Goal: Task Accomplishment & Management: Use online tool/utility

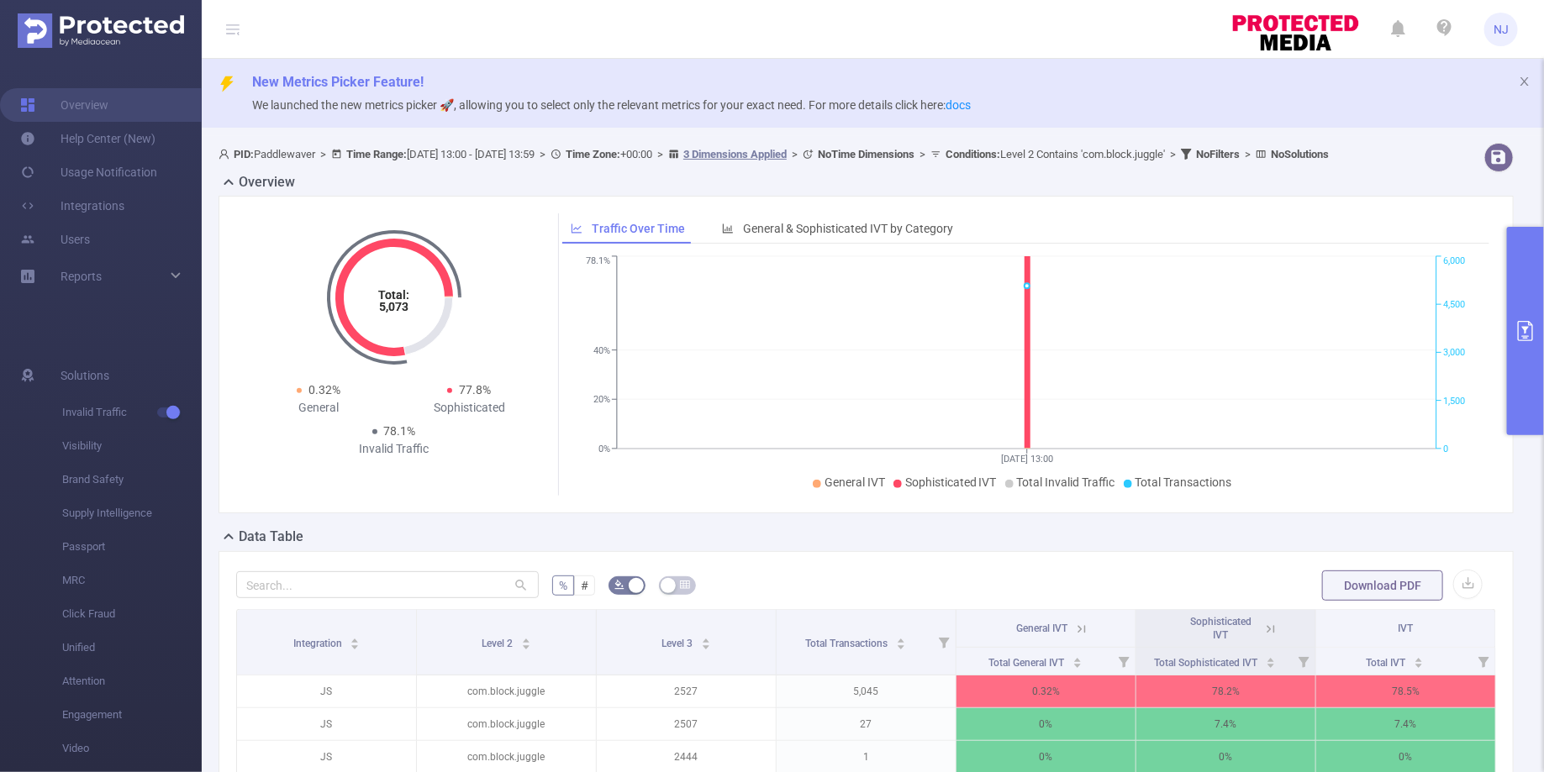
scroll to position [150, 0]
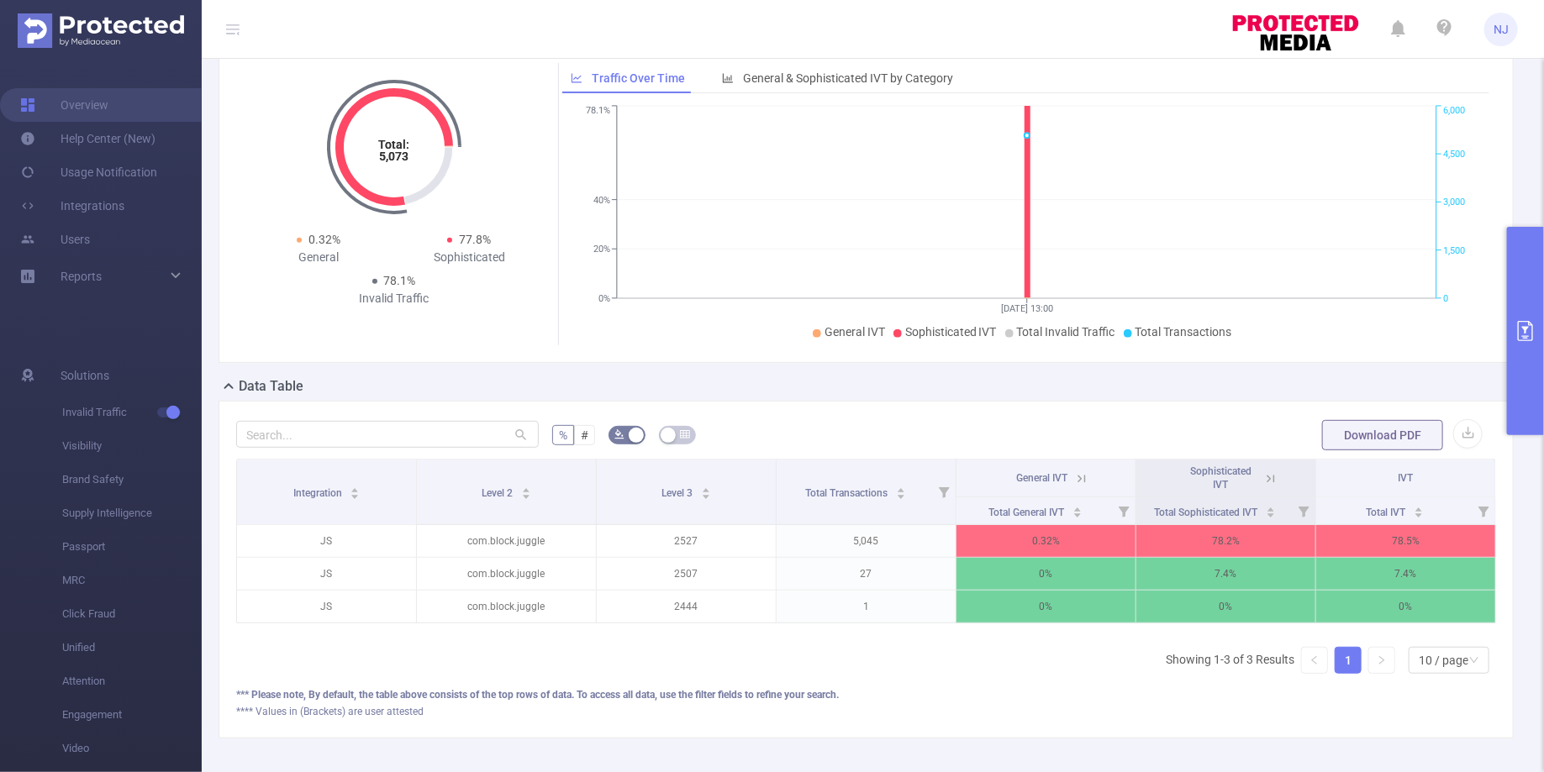
click at [1517, 393] on button "primary" at bounding box center [1525, 331] width 37 height 208
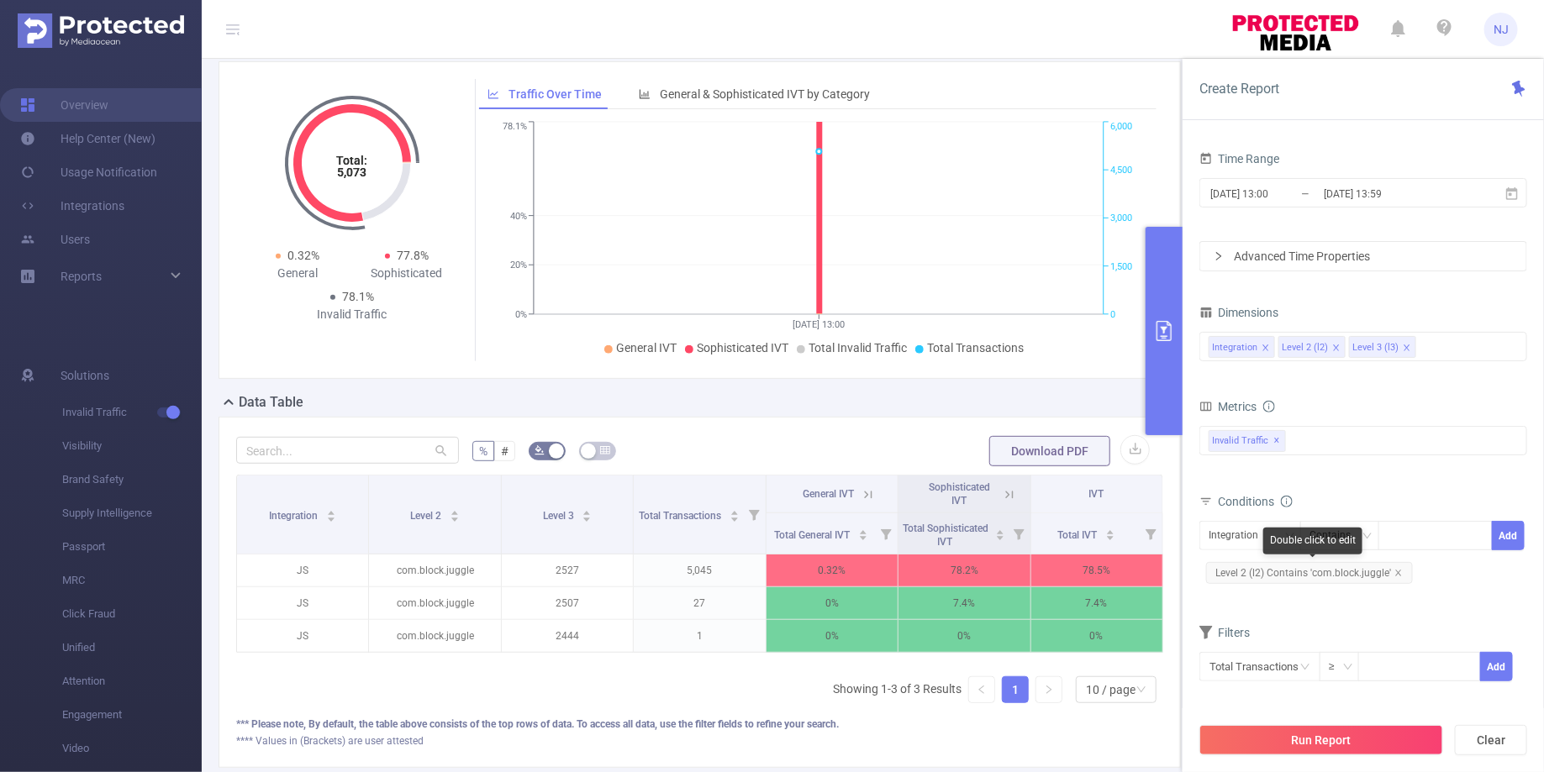
click at [1402, 568] on span "Level 2 (l2) Contains 'com.block.juggle'" at bounding box center [1309, 573] width 207 height 22
click at [1398, 570] on icon "icon: close" at bounding box center [1398, 573] width 6 height 6
click at [1244, 534] on div "Integration" at bounding box center [1238, 536] width 61 height 28
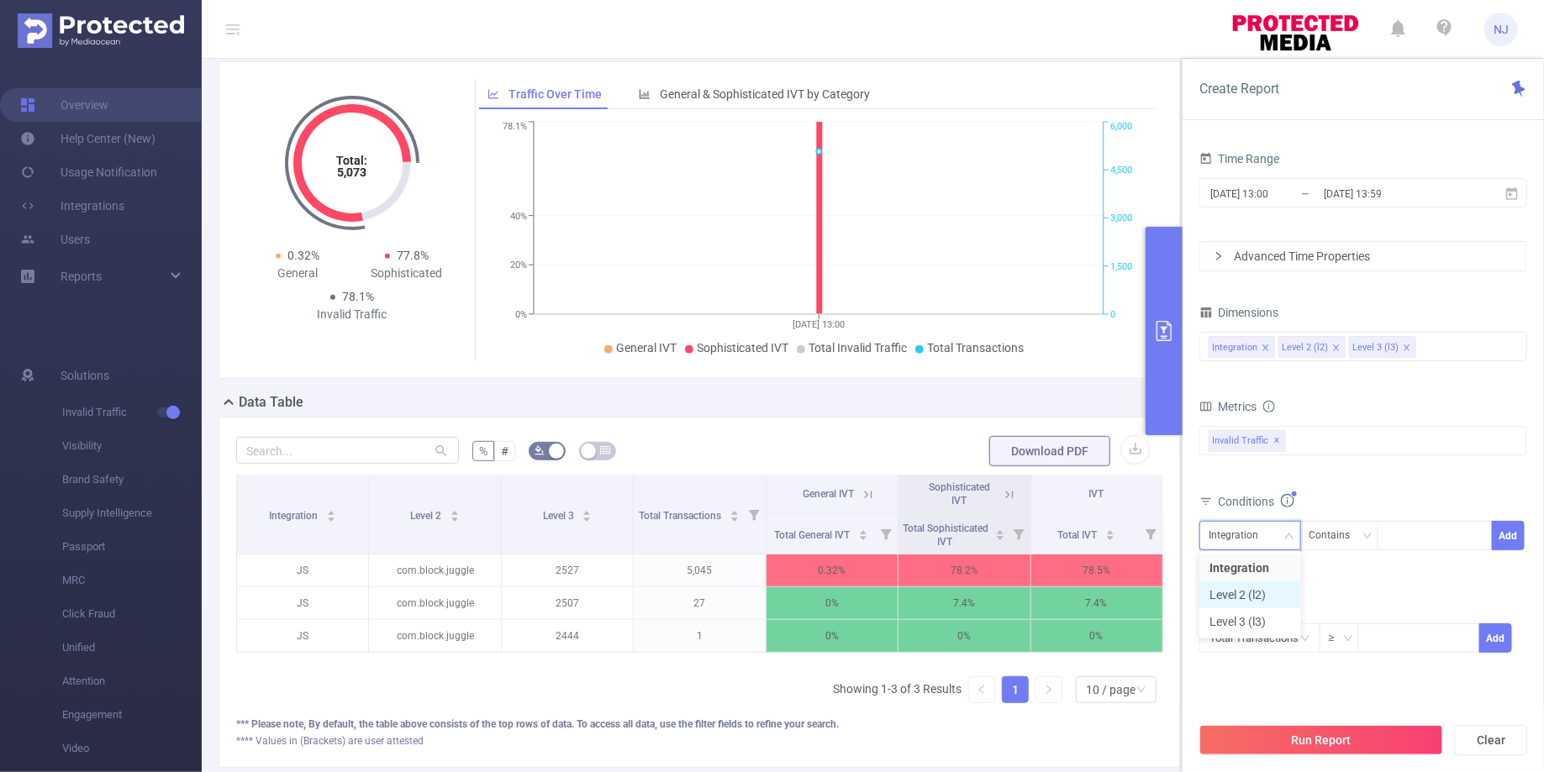
click at [1240, 597] on li "Level 2 (l2)" at bounding box center [1250, 595] width 102 height 27
click at [1399, 525] on div at bounding box center [1435, 536] width 97 height 28
paste input "6498883328"
type input "6498883328"
click at [1433, 573] on li "6498883328" at bounding box center [1435, 567] width 114 height 27
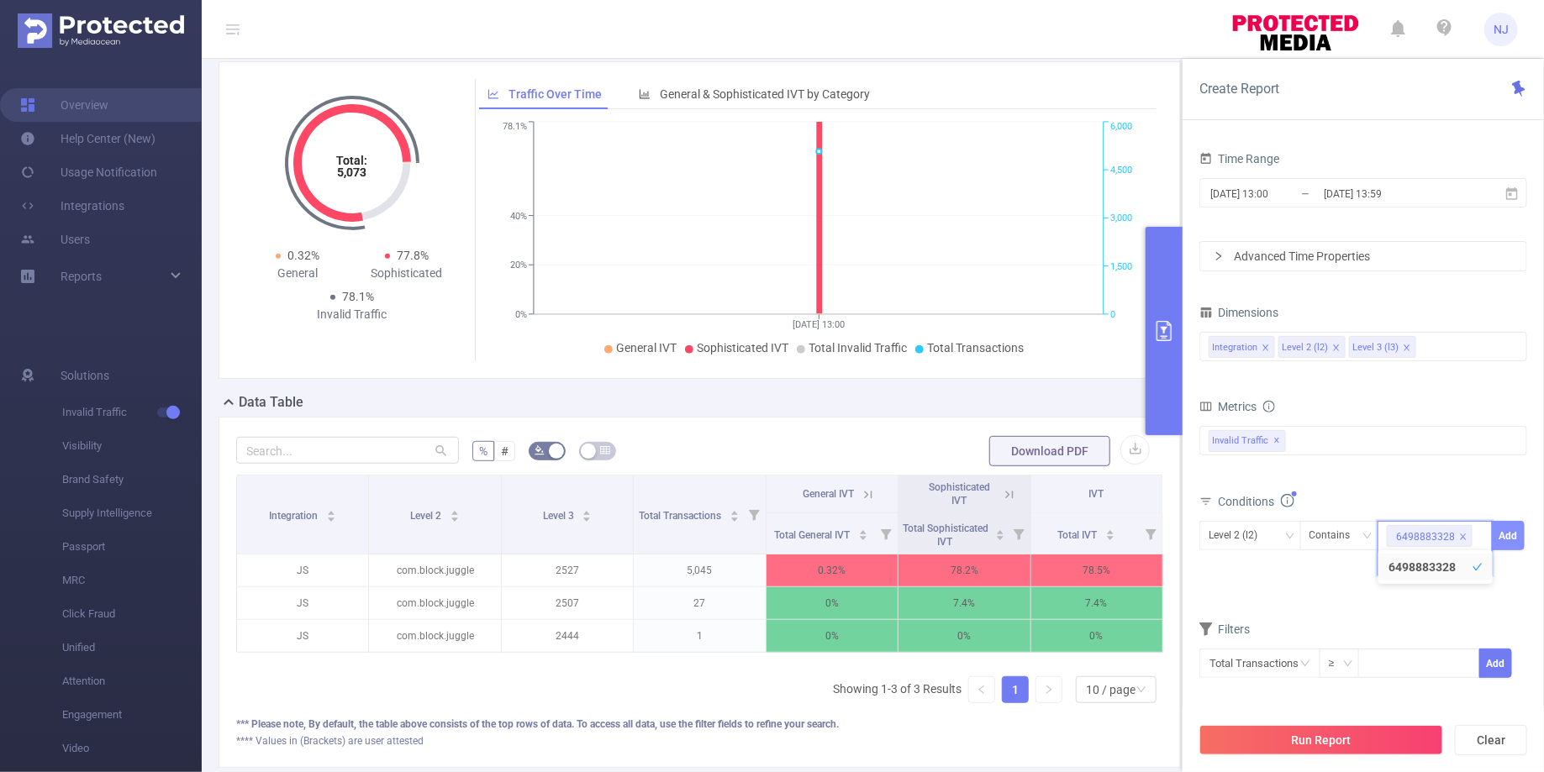
click at [1513, 532] on button "Add" at bounding box center [1508, 535] width 33 height 29
click at [1303, 734] on button "Run Report" at bounding box center [1321, 740] width 244 height 30
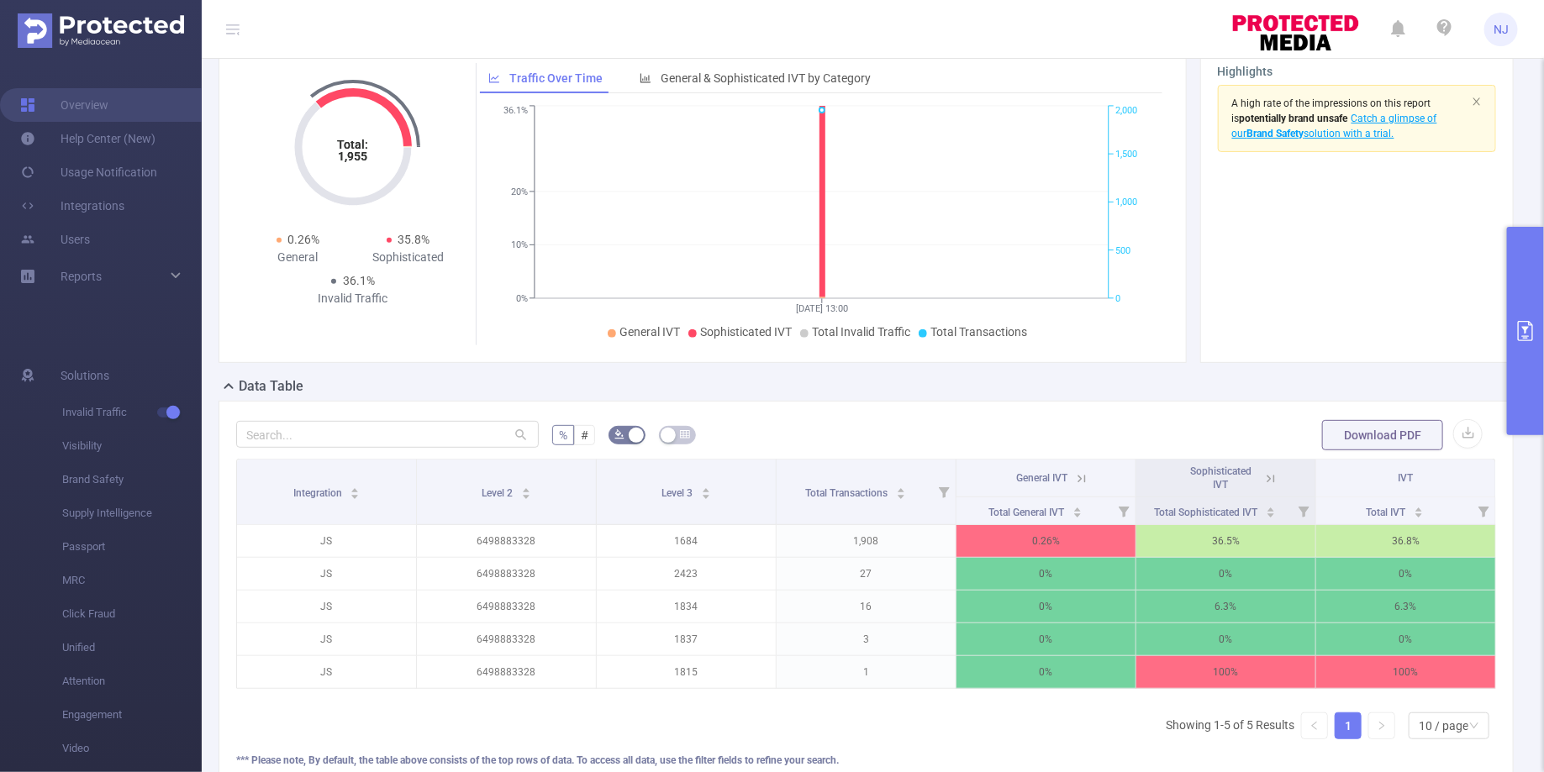
click at [1279, 498] on th "Sophisticated IVT" at bounding box center [1226, 479] width 180 height 38
click at [1274, 487] on icon at bounding box center [1270, 478] width 15 height 15
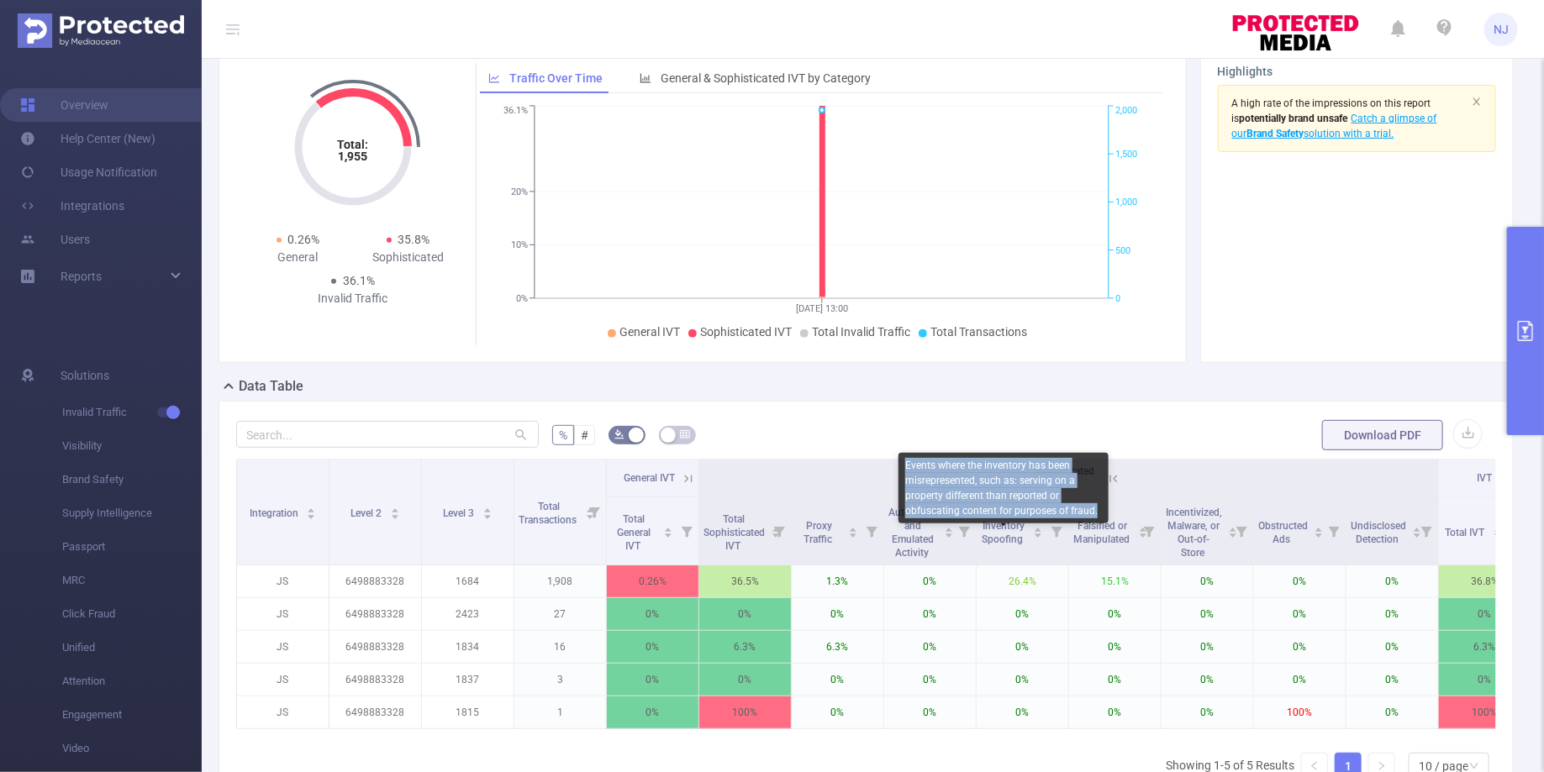
copy div "Events where the inventory has been misrepresented, such as: serving on a prope…"
drag, startPoint x: 907, startPoint y: 468, endPoint x: 1094, endPoint y: 508, distance: 191.7
click at [1094, 508] on div "Events where the inventory has been misrepresented, such as: serving on a prope…" at bounding box center [1003, 488] width 210 height 71
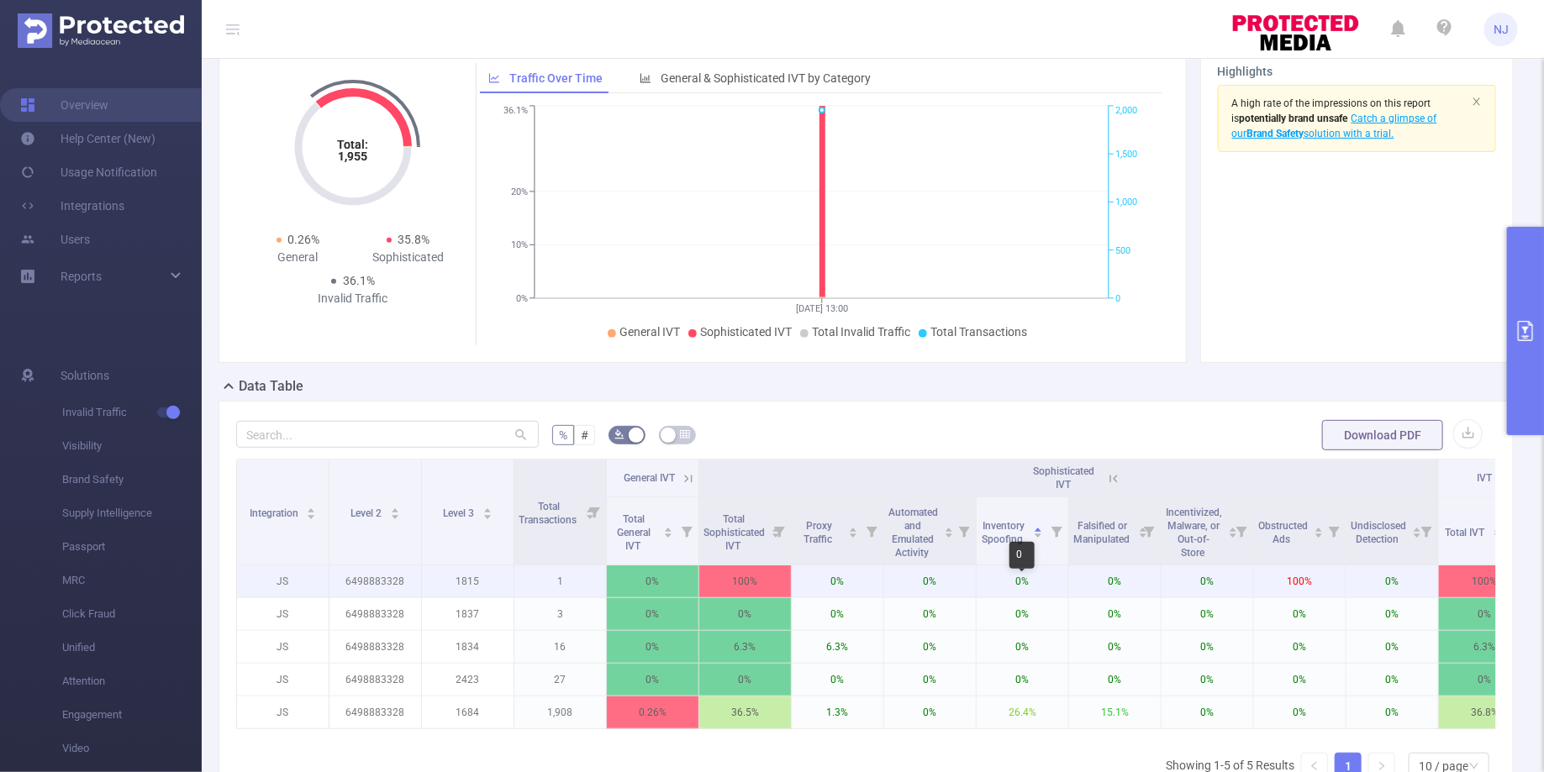
click at [998, 587] on p "0%" at bounding box center [1023, 582] width 92 height 32
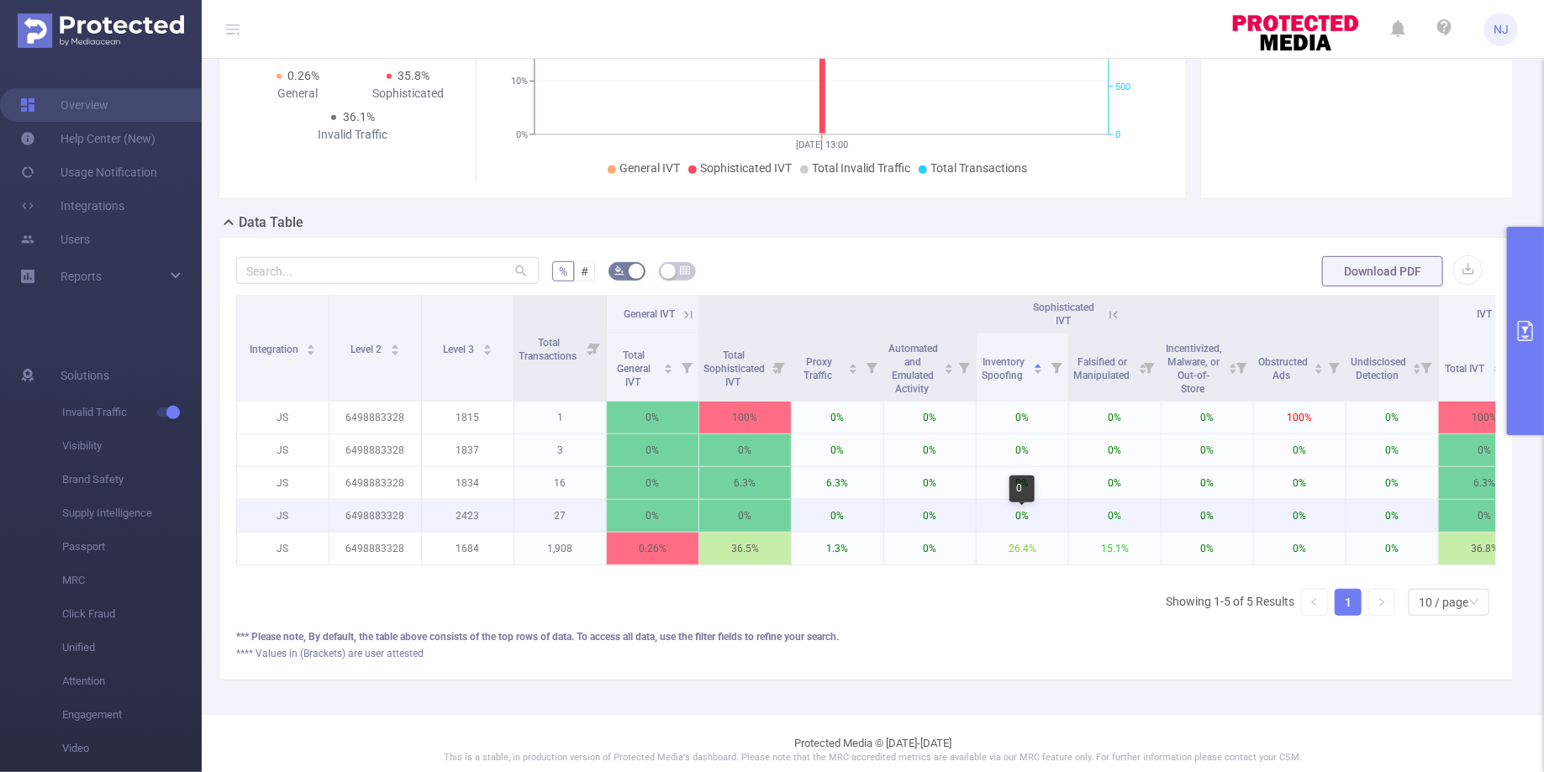
scroll to position [0, 38]
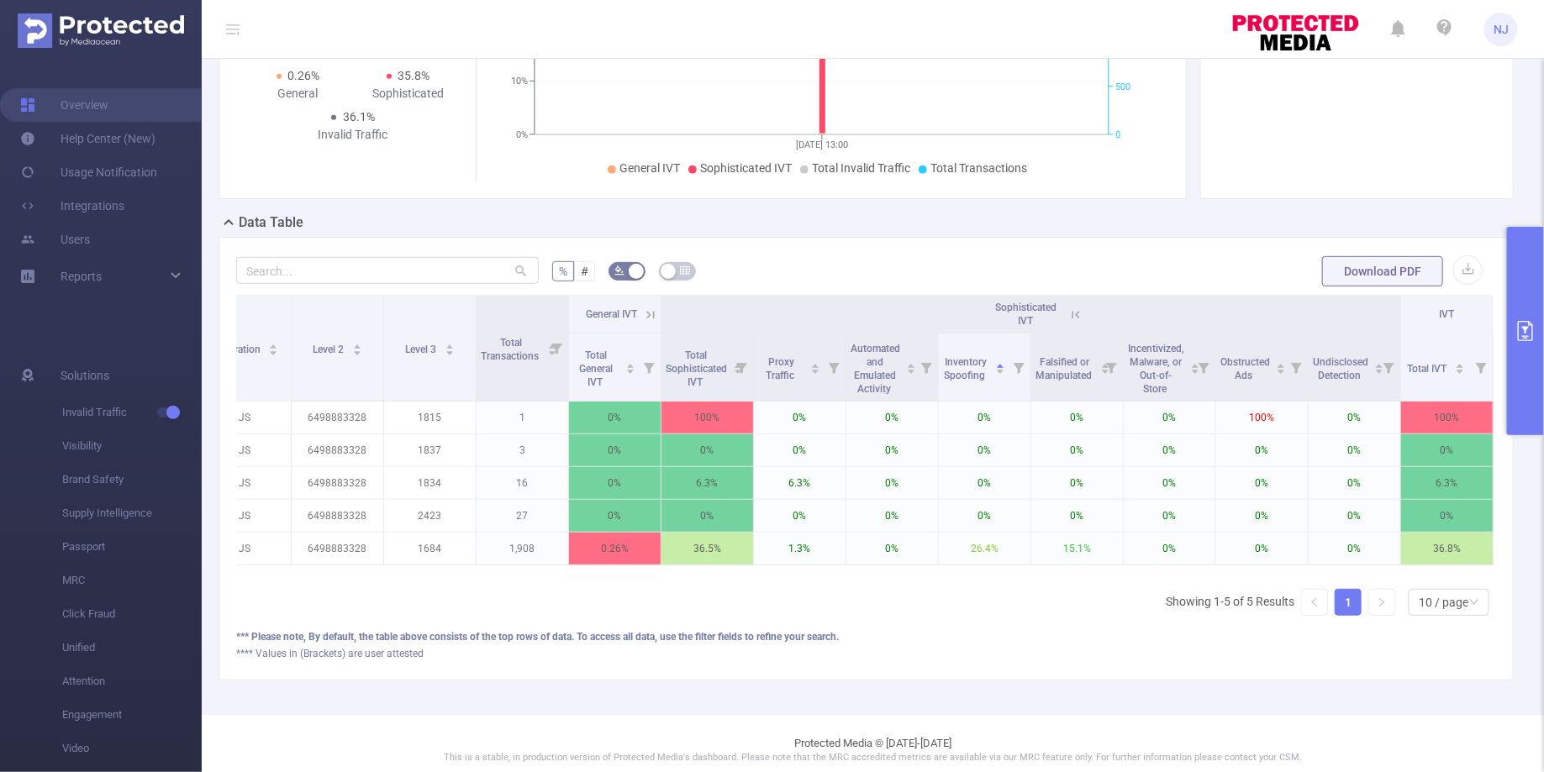
click at [1525, 330] on icon "primary" at bounding box center [1525, 331] width 15 height 20
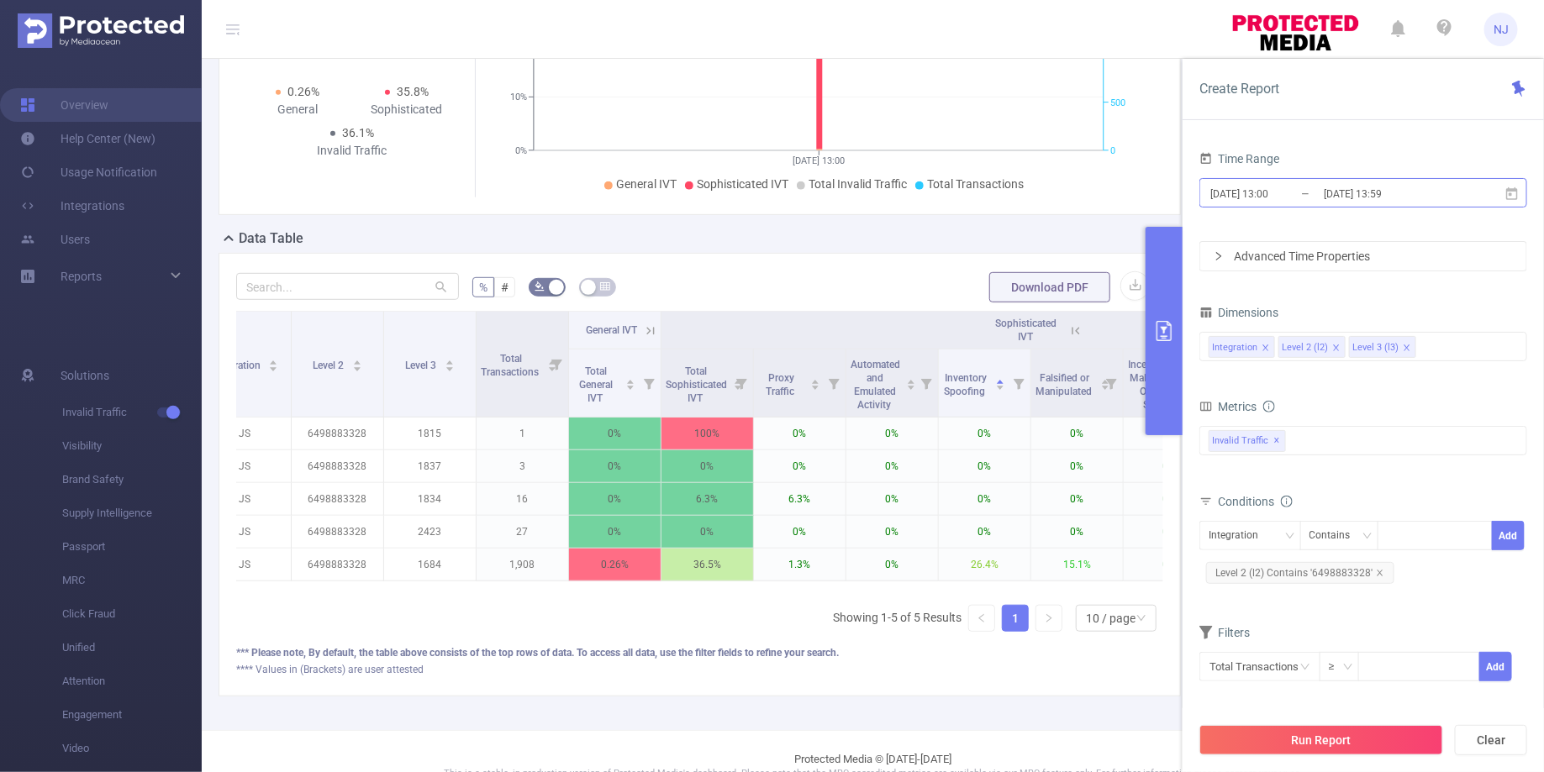
click at [1389, 190] on input "[DATE] 13:59" at bounding box center [1390, 193] width 136 height 23
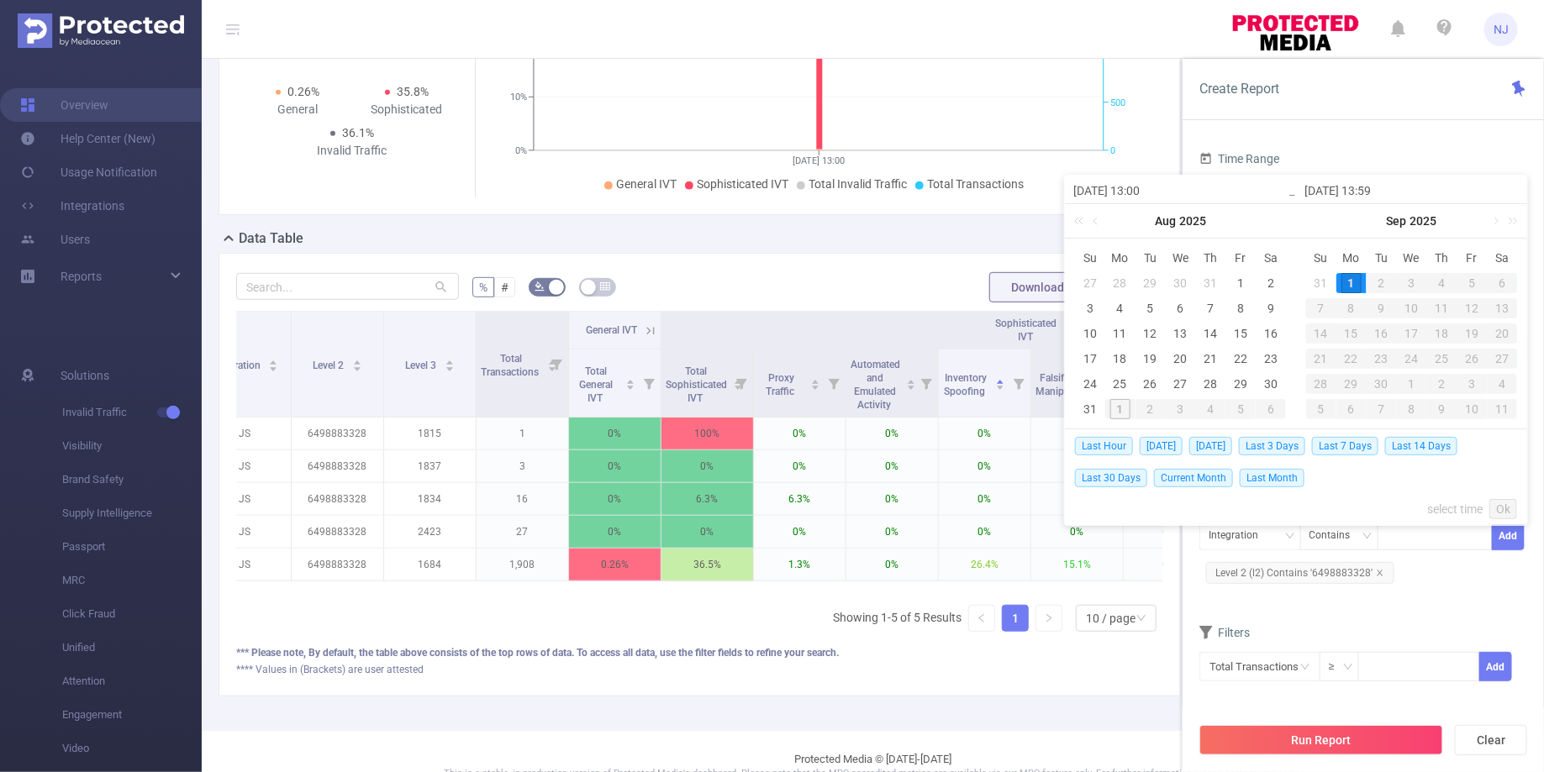
click at [1386, 187] on input "[DATE] 13:59" at bounding box center [1411, 191] width 214 height 20
type input "[DATE] 1459"
type input "[DATE] 14:59"
click at [1503, 505] on link "Ok" at bounding box center [1503, 509] width 28 height 20
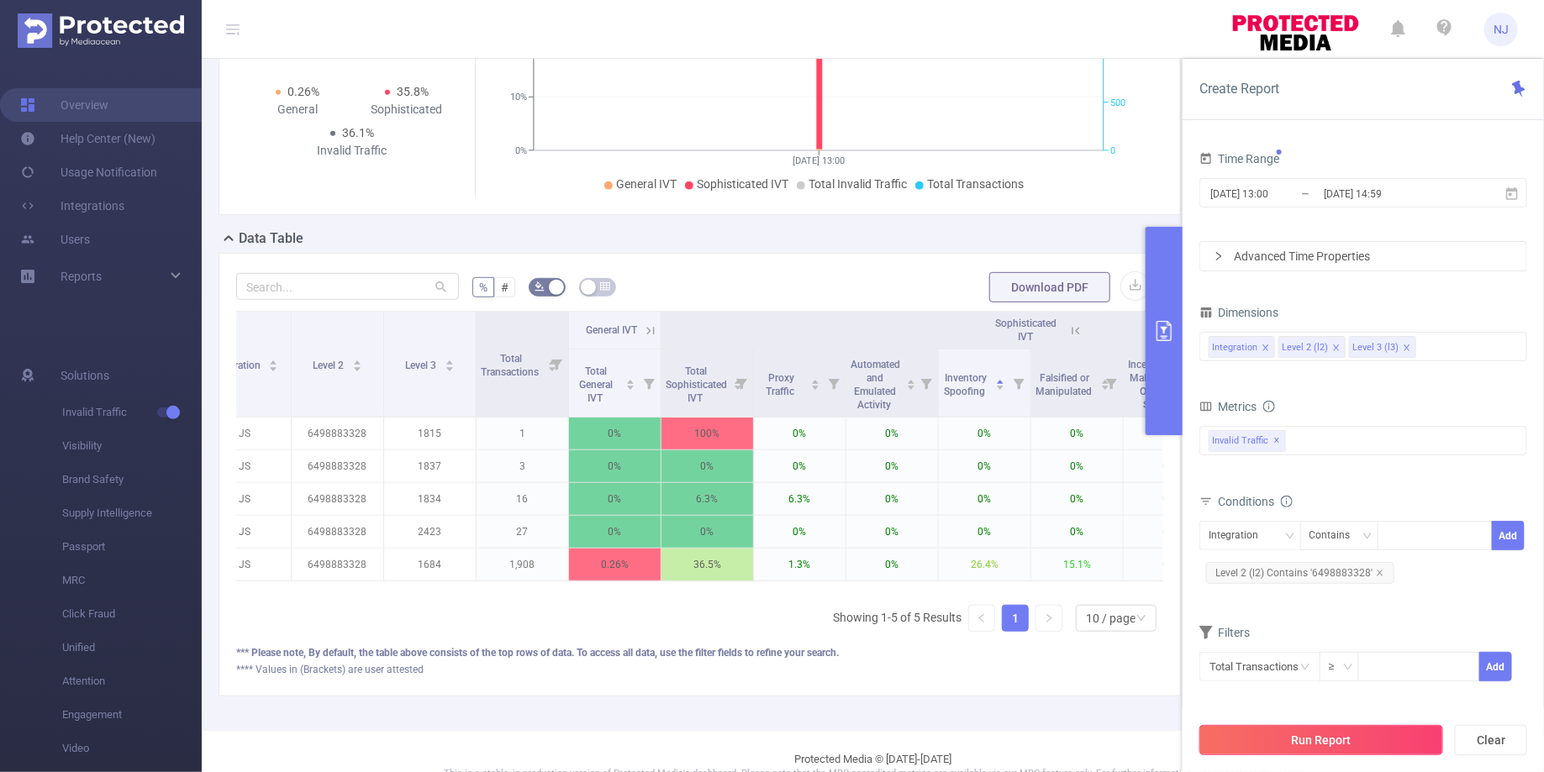
click at [1356, 737] on button "Run Report" at bounding box center [1321, 740] width 244 height 30
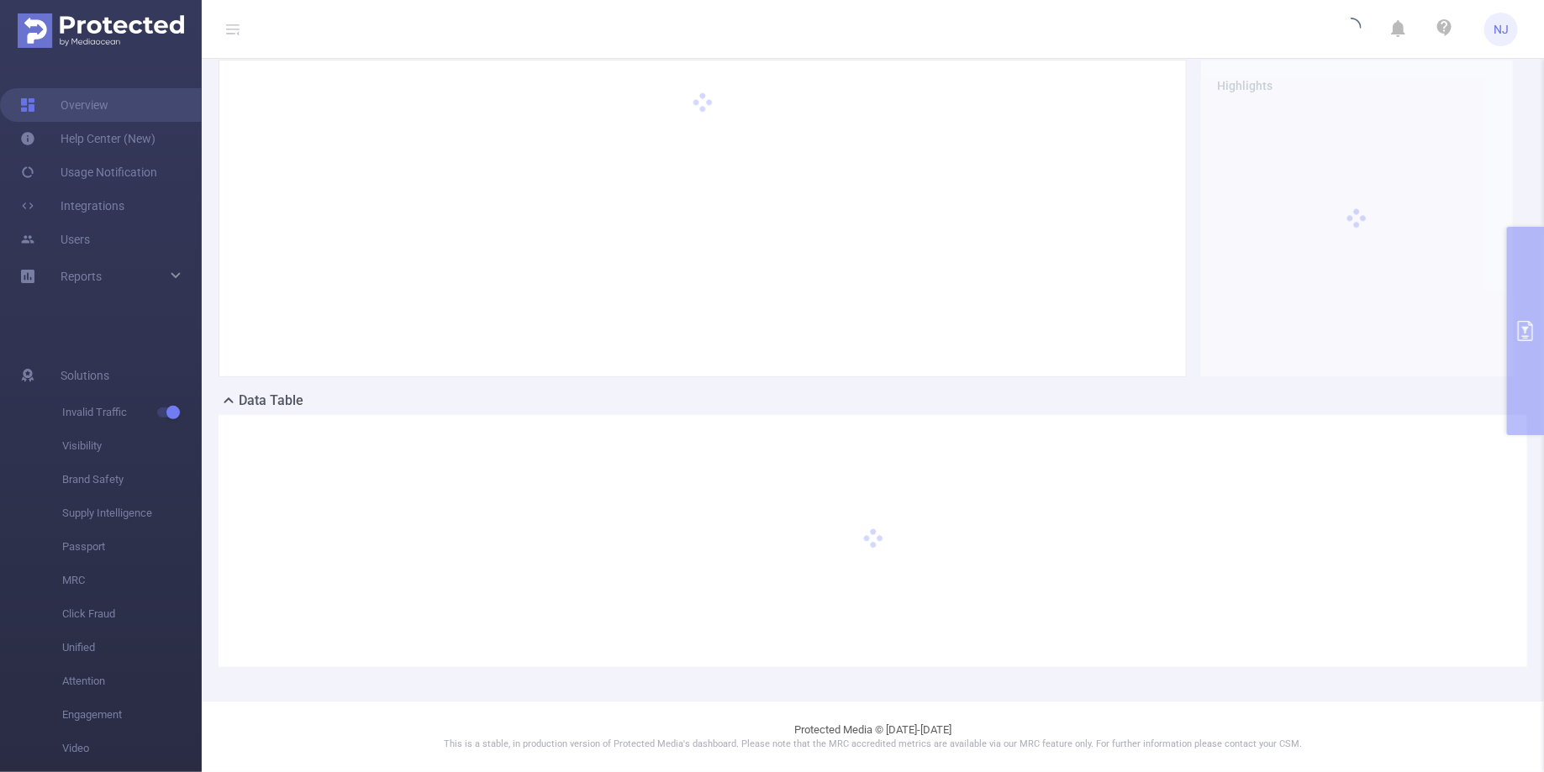
scroll to position [150, 0]
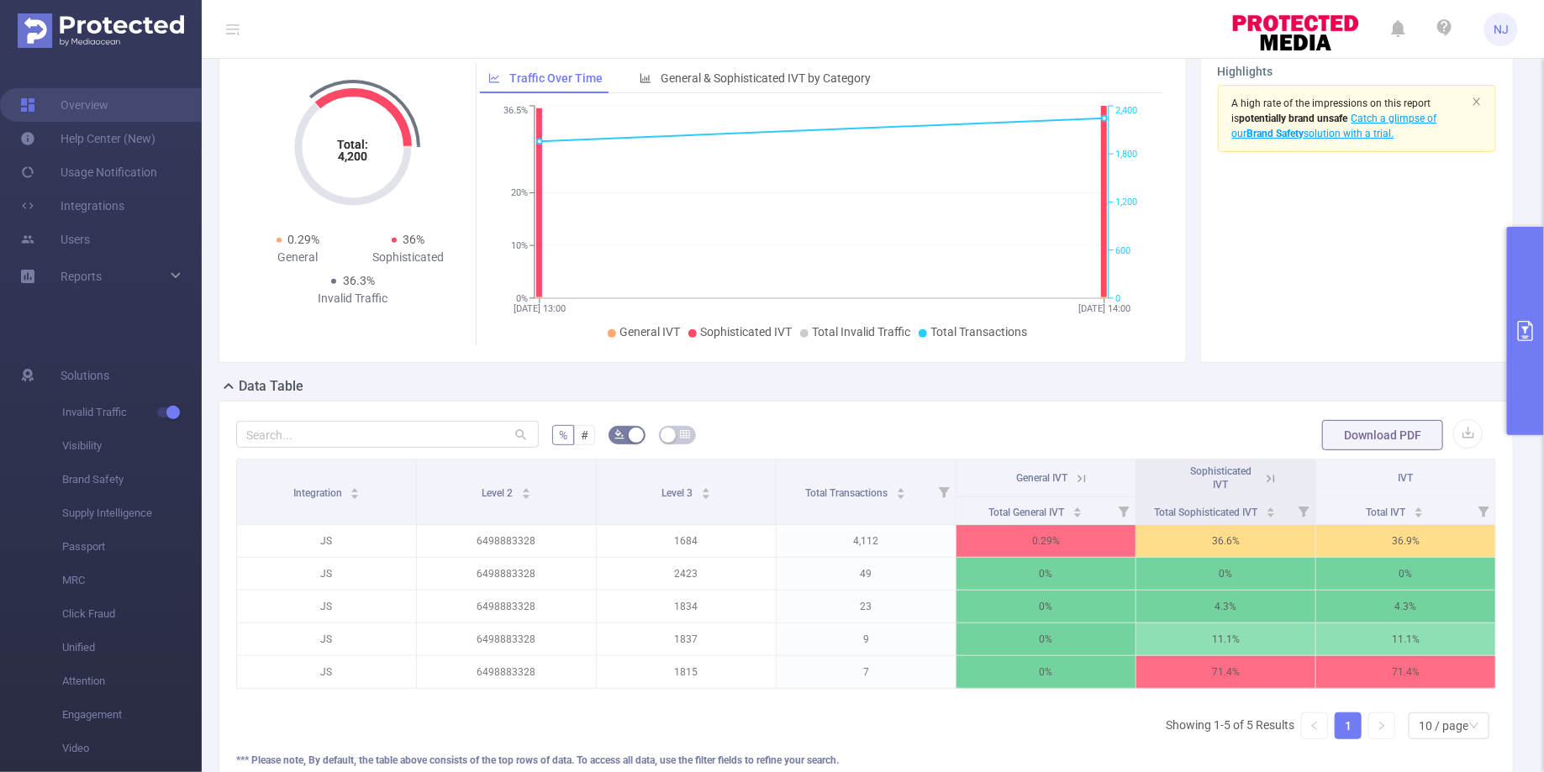
click at [1523, 295] on button "primary" at bounding box center [1525, 331] width 37 height 208
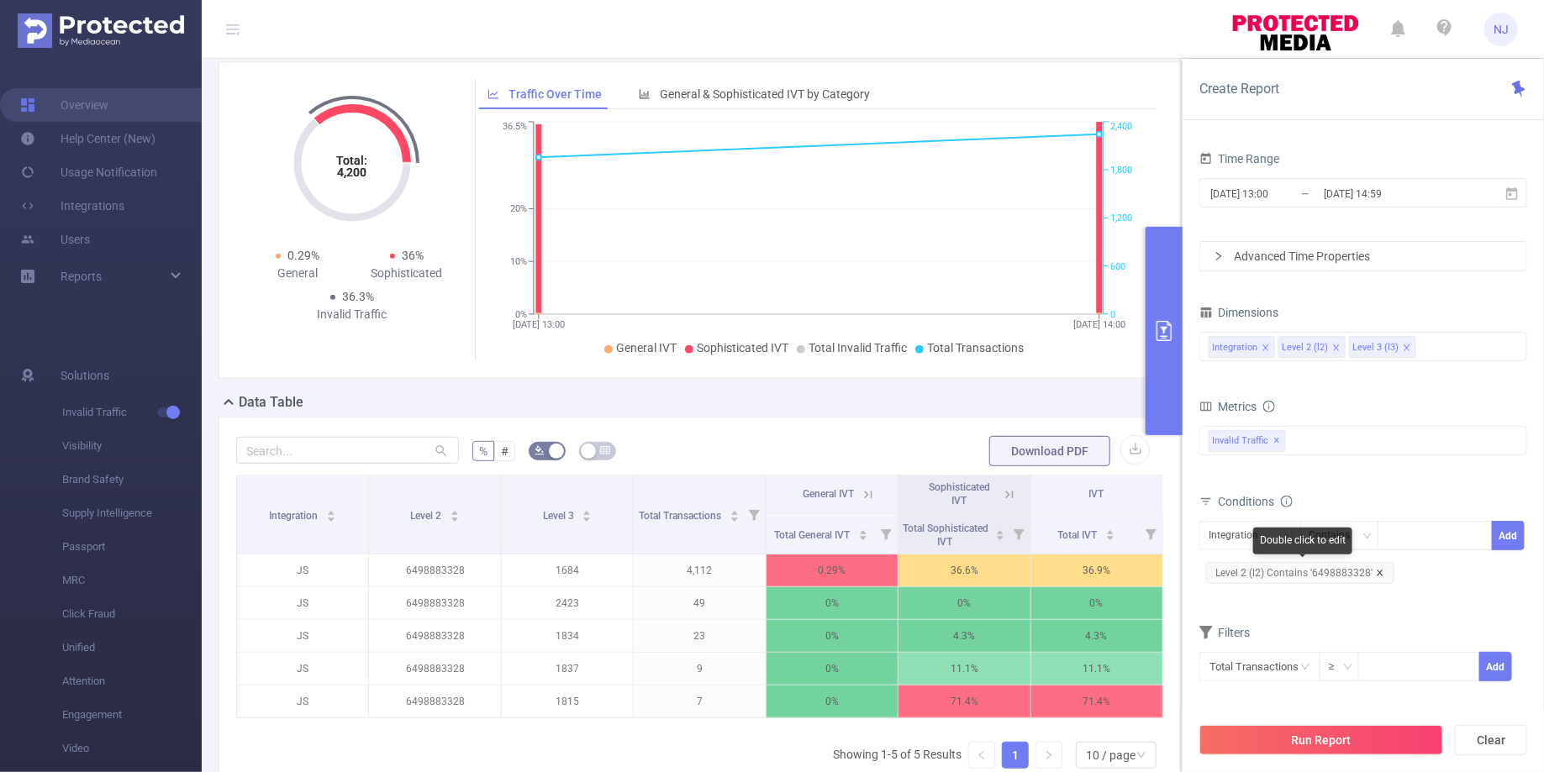
click at [1379, 572] on icon "icon: close" at bounding box center [1380, 573] width 8 height 8
click at [1326, 740] on button "Run Report" at bounding box center [1321, 740] width 244 height 30
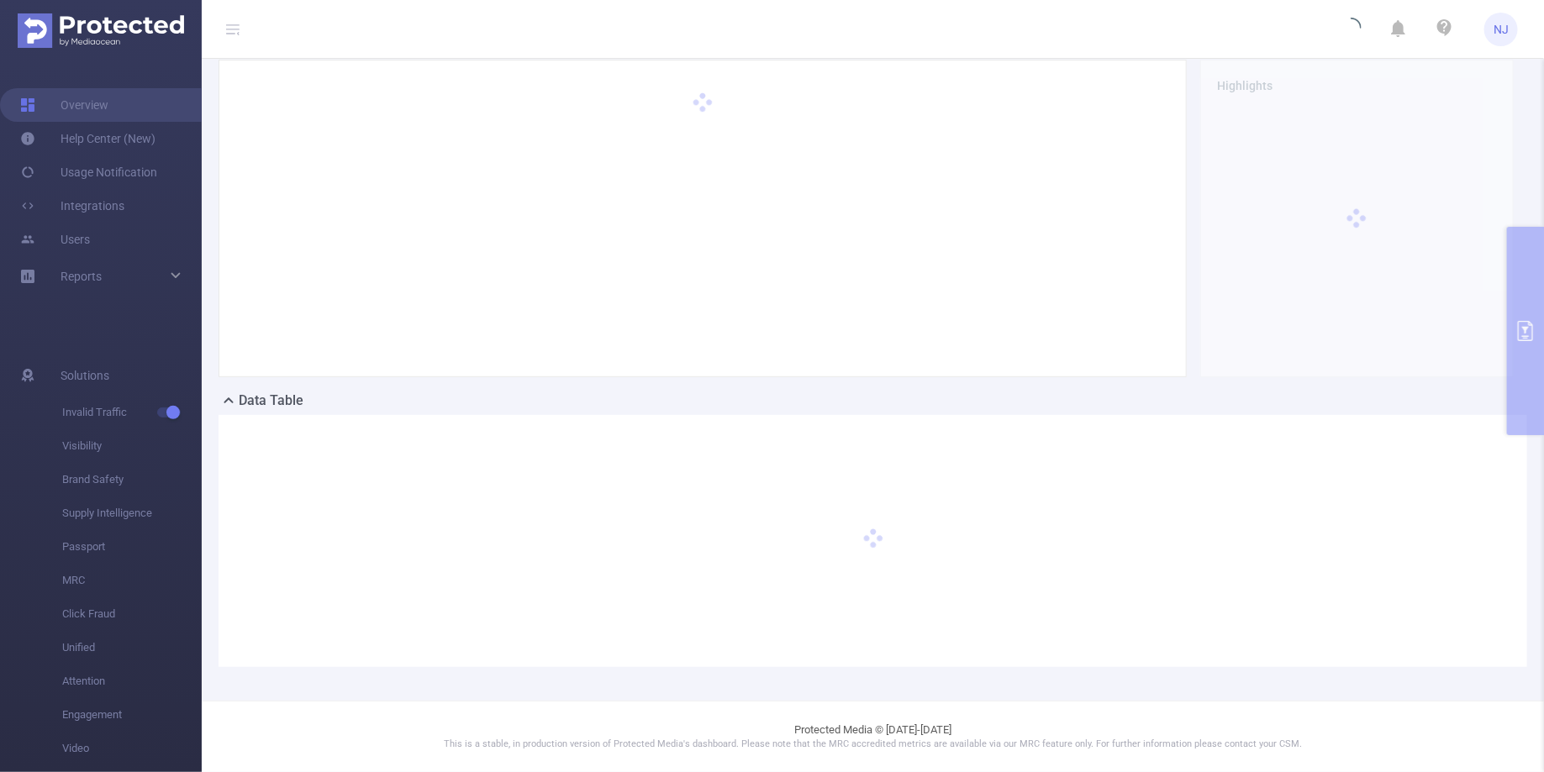
scroll to position [134, 0]
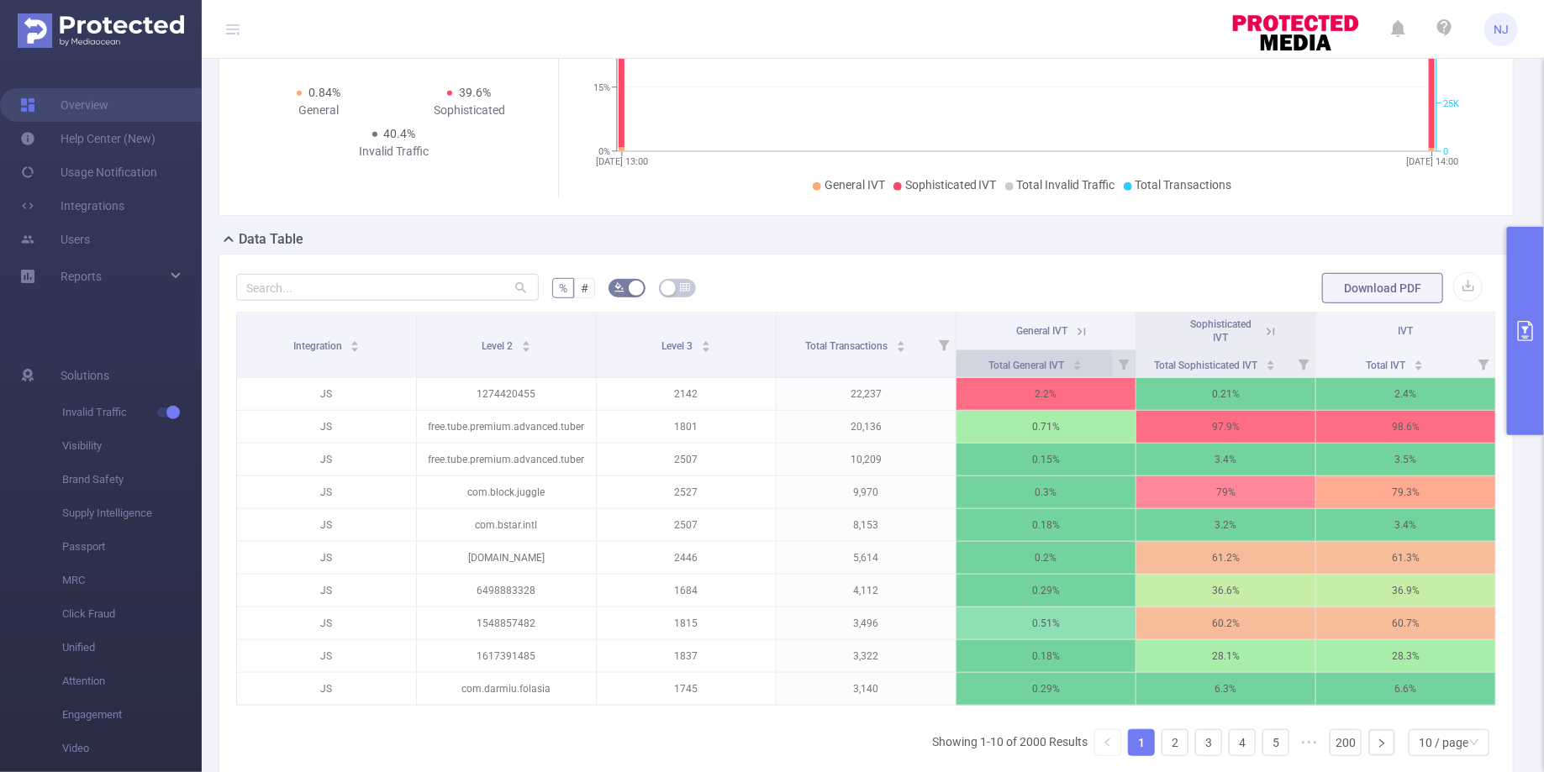
scroll to position [445, 0]
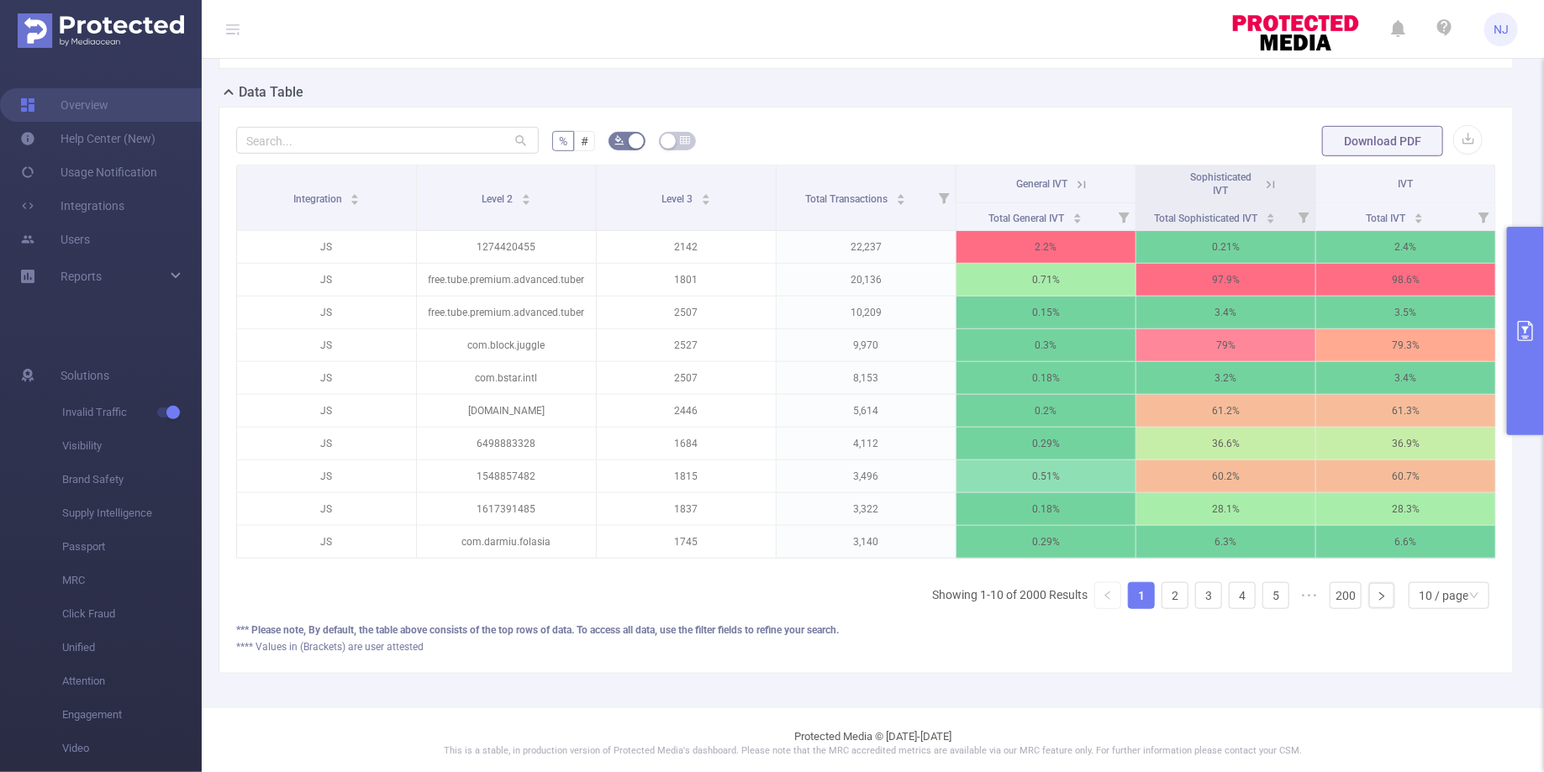
click at [1276, 184] on icon at bounding box center [1270, 184] width 15 height 15
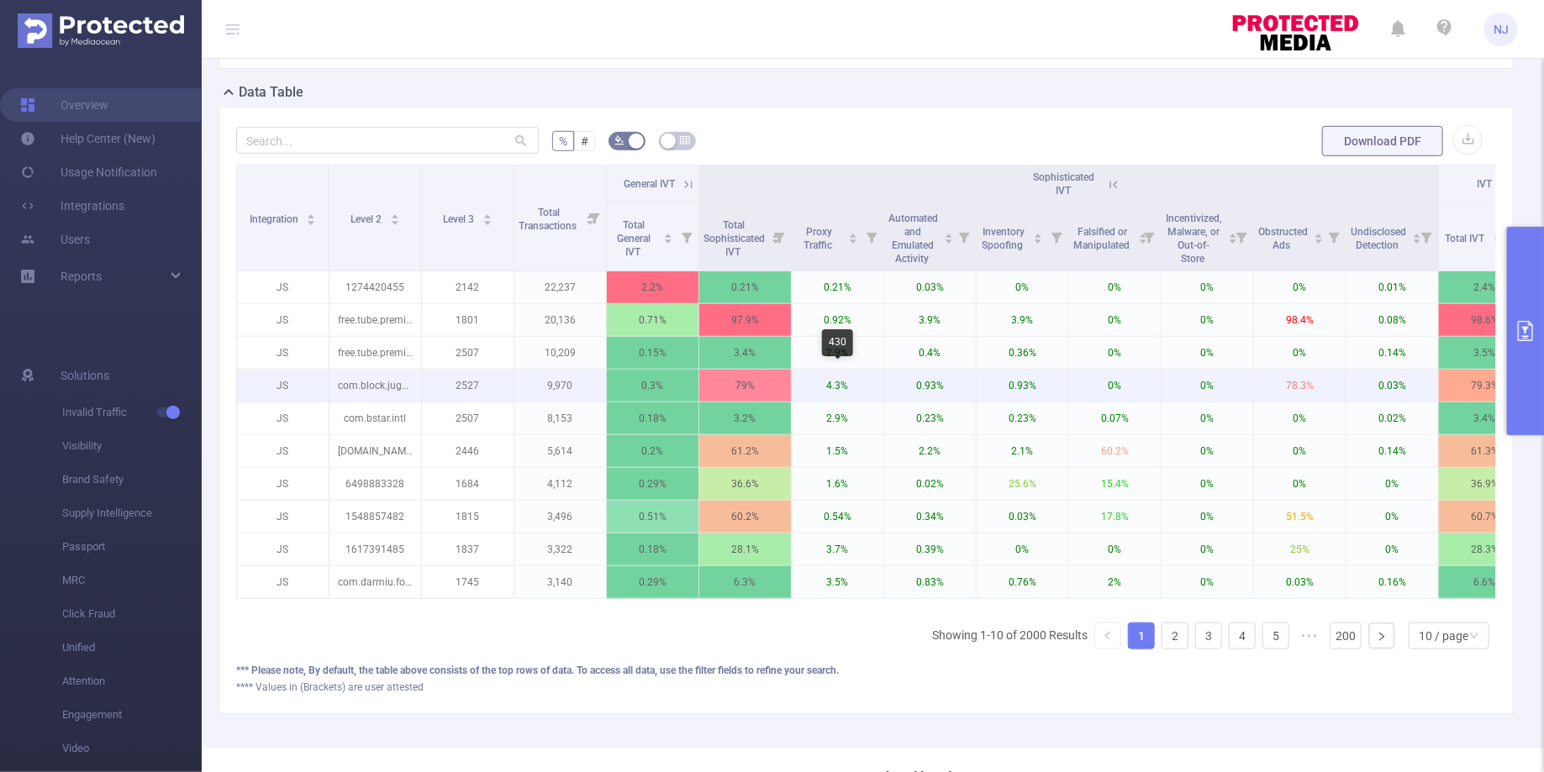
scroll to position [446, 0]
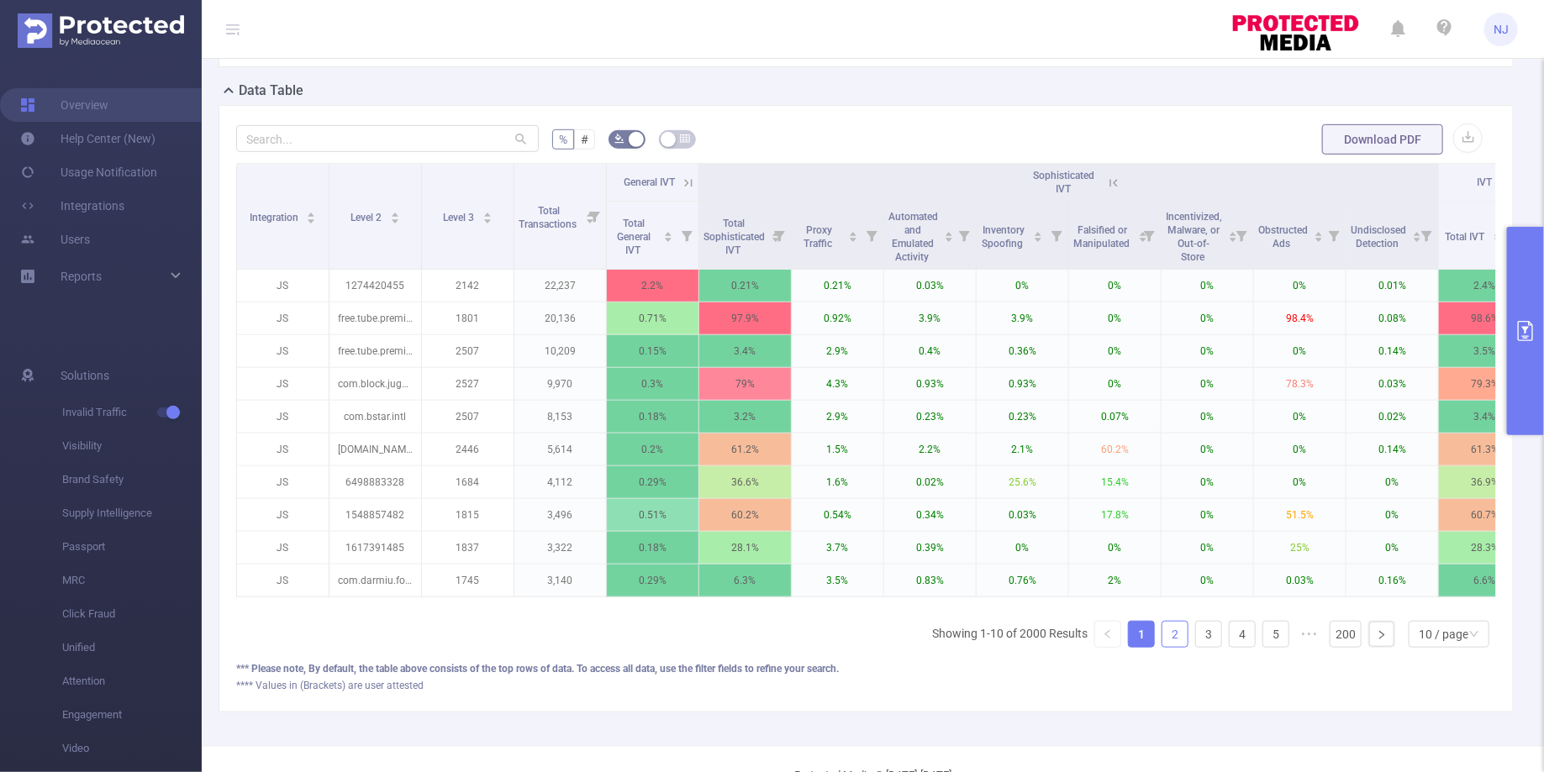
click at [1185, 624] on link "2" at bounding box center [1174, 634] width 25 height 25
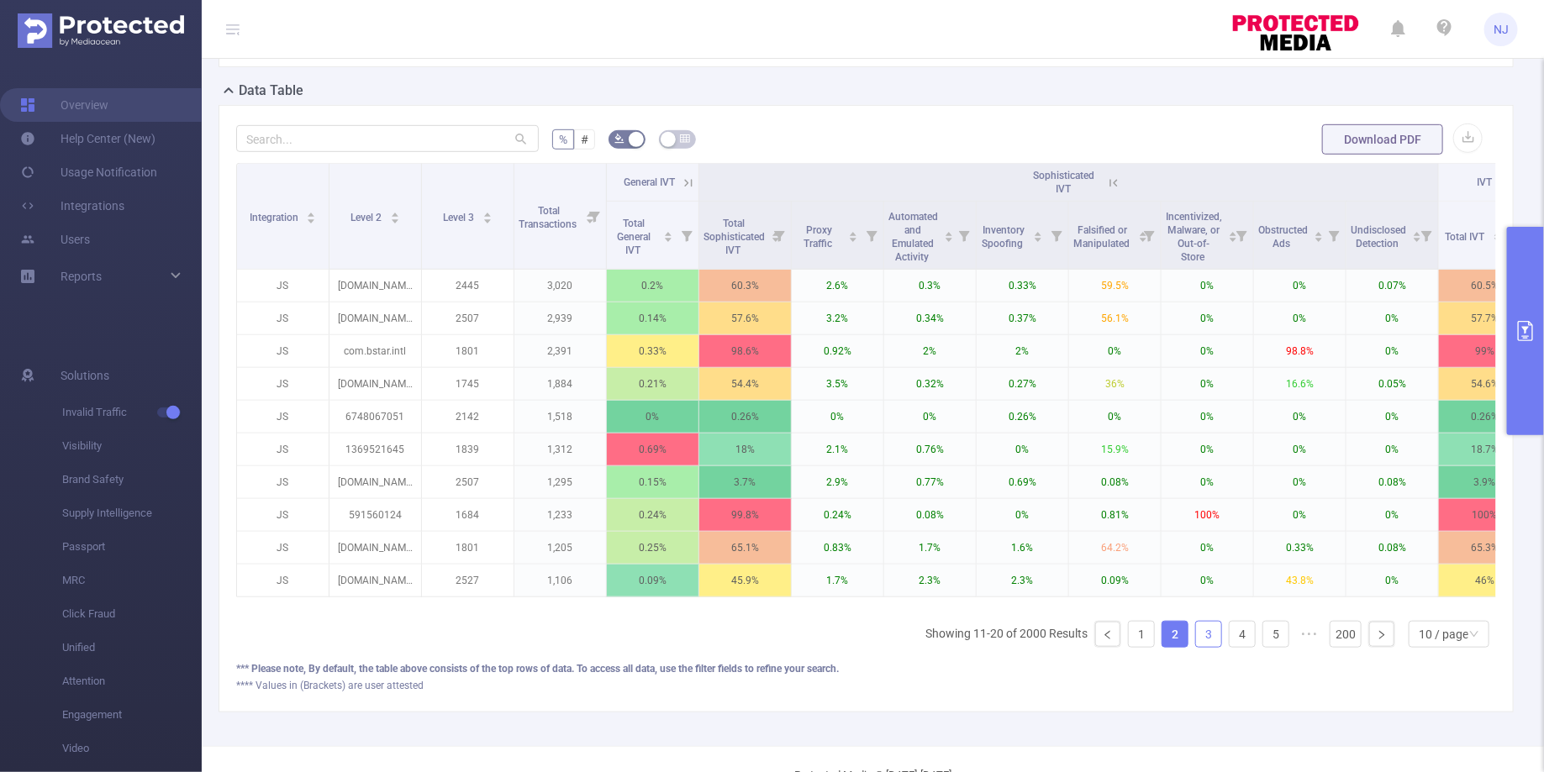
click at [1208, 629] on link "3" at bounding box center [1208, 634] width 25 height 25
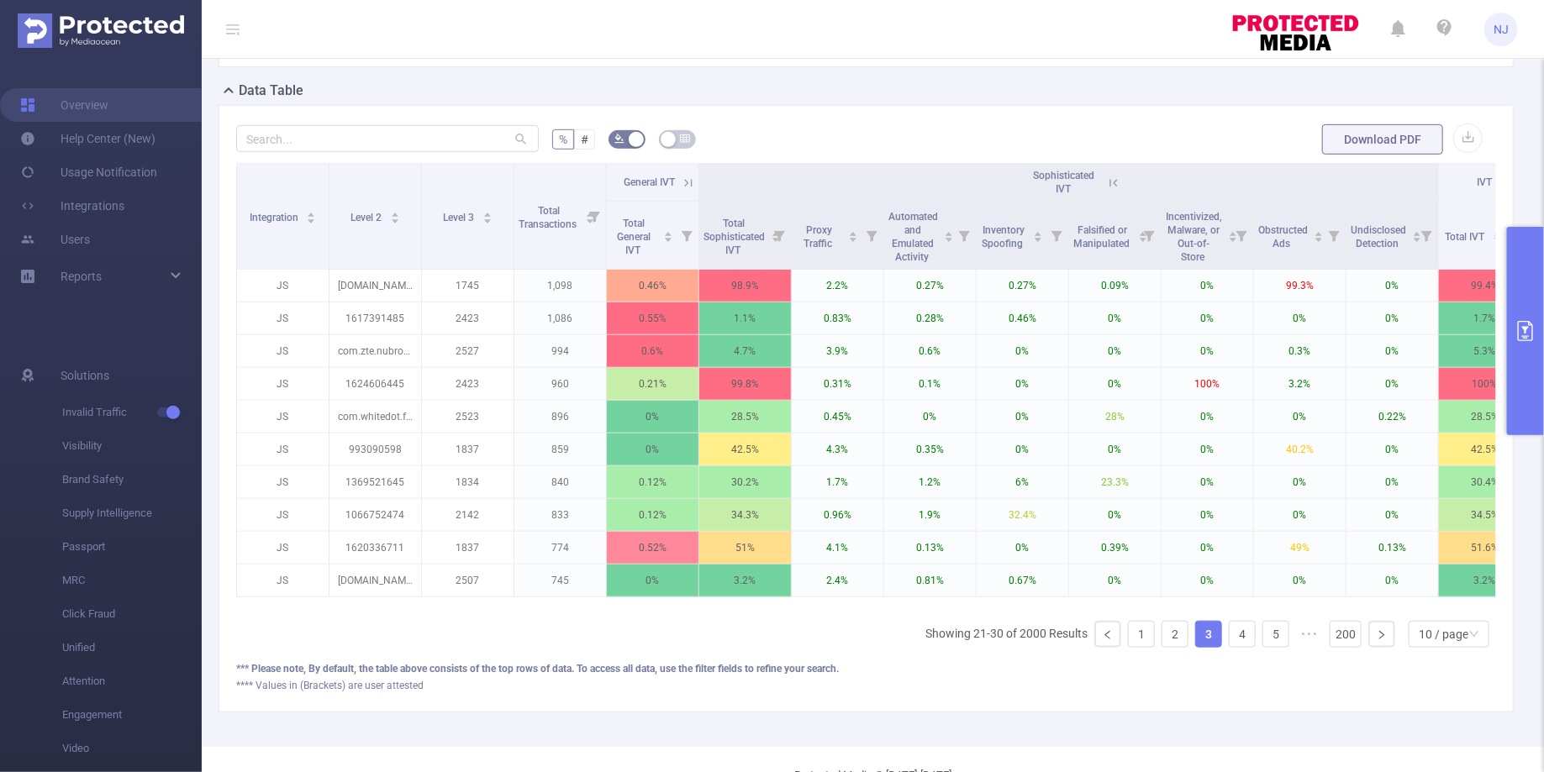
click at [1535, 370] on button "primary" at bounding box center [1525, 331] width 37 height 208
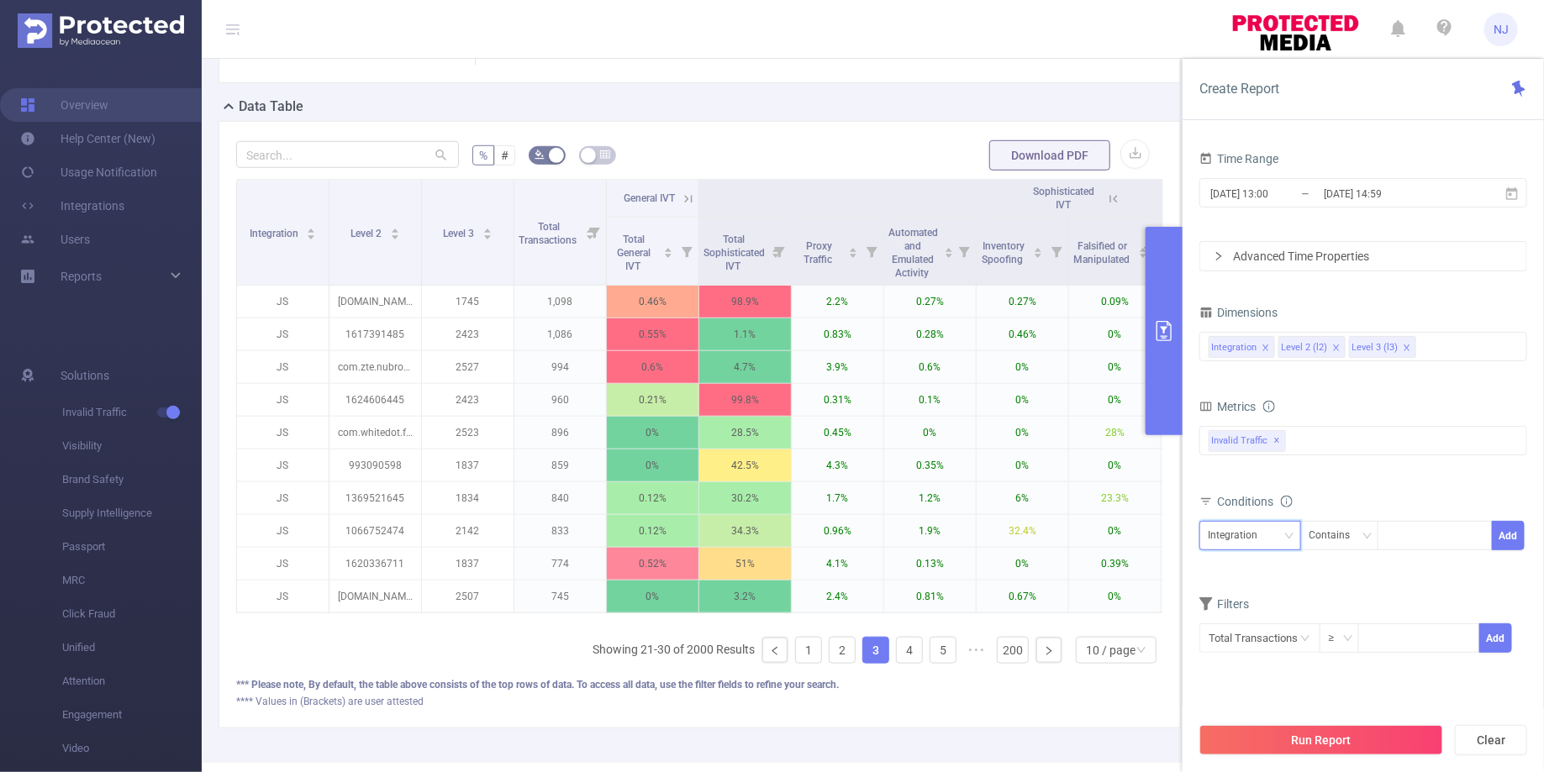
click at [1249, 532] on div "Integration" at bounding box center [1238, 536] width 61 height 28
click at [1237, 589] on li "Level 2 (l2)" at bounding box center [1250, 595] width 102 height 27
click at [1357, 531] on div "Contains" at bounding box center [1335, 536] width 53 height 28
click at [1333, 589] on li "Is" at bounding box center [1356, 595] width 112 height 27
click at [1434, 528] on div at bounding box center [1435, 536] width 97 height 28
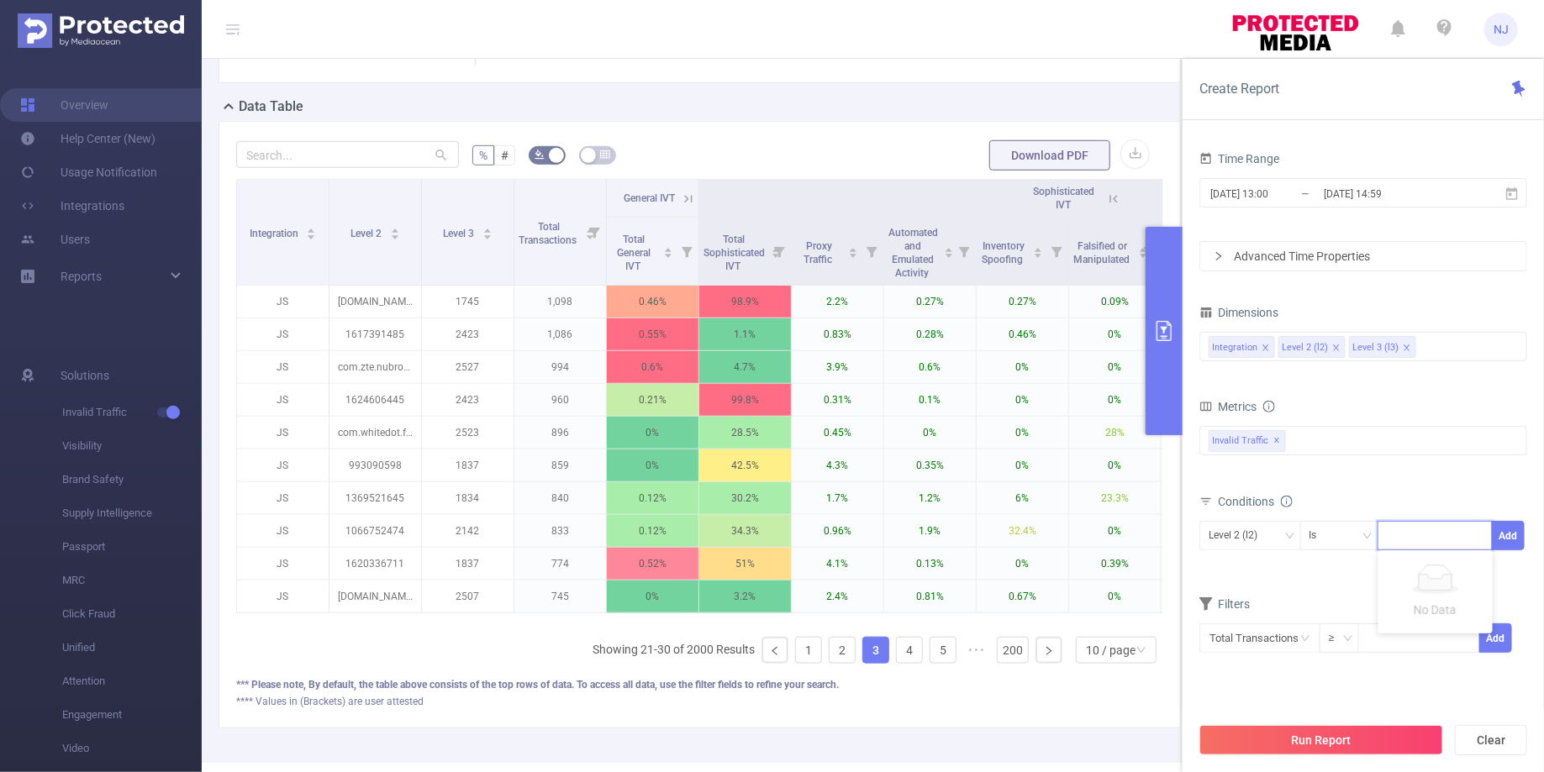
paste input "6738109547"
type input "6738109547"
click at [1429, 557] on li "6738109547" at bounding box center [1435, 567] width 114 height 27
click at [1503, 536] on button "Add" at bounding box center [1508, 535] width 33 height 29
click at [1314, 739] on button "Run Report" at bounding box center [1321, 740] width 244 height 30
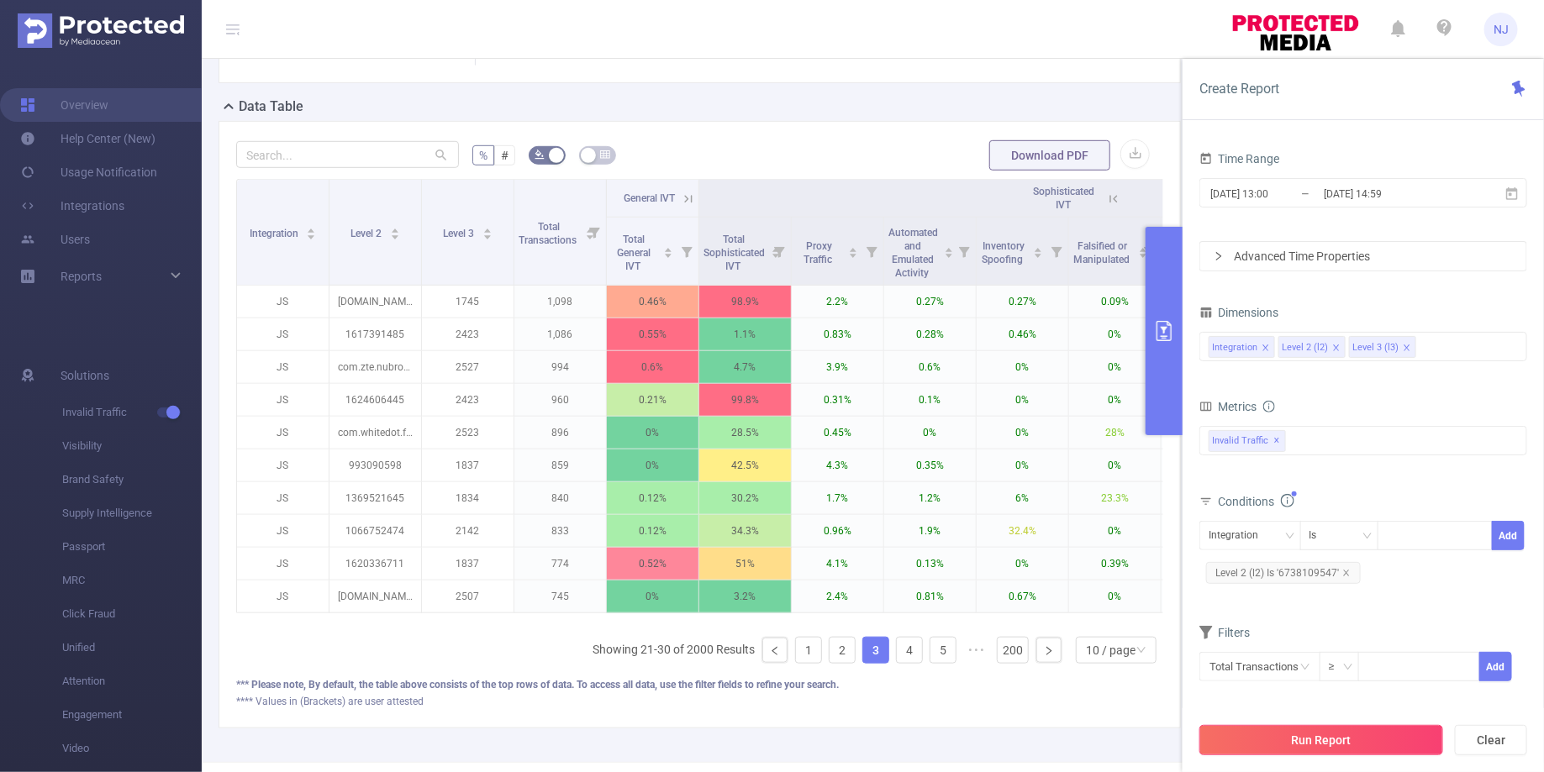
scroll to position [134, 0]
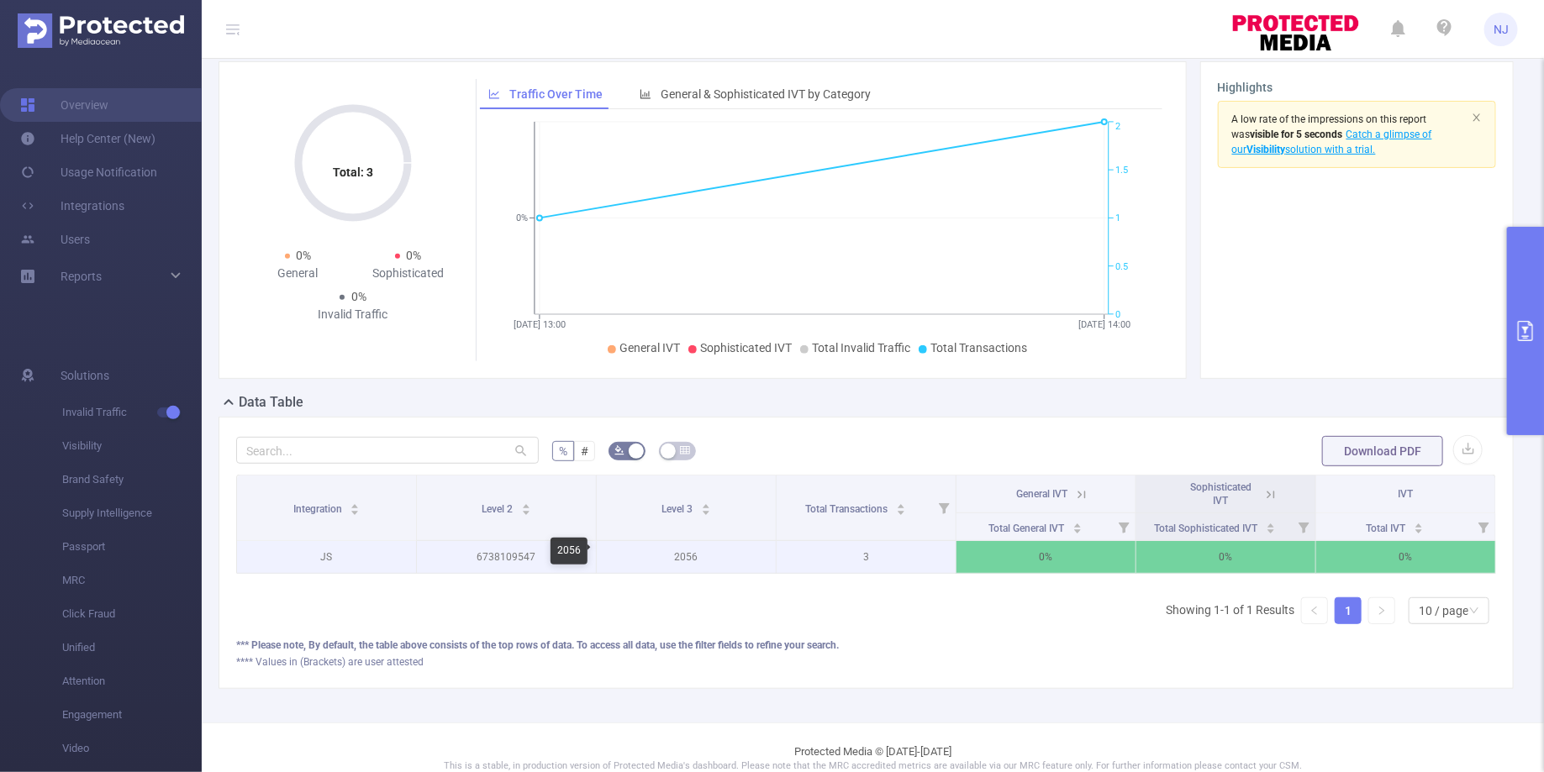
scroll to position [0, 3]
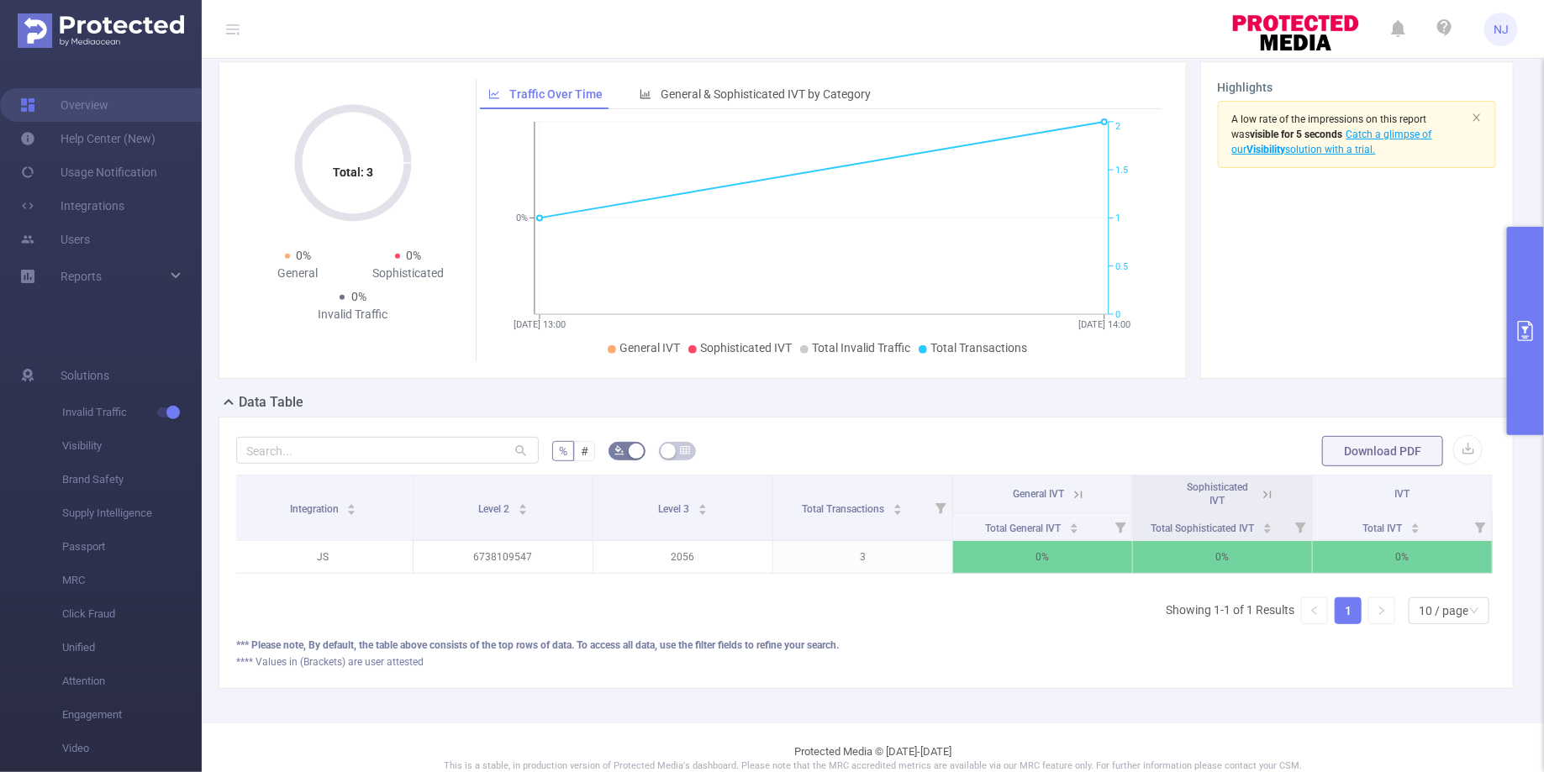
click at [1524, 344] on button "primary" at bounding box center [1525, 331] width 37 height 208
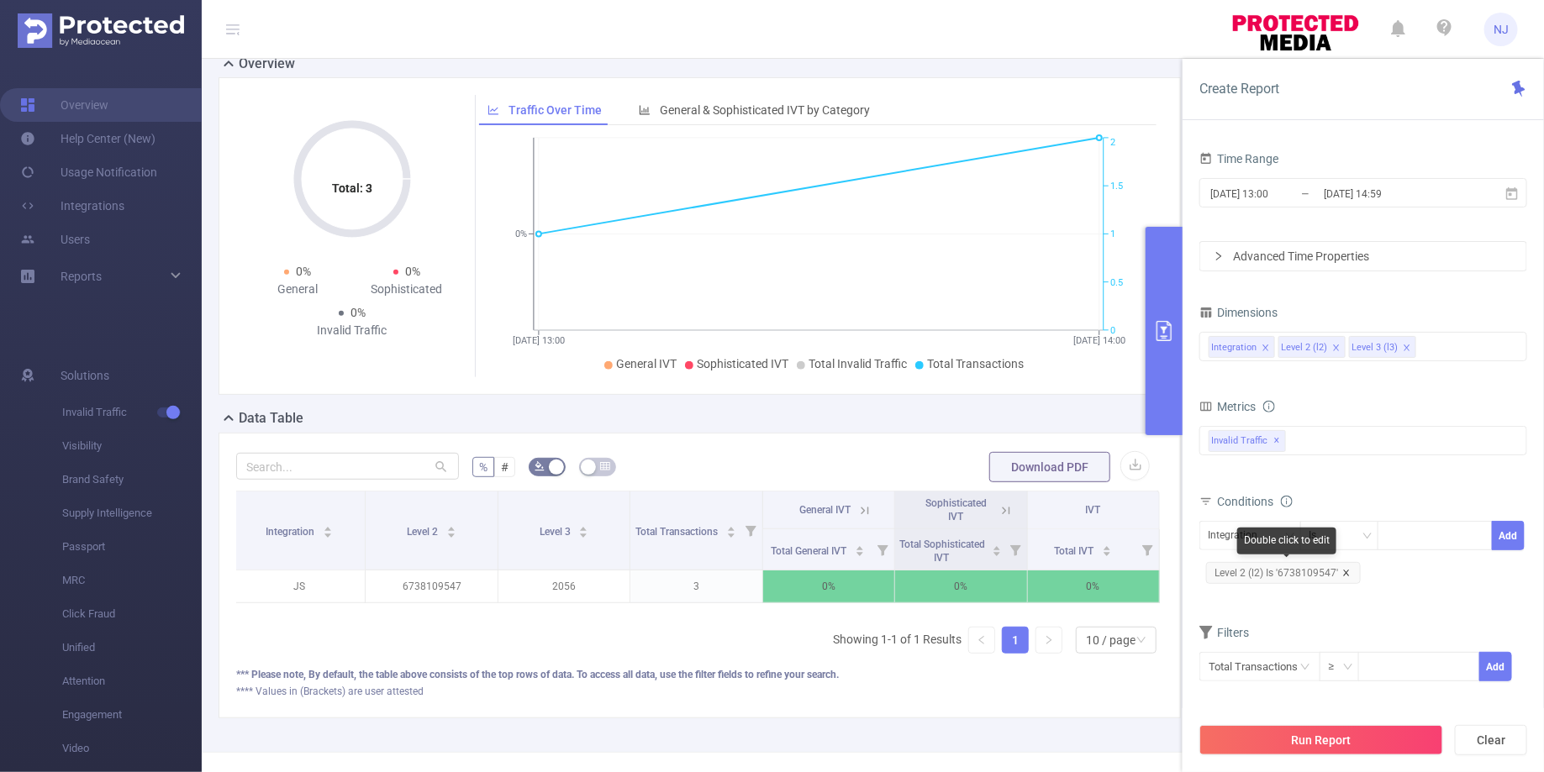
click at [1343, 569] on icon "icon: close" at bounding box center [1346, 573] width 8 height 8
click at [1309, 730] on button "Run Report" at bounding box center [1321, 740] width 244 height 30
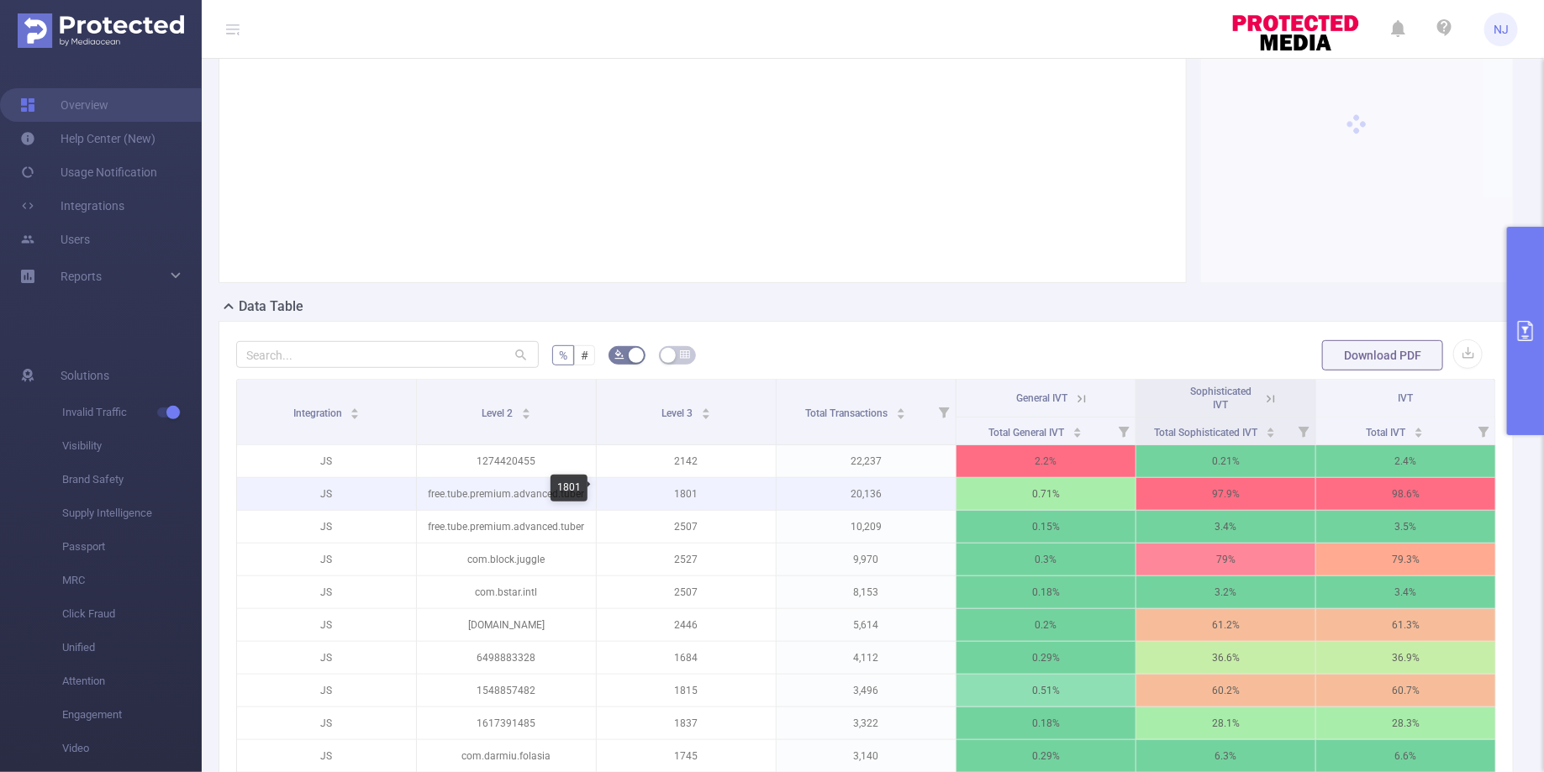
scroll to position [281, 0]
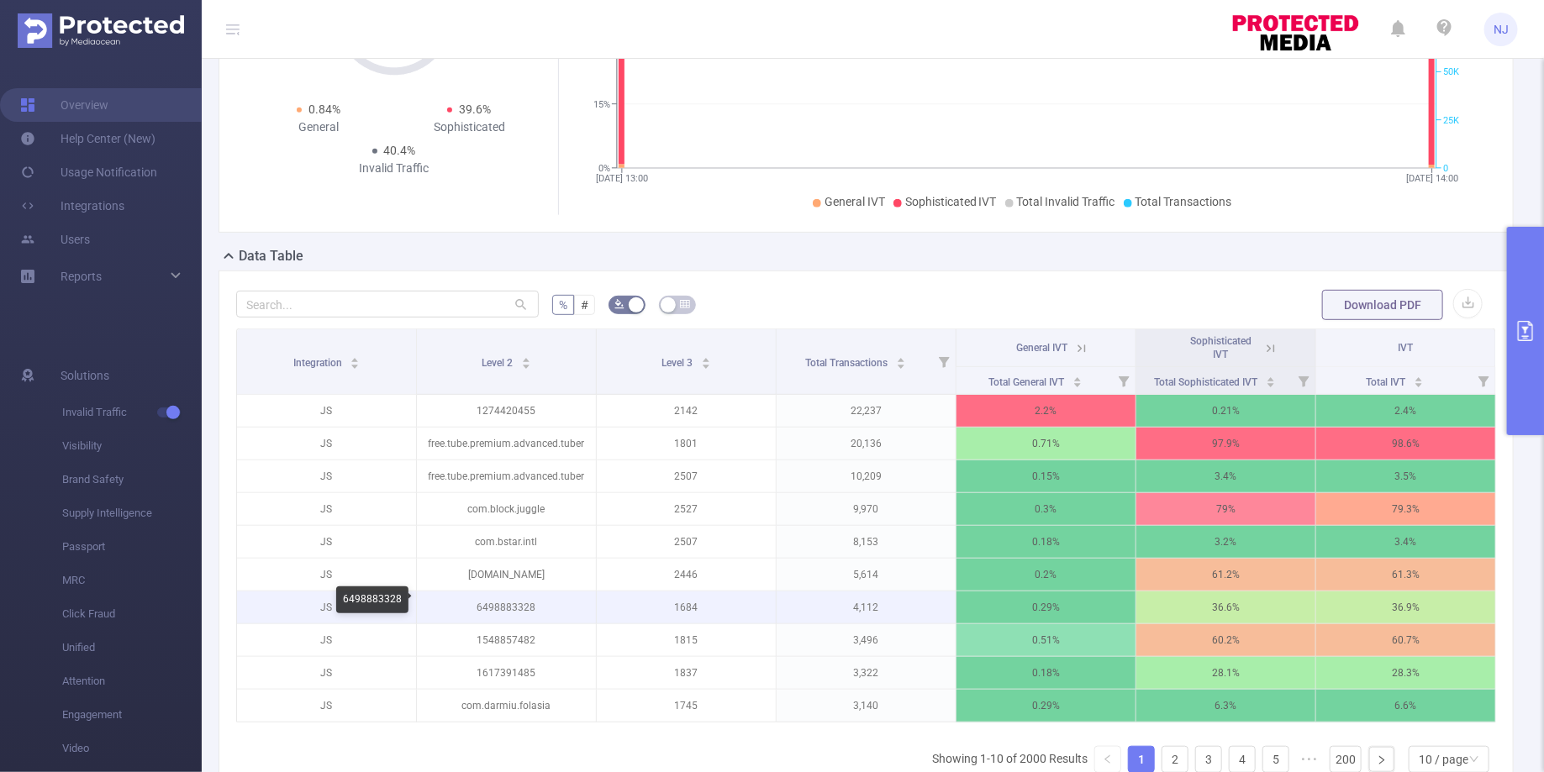
click at [508, 602] on p "6498883328" at bounding box center [506, 608] width 179 height 32
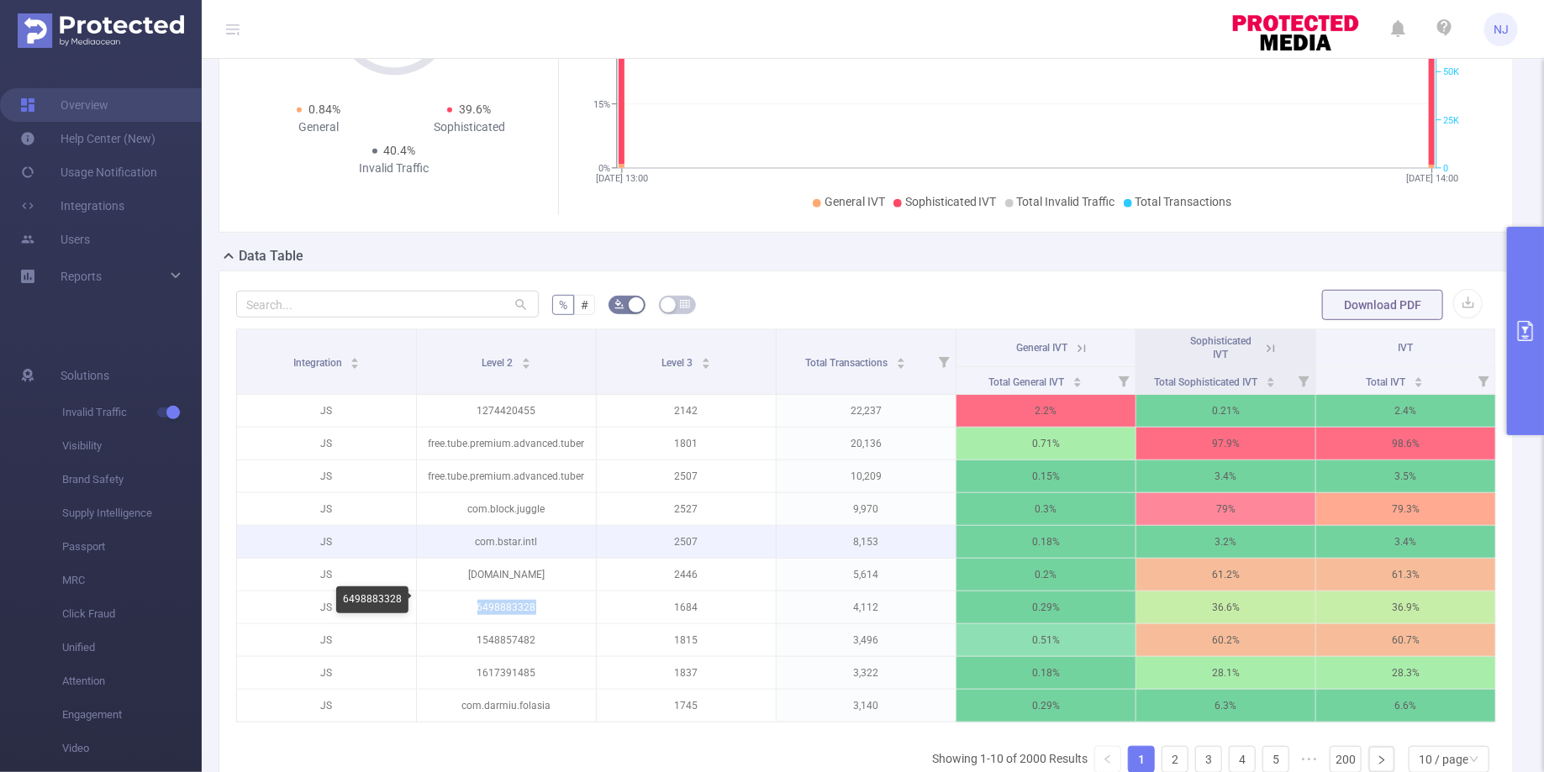
copy p "6498883328"
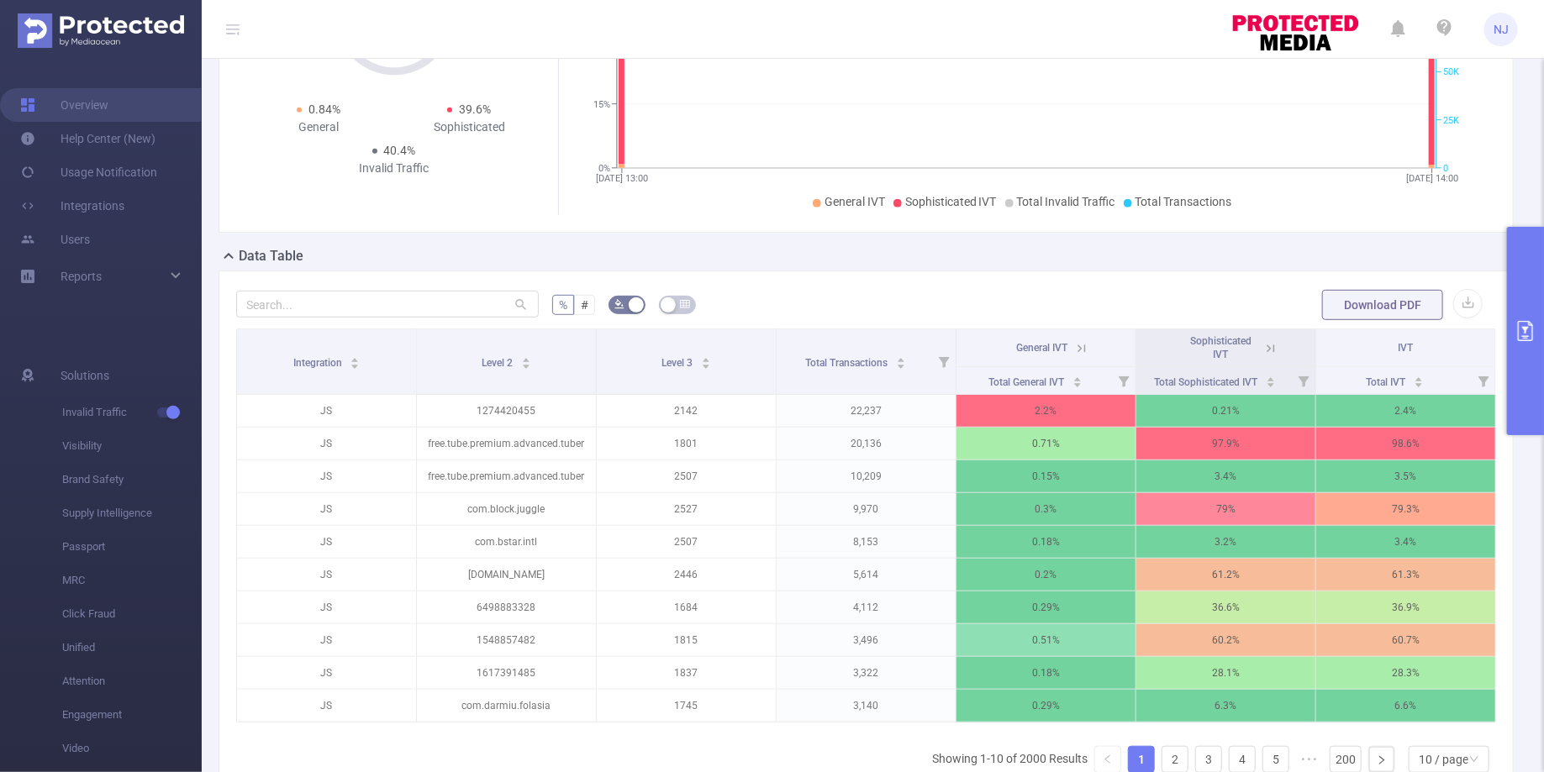
click at [1503, 380] on div "% # Download PDF Integration Level 2 Level 3 Total Transactions General IVT Sop…" at bounding box center [865, 554] width 1295 height 567
click at [1526, 381] on button "primary" at bounding box center [1525, 331] width 37 height 208
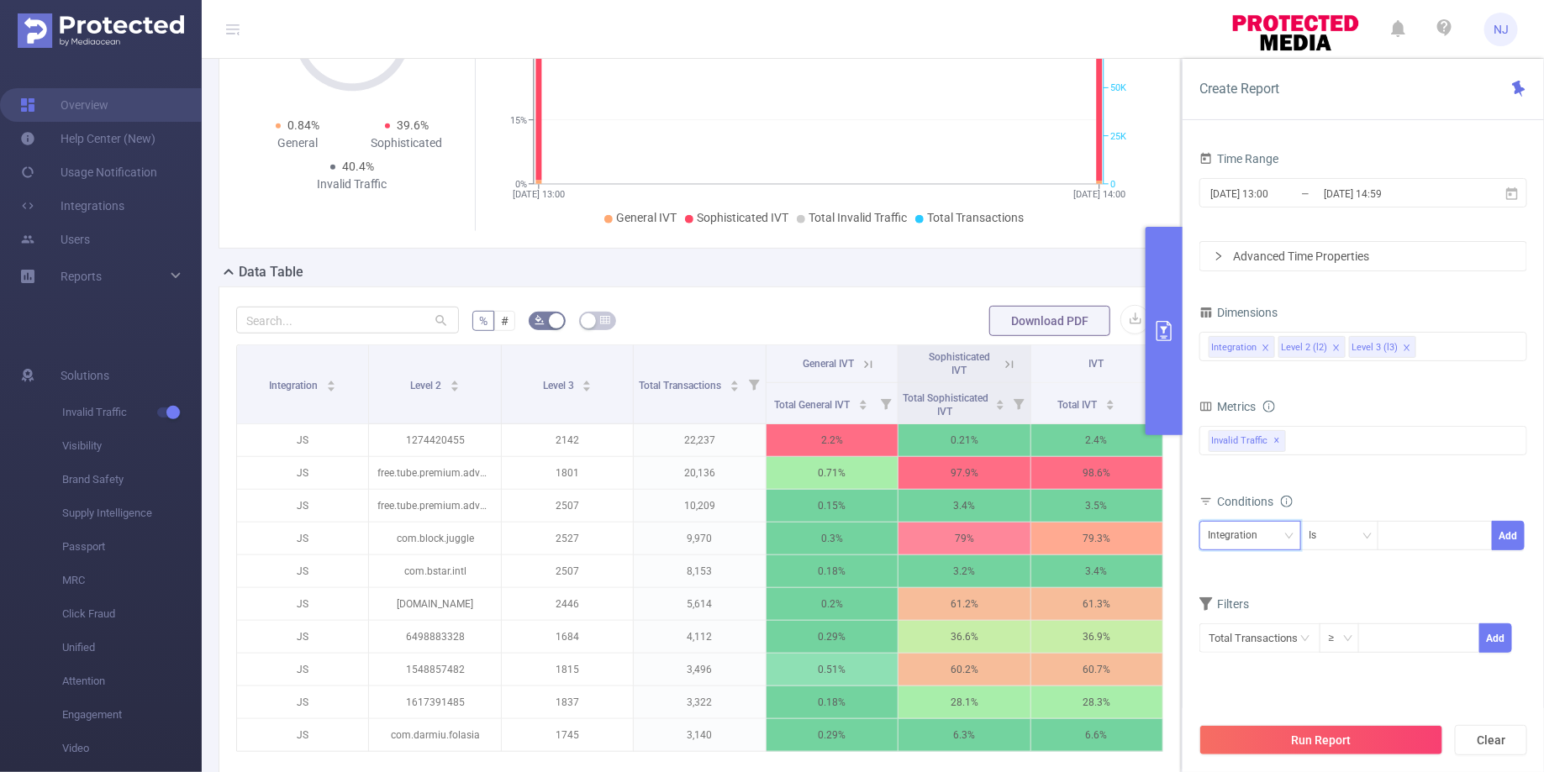
click at [1260, 529] on div "Integration" at bounding box center [1238, 536] width 61 height 28
click at [1244, 598] on li "Level 2 (l2)" at bounding box center [1250, 595] width 102 height 27
click at [1411, 530] on div at bounding box center [1435, 536] width 97 height 28
paste input "com.romance.jour8ney"
type input "com.romance.jour8ney"
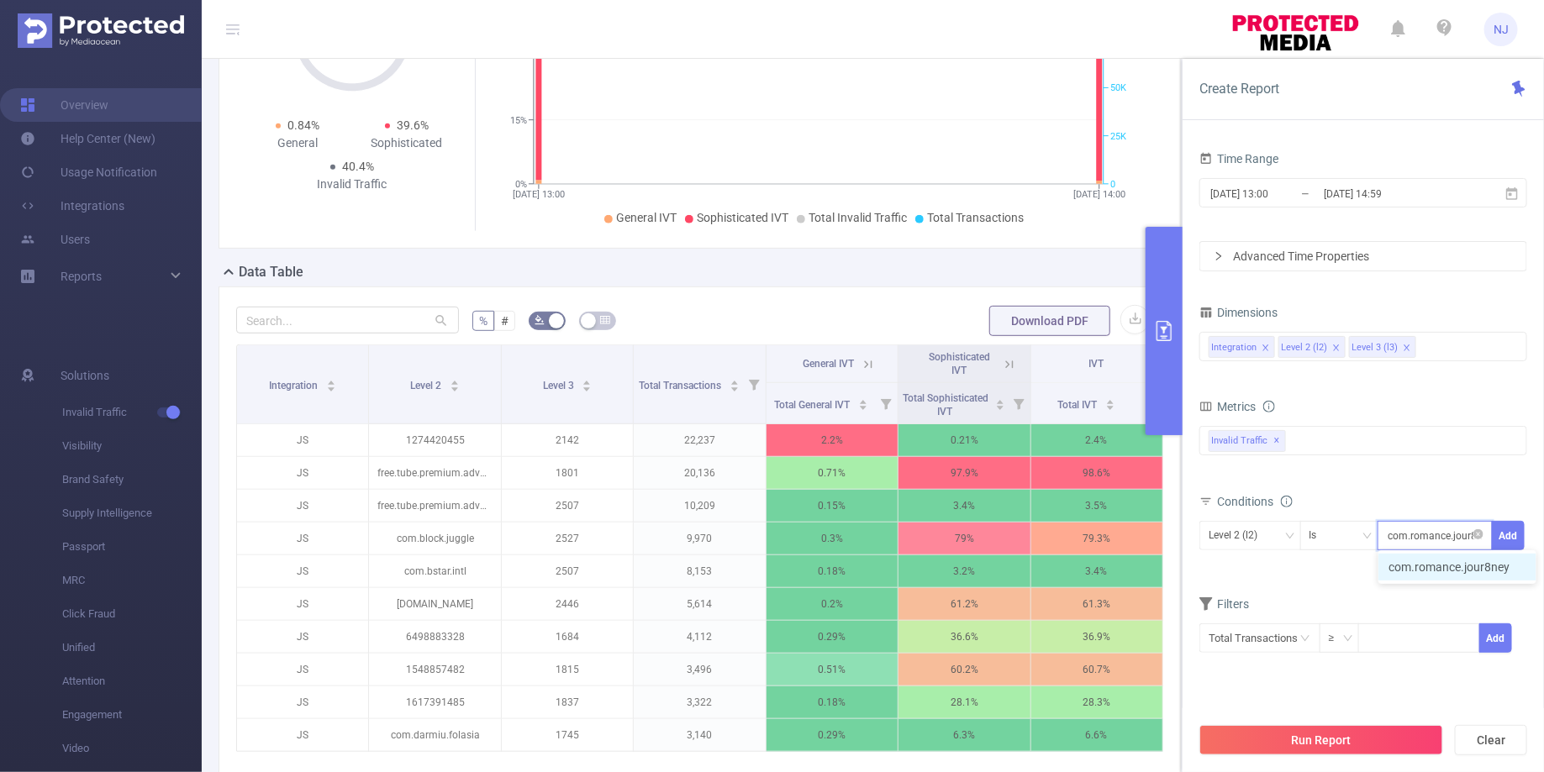
scroll to position [0, 8]
click at [1422, 572] on li "com.romance.jour8ney" at bounding box center [1457, 567] width 158 height 27
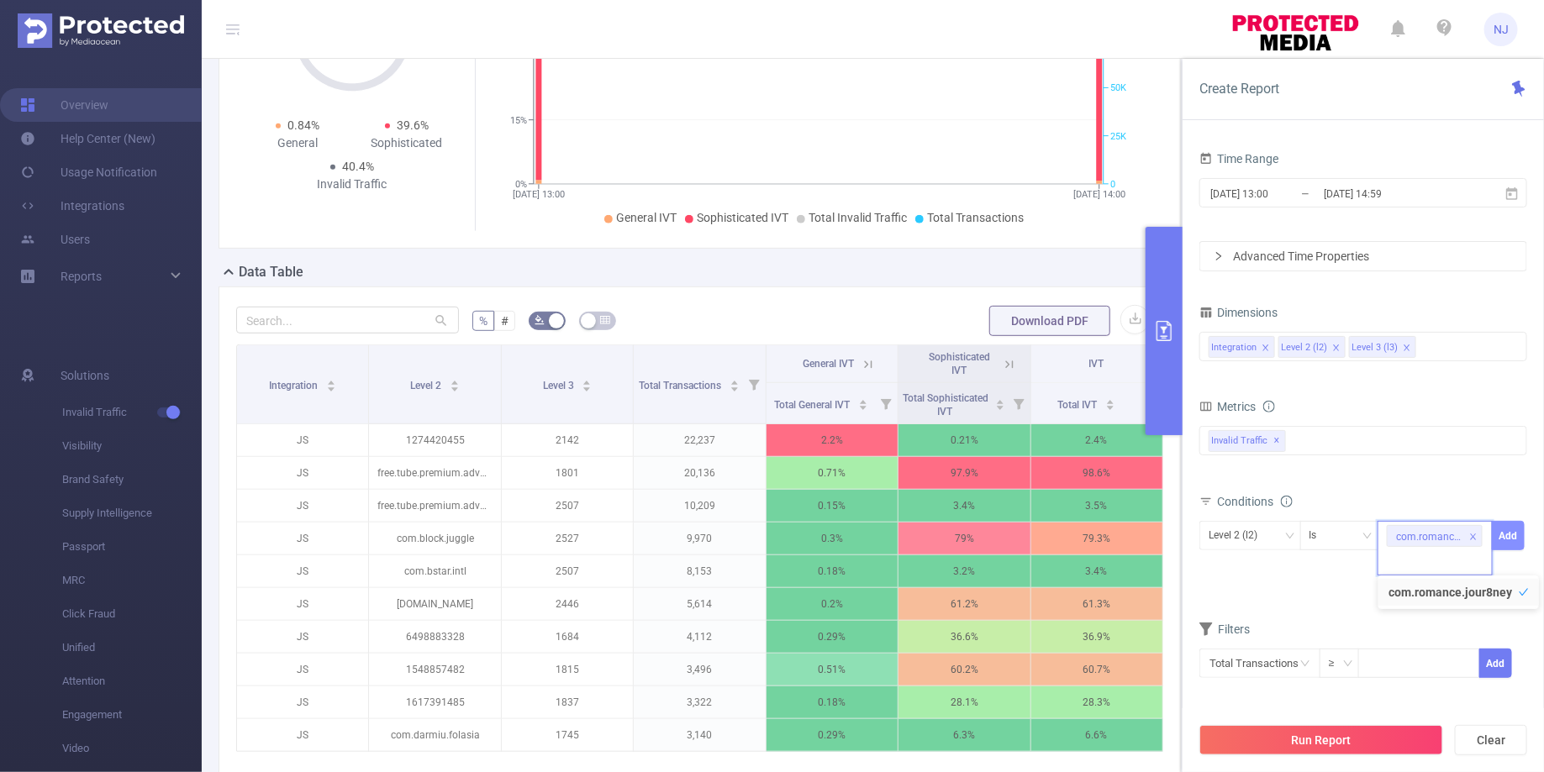
click at [1511, 536] on button "Add" at bounding box center [1508, 535] width 33 height 29
click at [1289, 731] on button "Run Report" at bounding box center [1321, 740] width 244 height 30
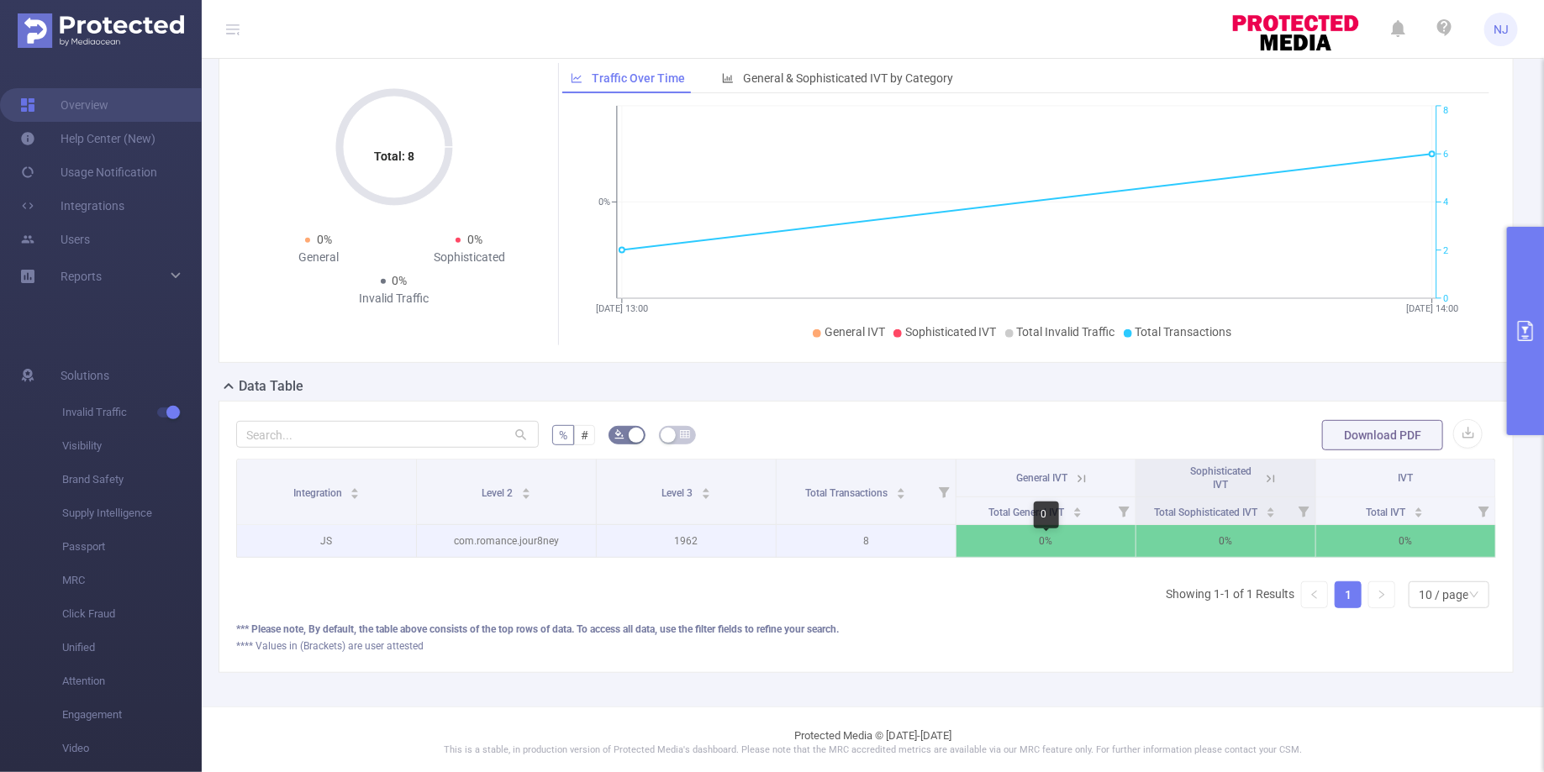
scroll to position [0, 3]
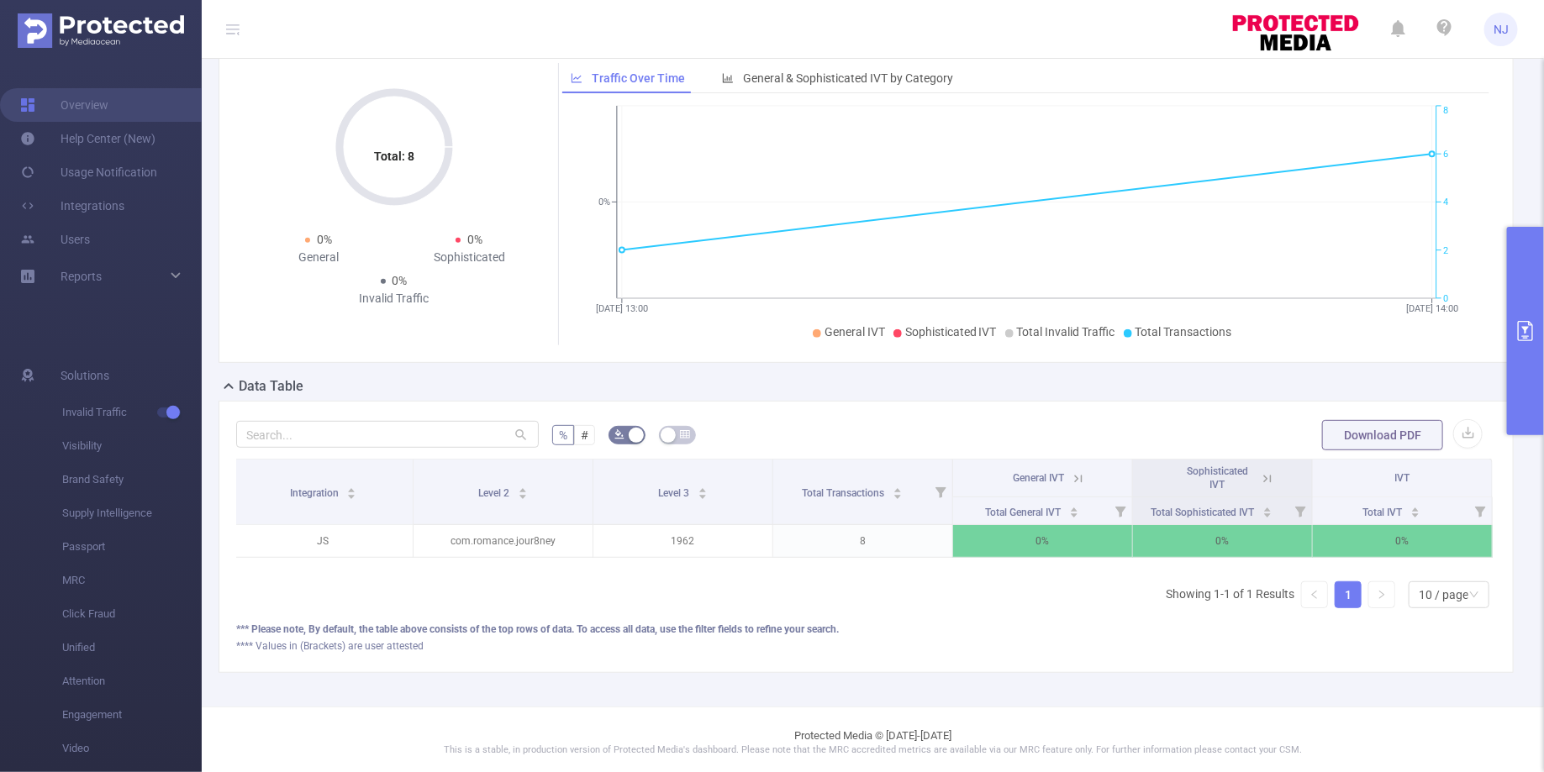
click at [1528, 339] on icon "primary" at bounding box center [1525, 331] width 20 height 20
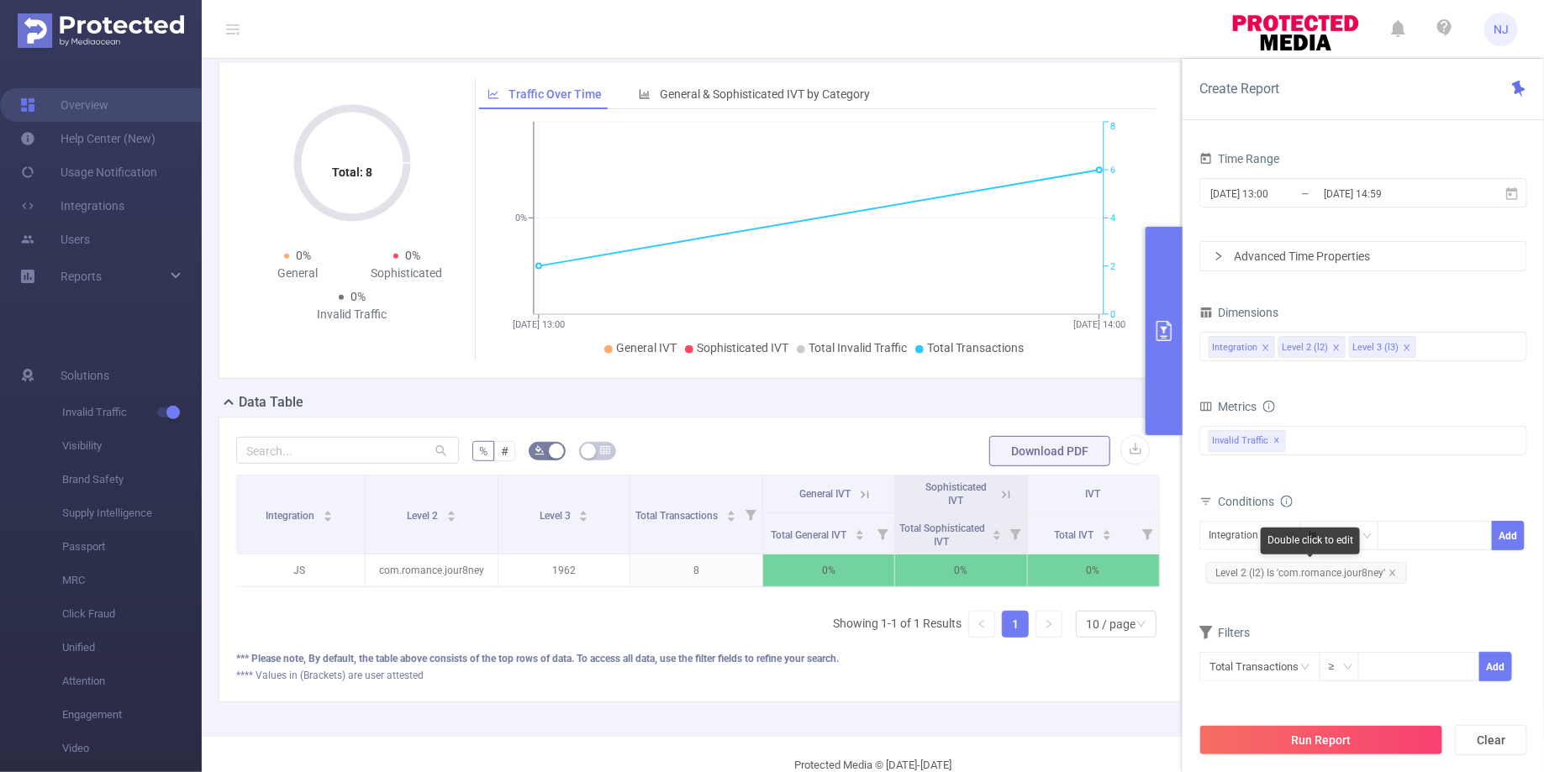
click at [1388, 564] on span "Level 2 (l2) Is 'com.romance.jour8ney'" at bounding box center [1306, 573] width 201 height 22
click at [1394, 569] on icon "icon: close" at bounding box center [1392, 573] width 8 height 8
click at [1398, 539] on div at bounding box center [1435, 536] width 97 height 28
paste input "com.read.goodnovel"
type input "com.read.goodnovel"
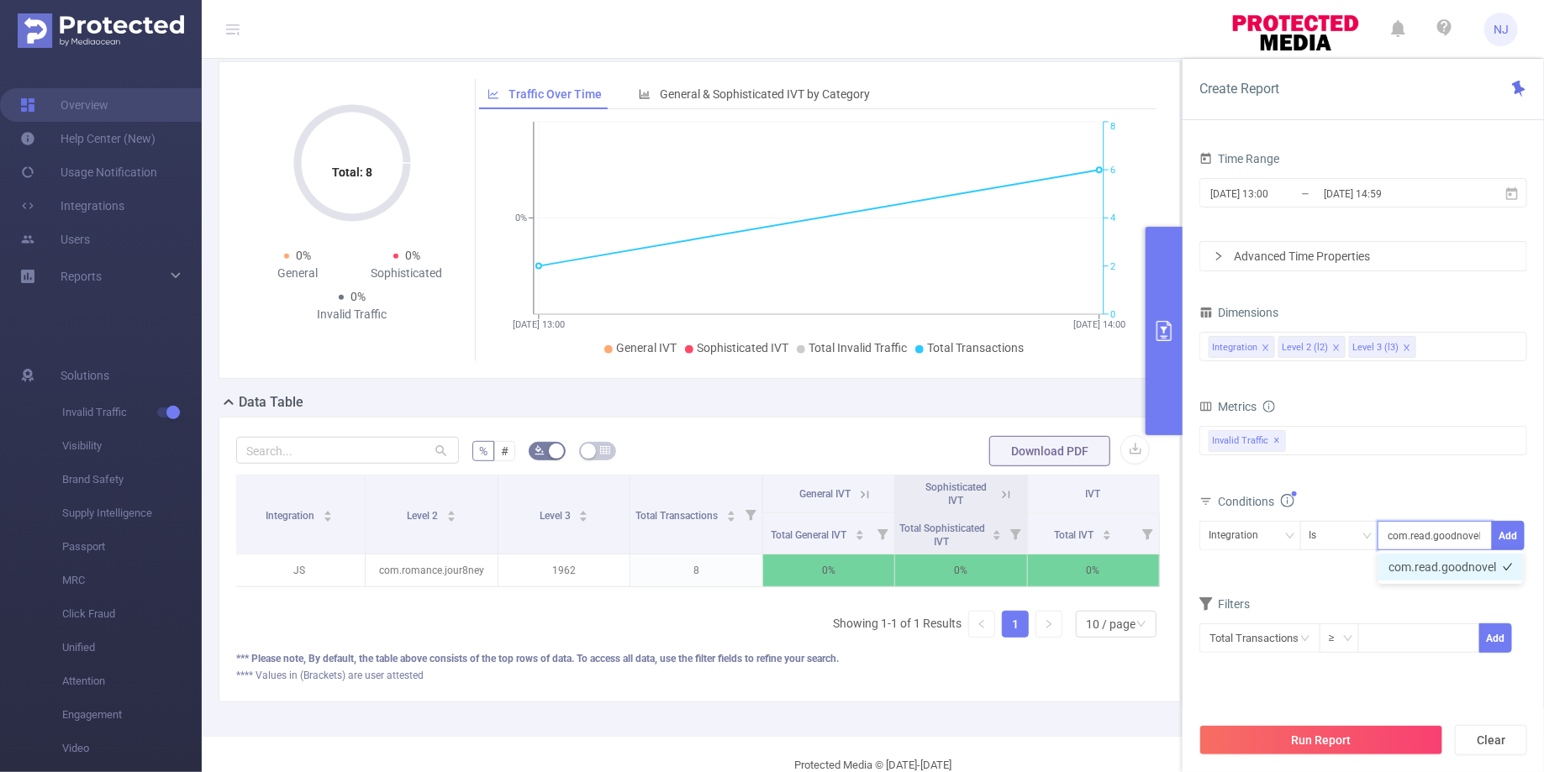
click at [1425, 567] on li "com.read.goodnovel" at bounding box center [1450, 567] width 145 height 27
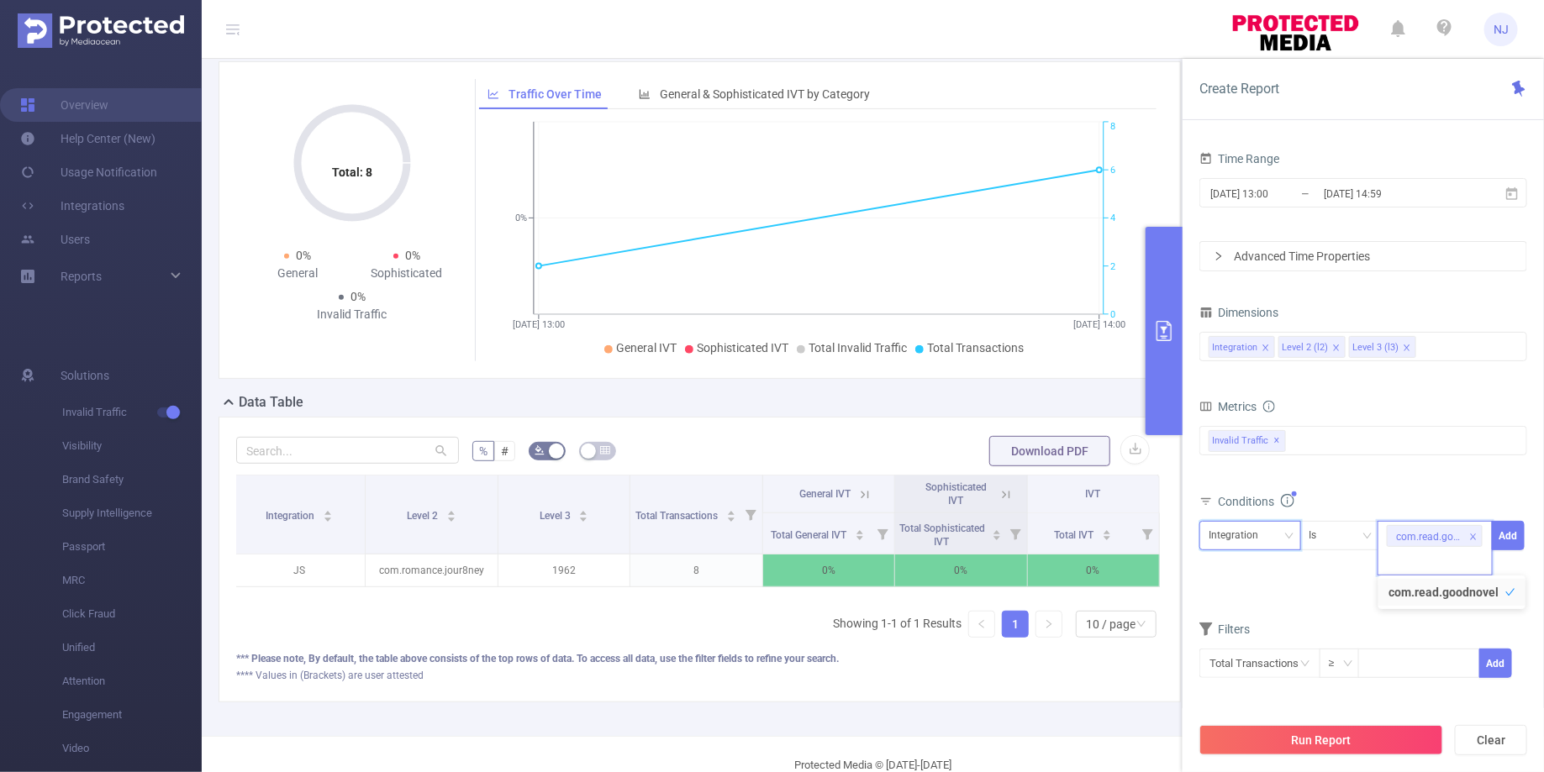
click at [1274, 524] on div "Integration" at bounding box center [1249, 536] width 83 height 28
click at [1243, 590] on li "Level 2 (l2)" at bounding box center [1250, 595] width 102 height 27
click at [1509, 531] on button "Add" at bounding box center [1508, 535] width 33 height 29
click at [1326, 747] on button "Run Report" at bounding box center [1321, 740] width 244 height 30
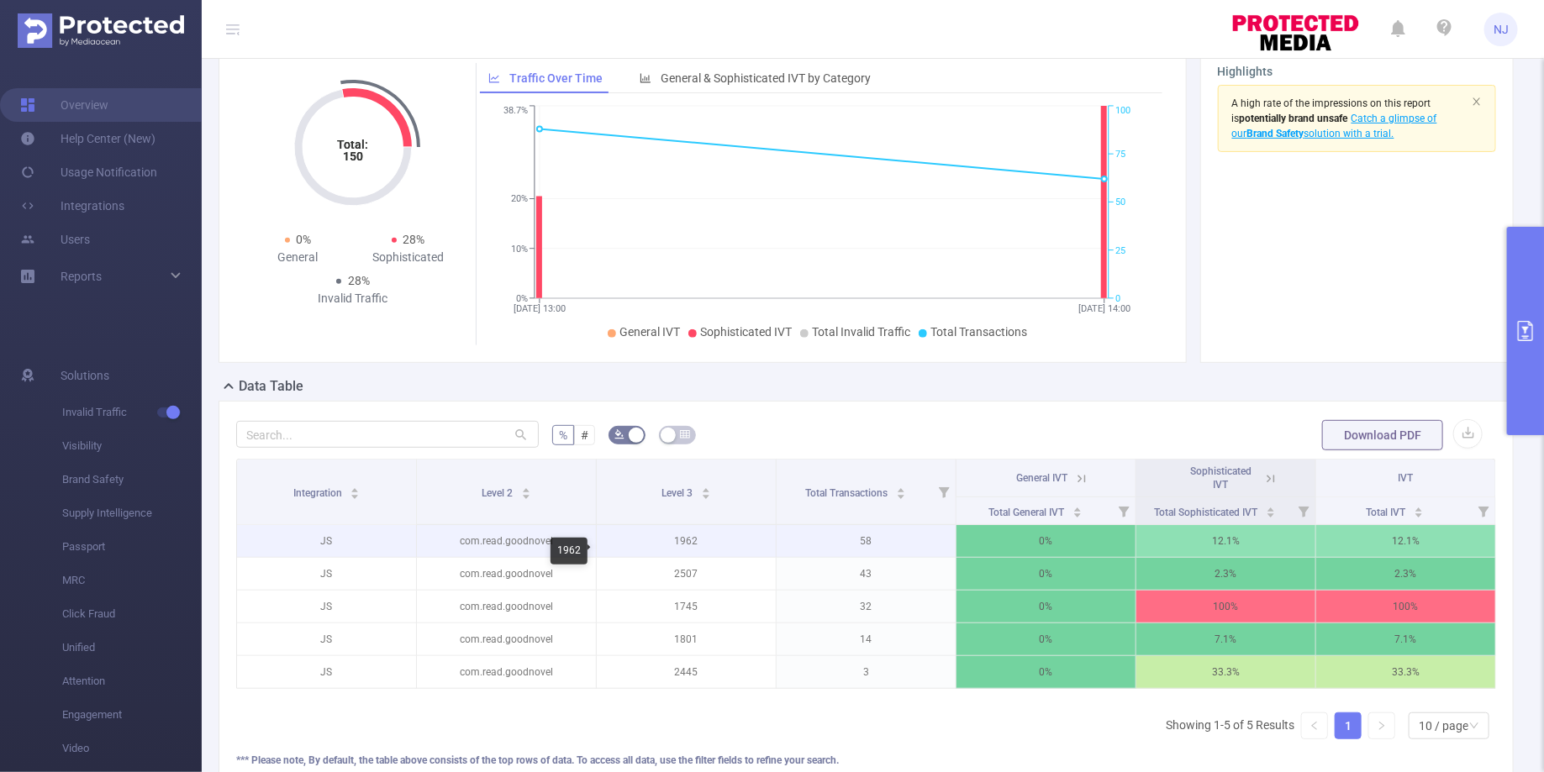
scroll to position [0, 3]
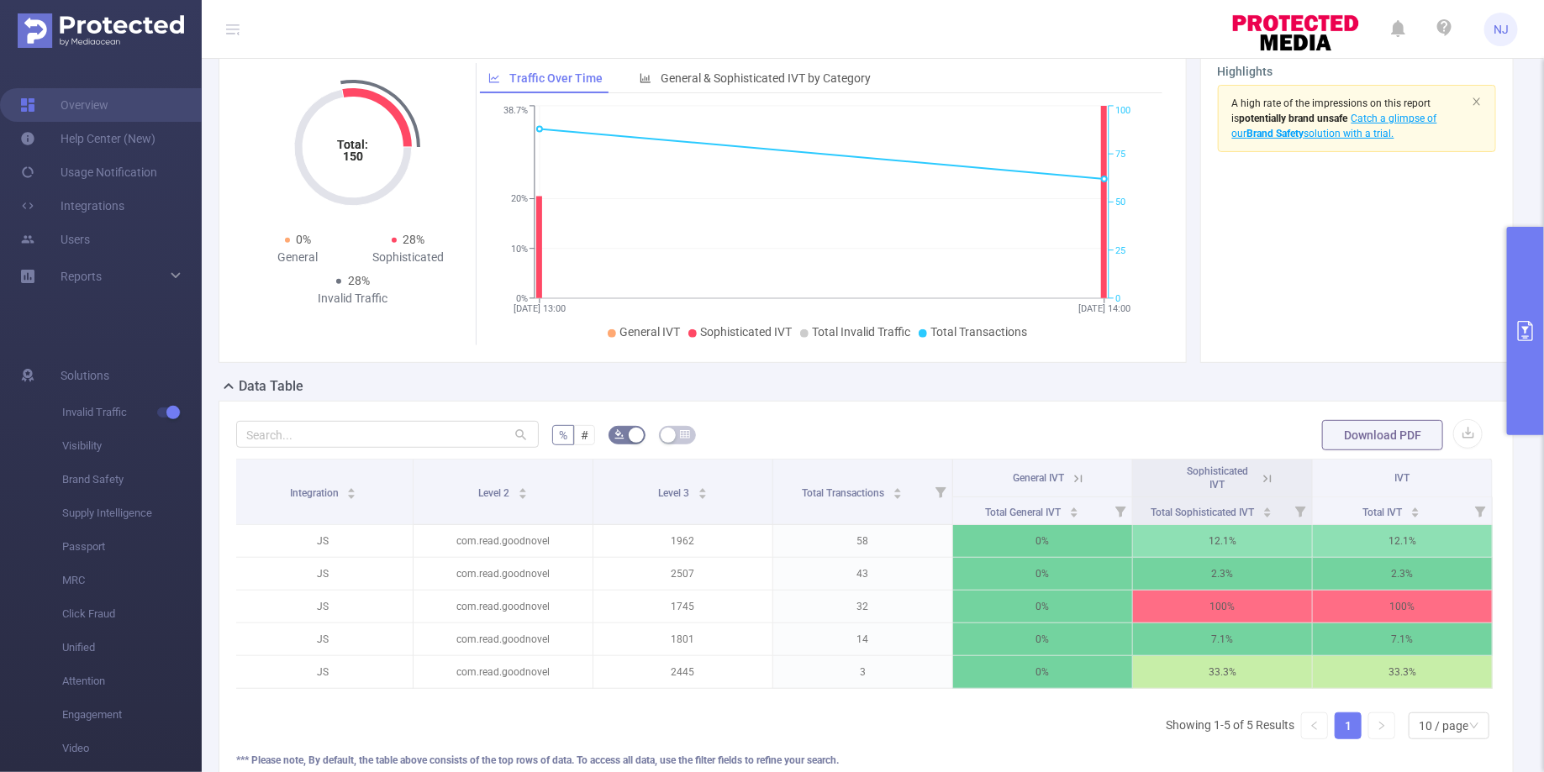
click at [1271, 482] on icon at bounding box center [1267, 479] width 8 height 8
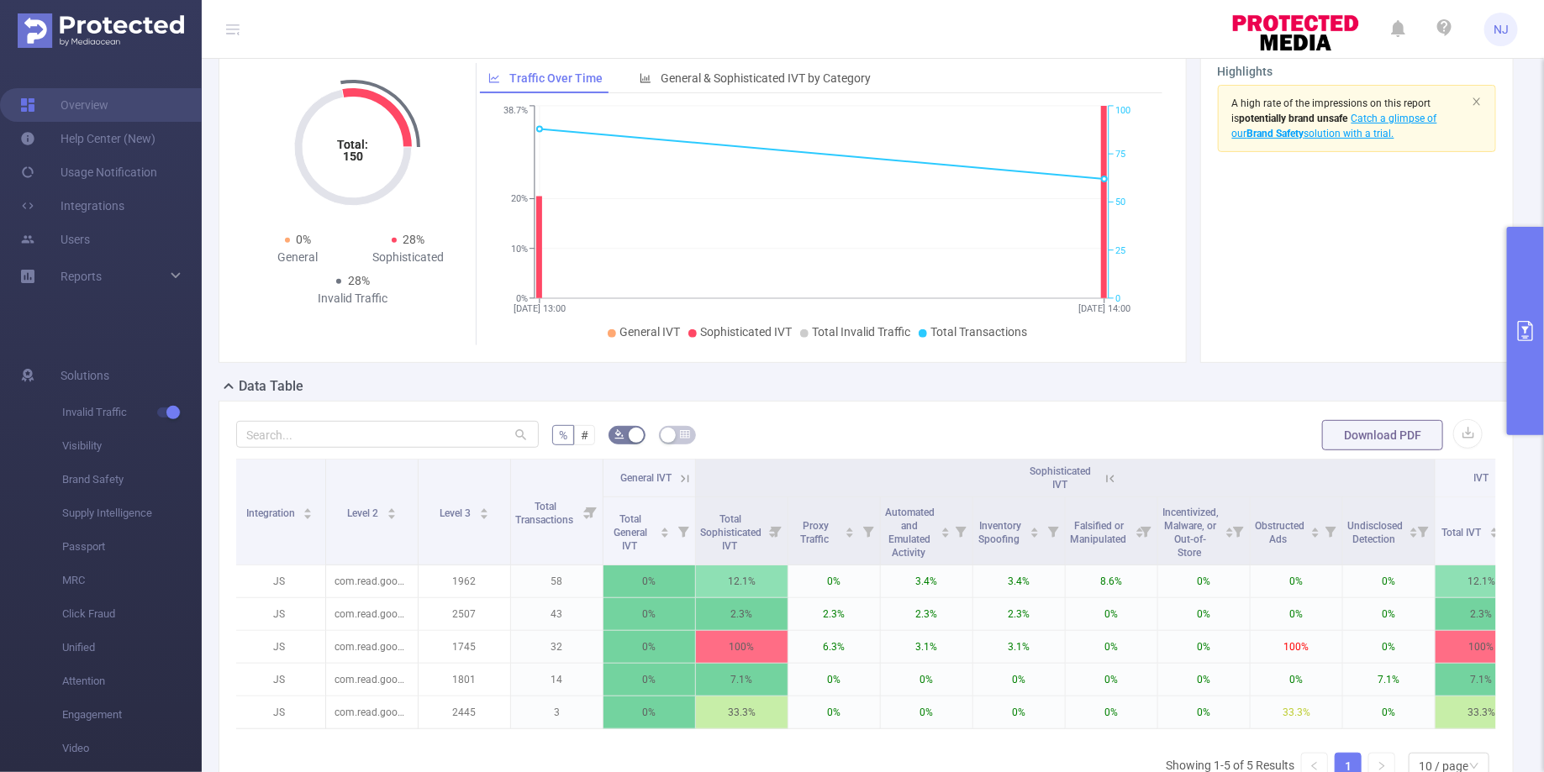
click at [1530, 330] on icon "primary" at bounding box center [1525, 331] width 20 height 20
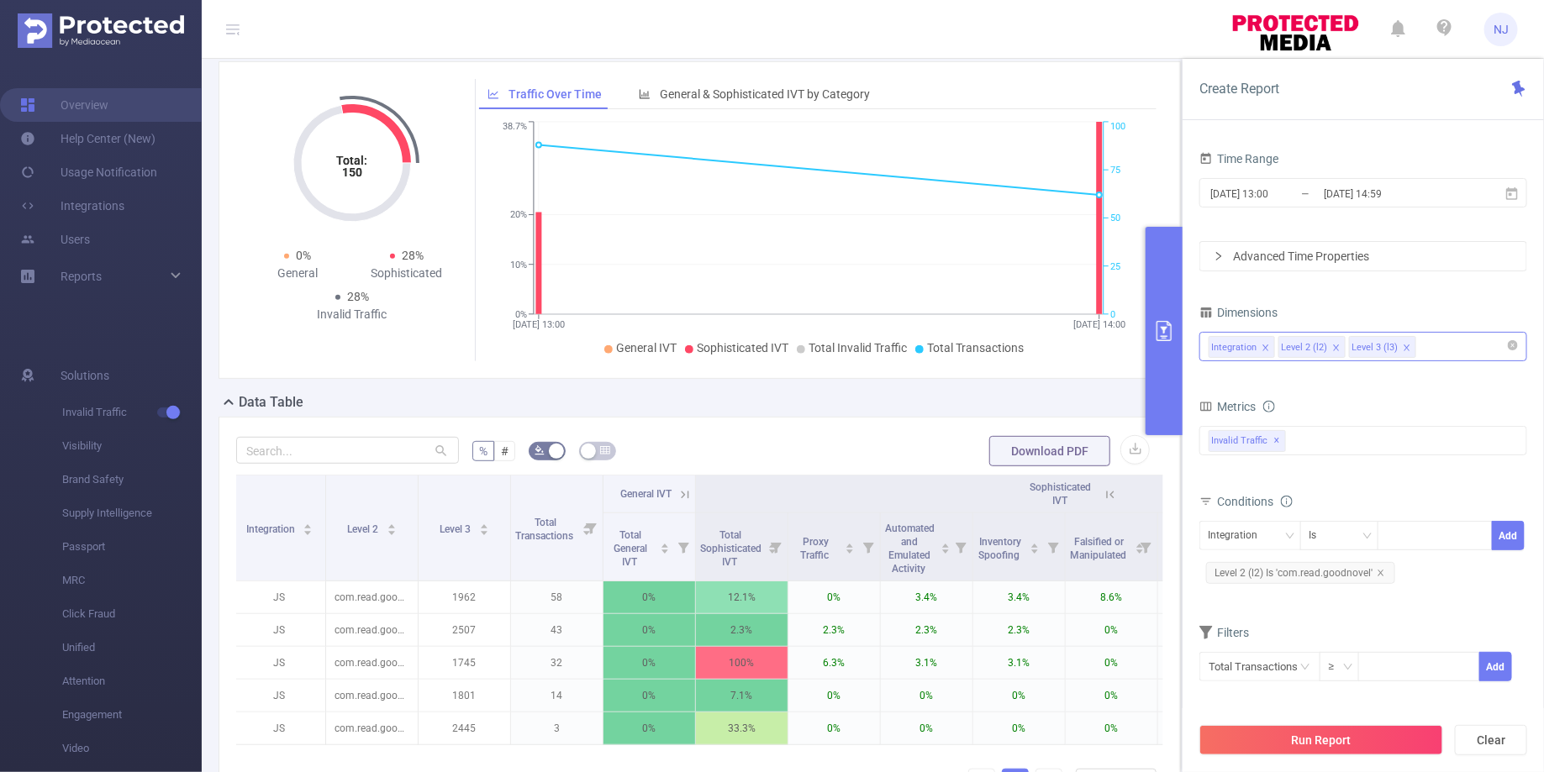
click at [1403, 346] on icon "icon: close" at bounding box center [1407, 348] width 8 height 8
click at [1324, 735] on button "Run Report" at bounding box center [1321, 740] width 244 height 30
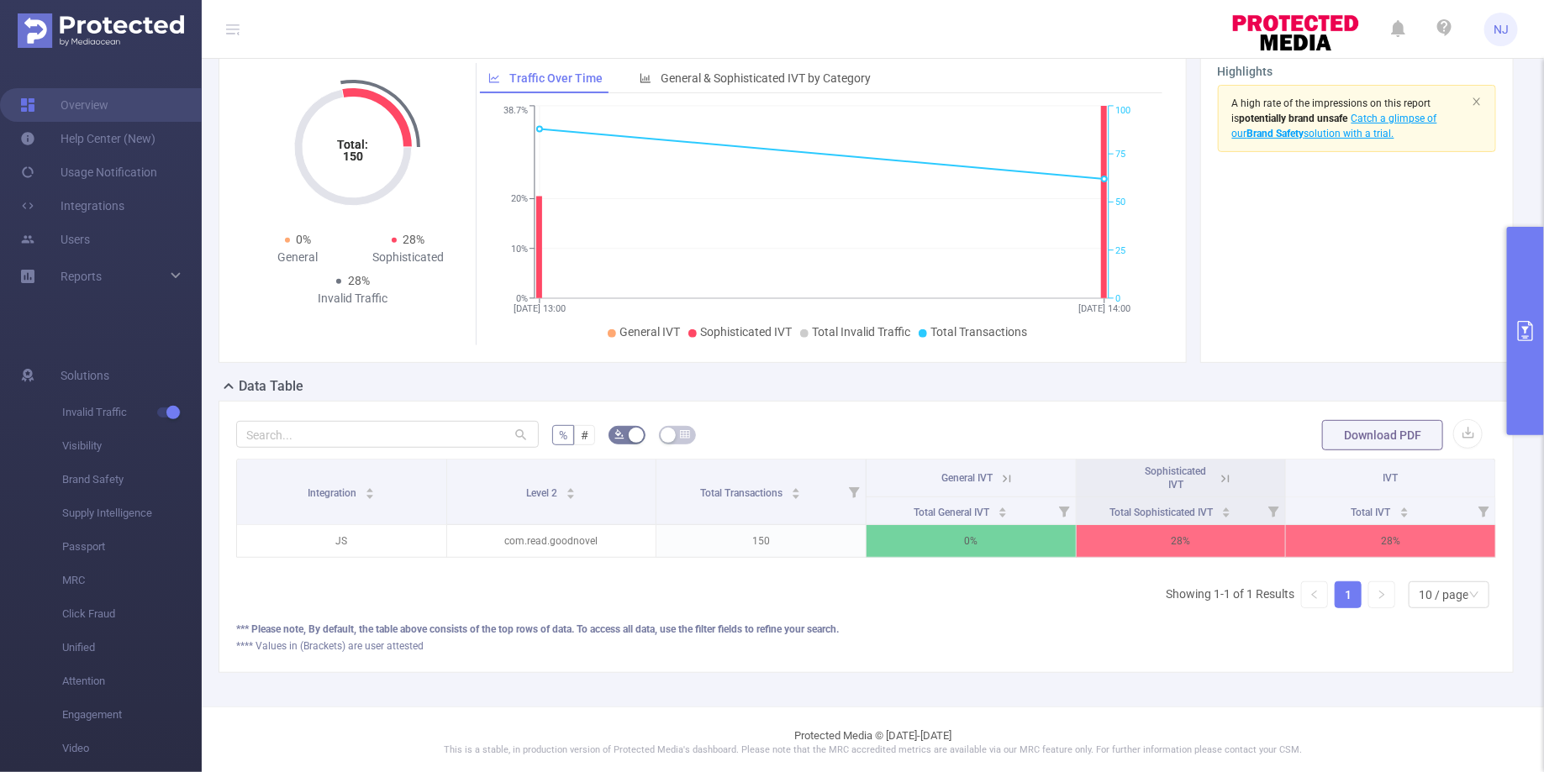
click at [1529, 304] on button "primary" at bounding box center [1525, 331] width 37 height 208
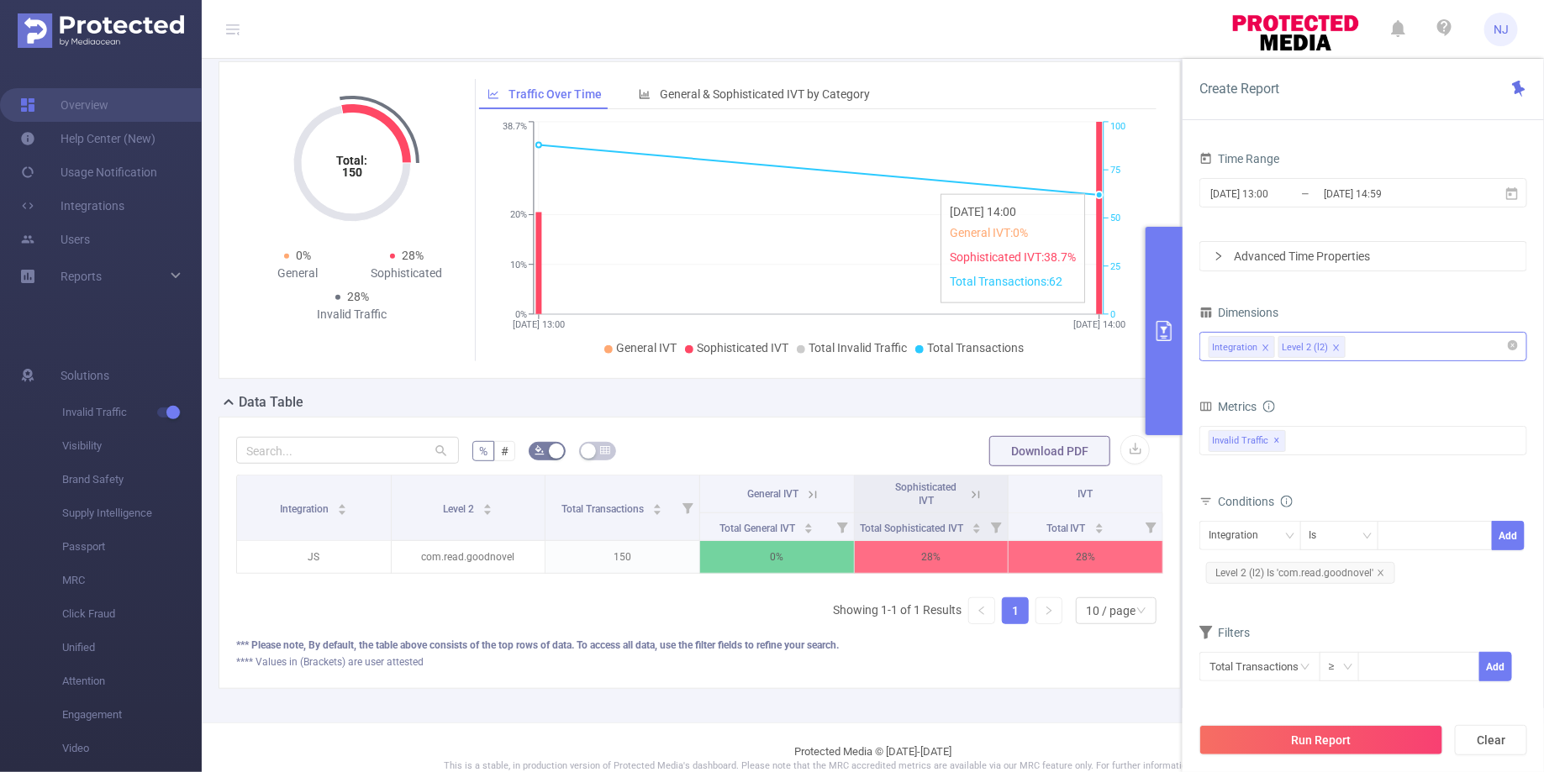
scroll to position [146, 0]
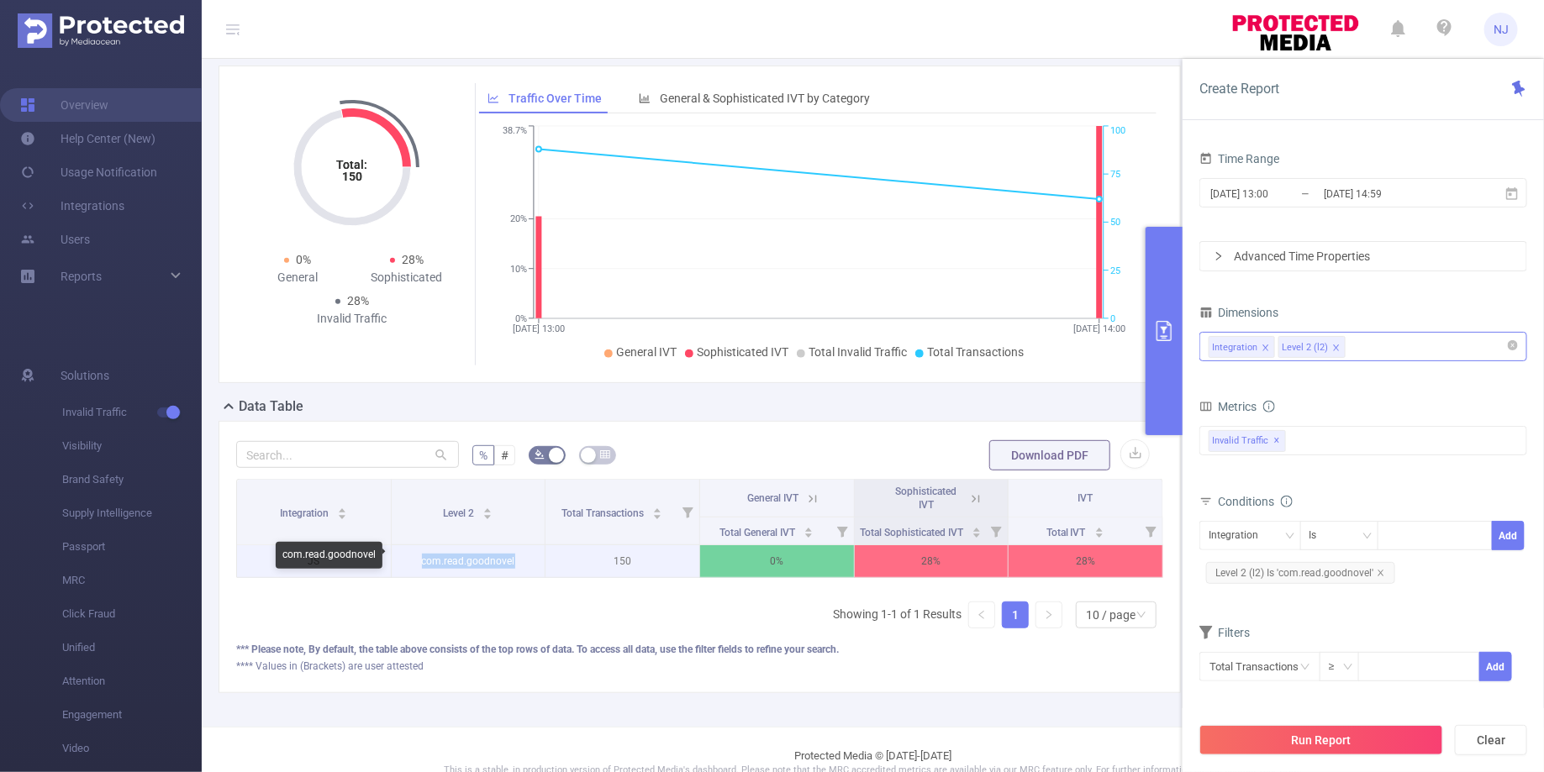
drag, startPoint x: 524, startPoint y: 561, endPoint x: 419, endPoint y: 562, distance: 105.1
click at [419, 562] on p "com.read.goodnovel" at bounding box center [469, 561] width 154 height 32
copy p "com.read.goodnovel"
click at [1343, 435] on div "Invalid Traffic ✕" at bounding box center [1363, 440] width 328 height 29
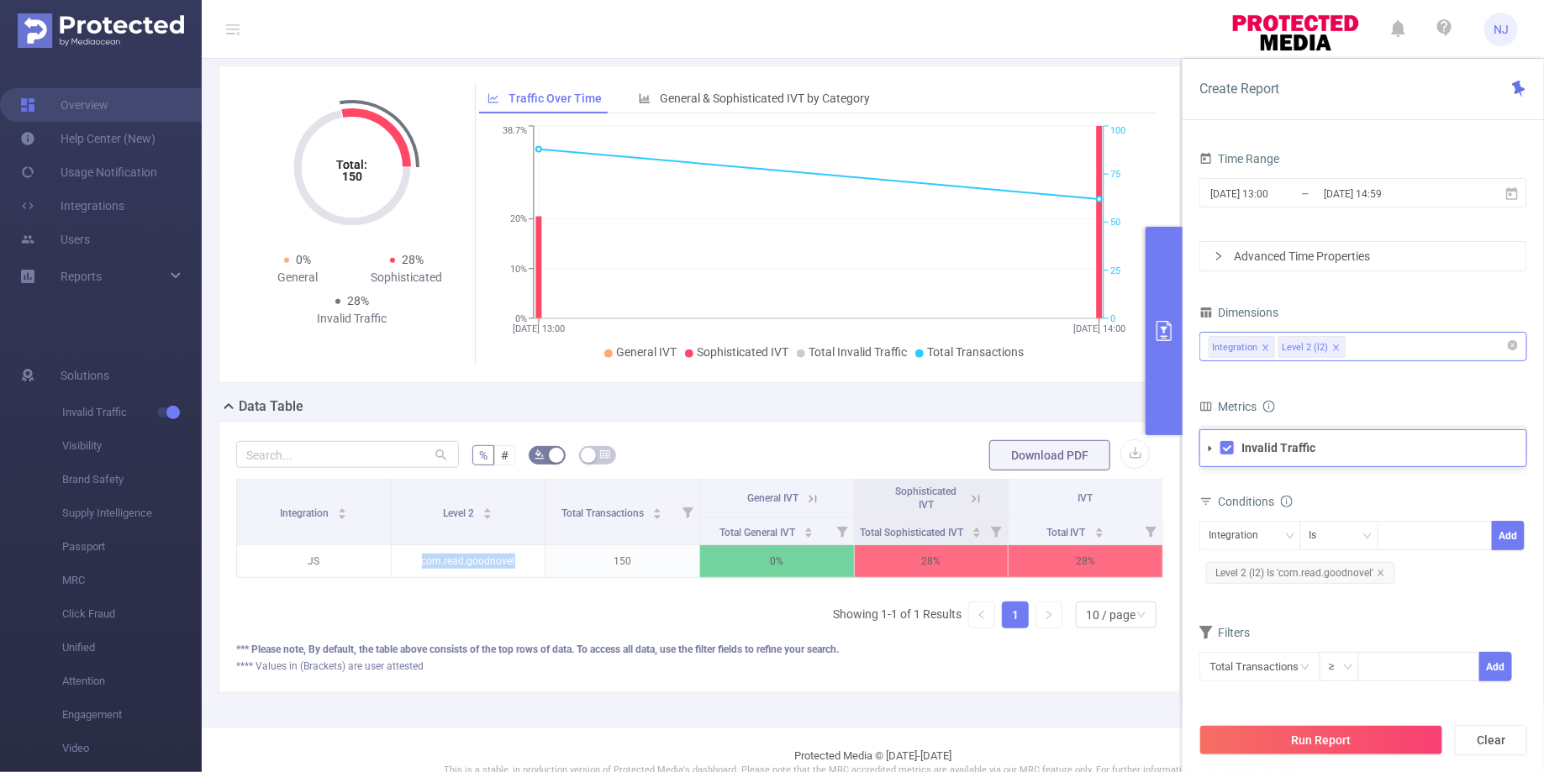
click at [1403, 351] on div "Integration Level 2 (l2)" at bounding box center [1362, 347] width 309 height 28
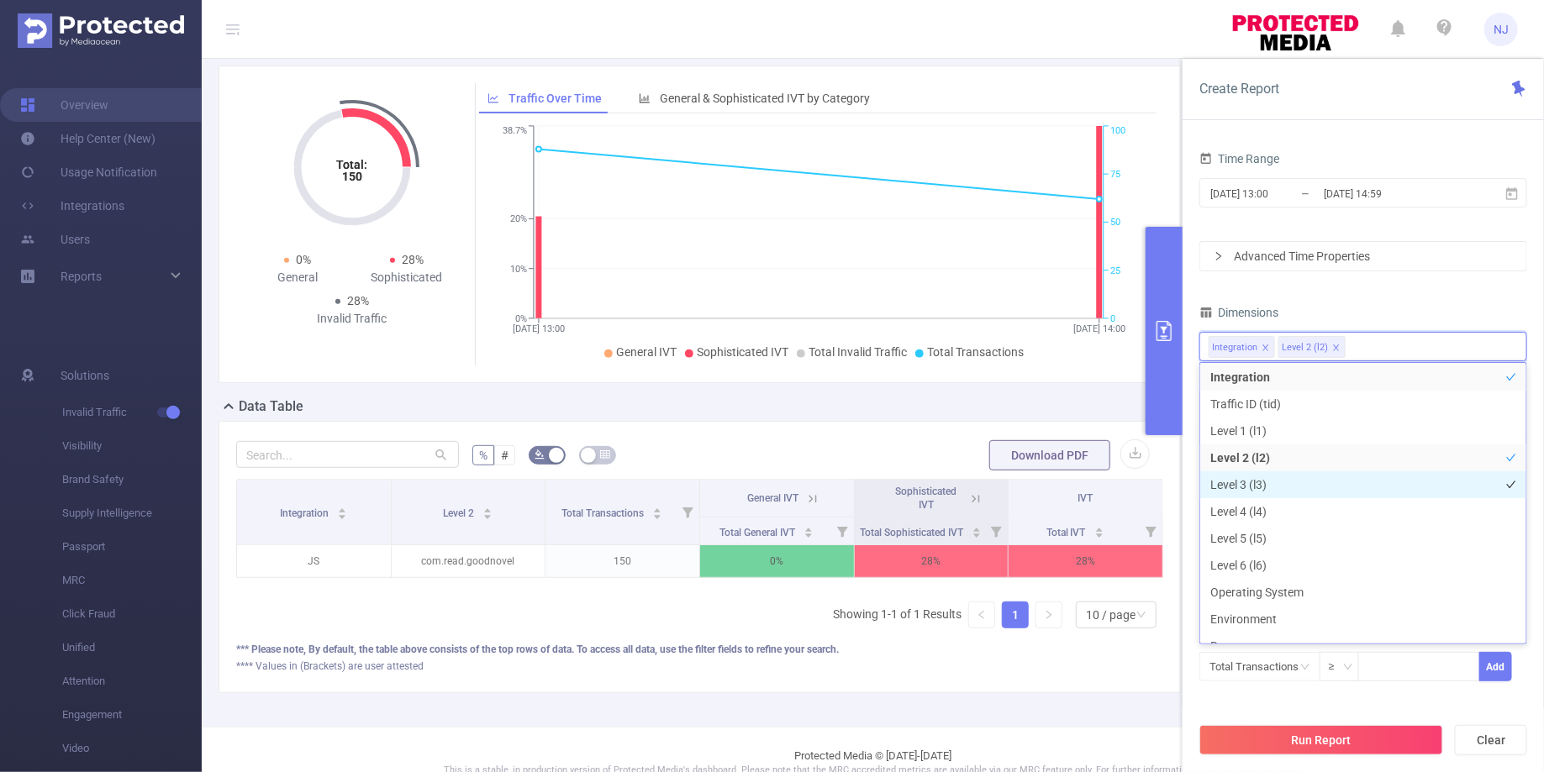
click at [1279, 477] on li "Level 3 (l3)" at bounding box center [1363, 484] width 326 height 27
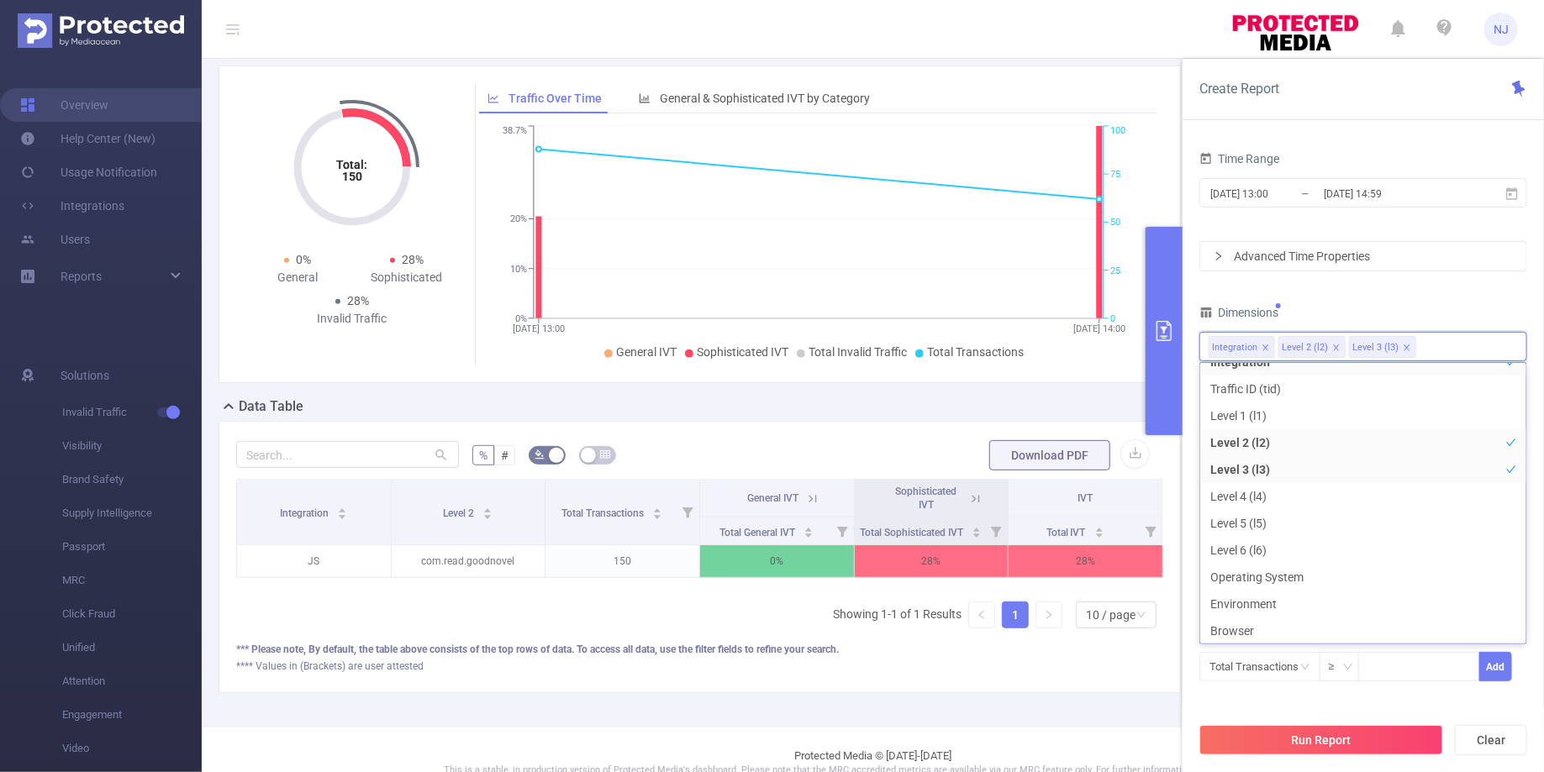
click at [1212, 699] on div "Filters Total Transactions ≥ Add" at bounding box center [1363, 662] width 328 height 82
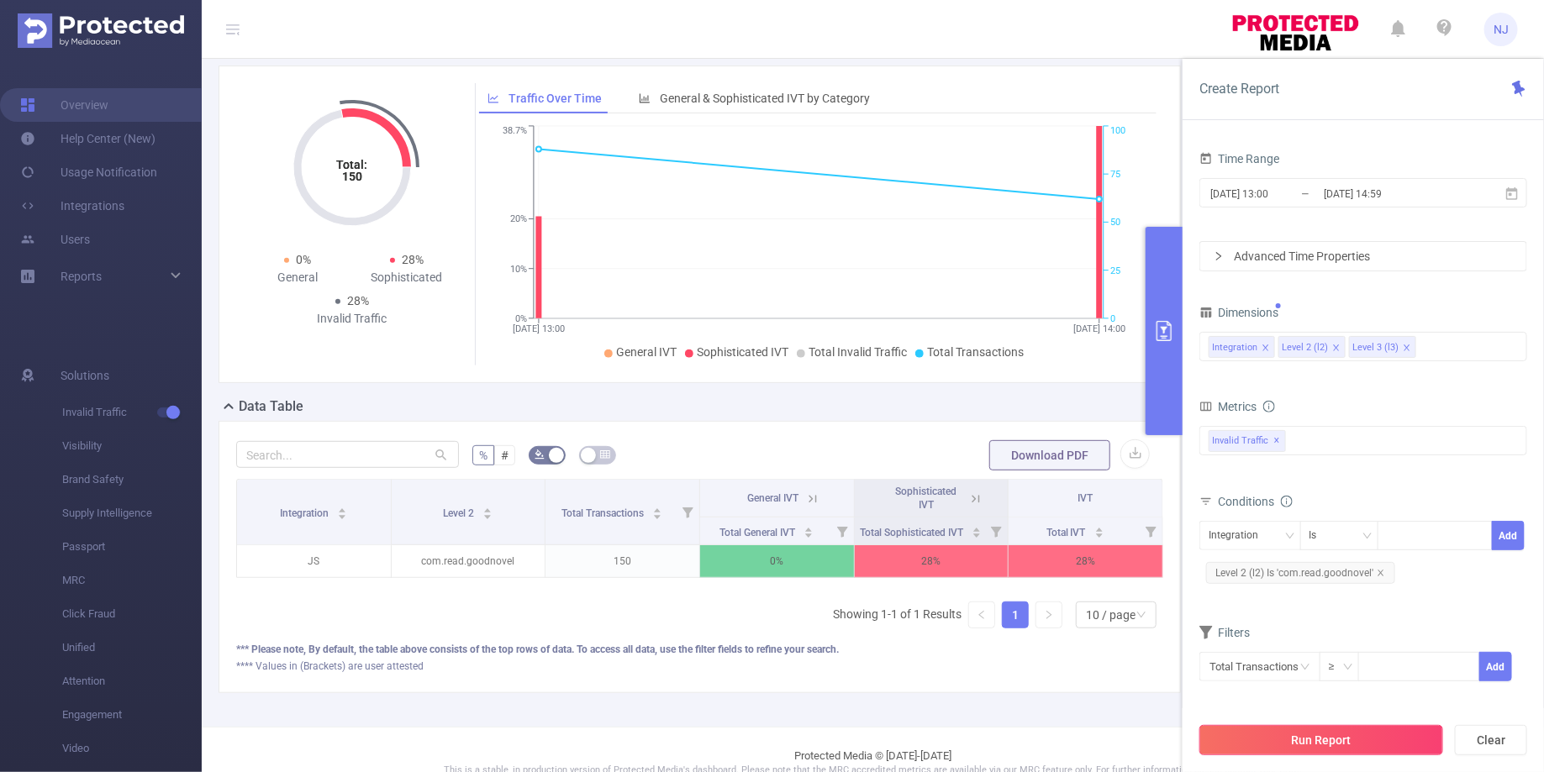
click at [1333, 739] on button "Run Report" at bounding box center [1321, 740] width 244 height 30
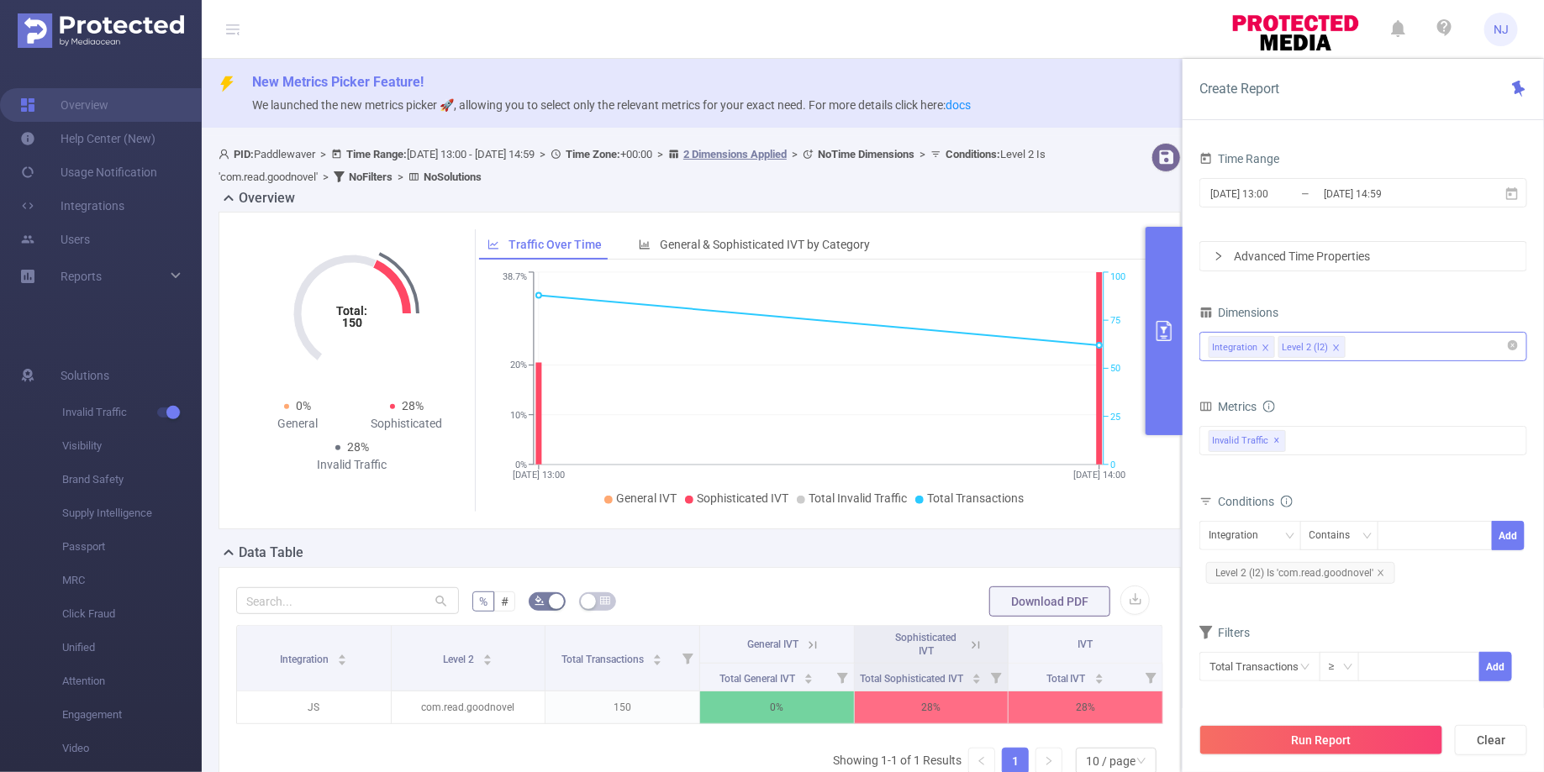
click at [1398, 352] on div "Integration Level 2 (l2)" at bounding box center [1362, 347] width 309 height 28
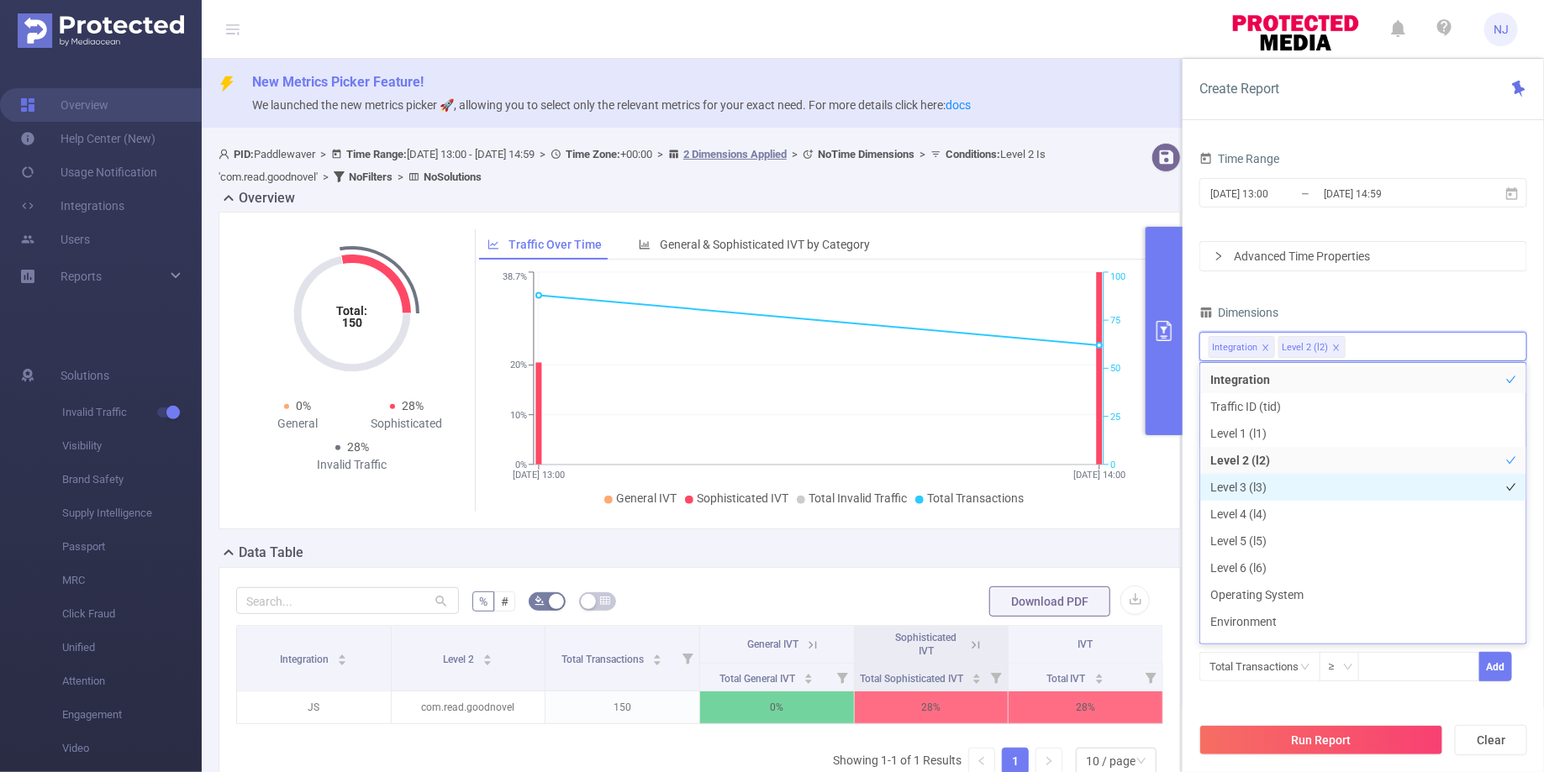
click at [1271, 484] on li "Level 3 (l3)" at bounding box center [1363, 487] width 326 height 27
click at [1341, 693] on div "Total Transactions ≥ Add" at bounding box center [1363, 673] width 328 height 48
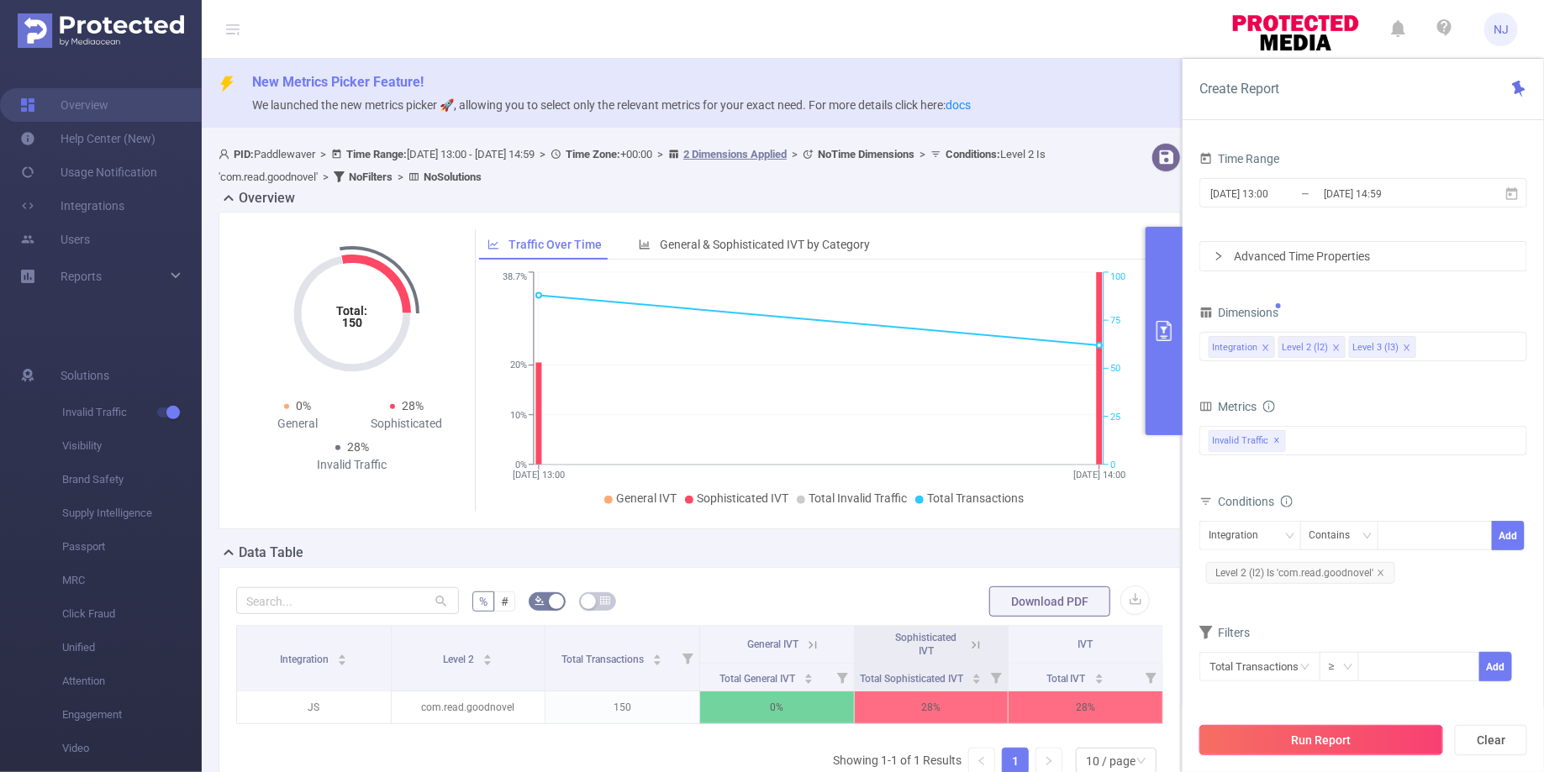
click at [1353, 733] on button "Run Report" at bounding box center [1321, 740] width 244 height 30
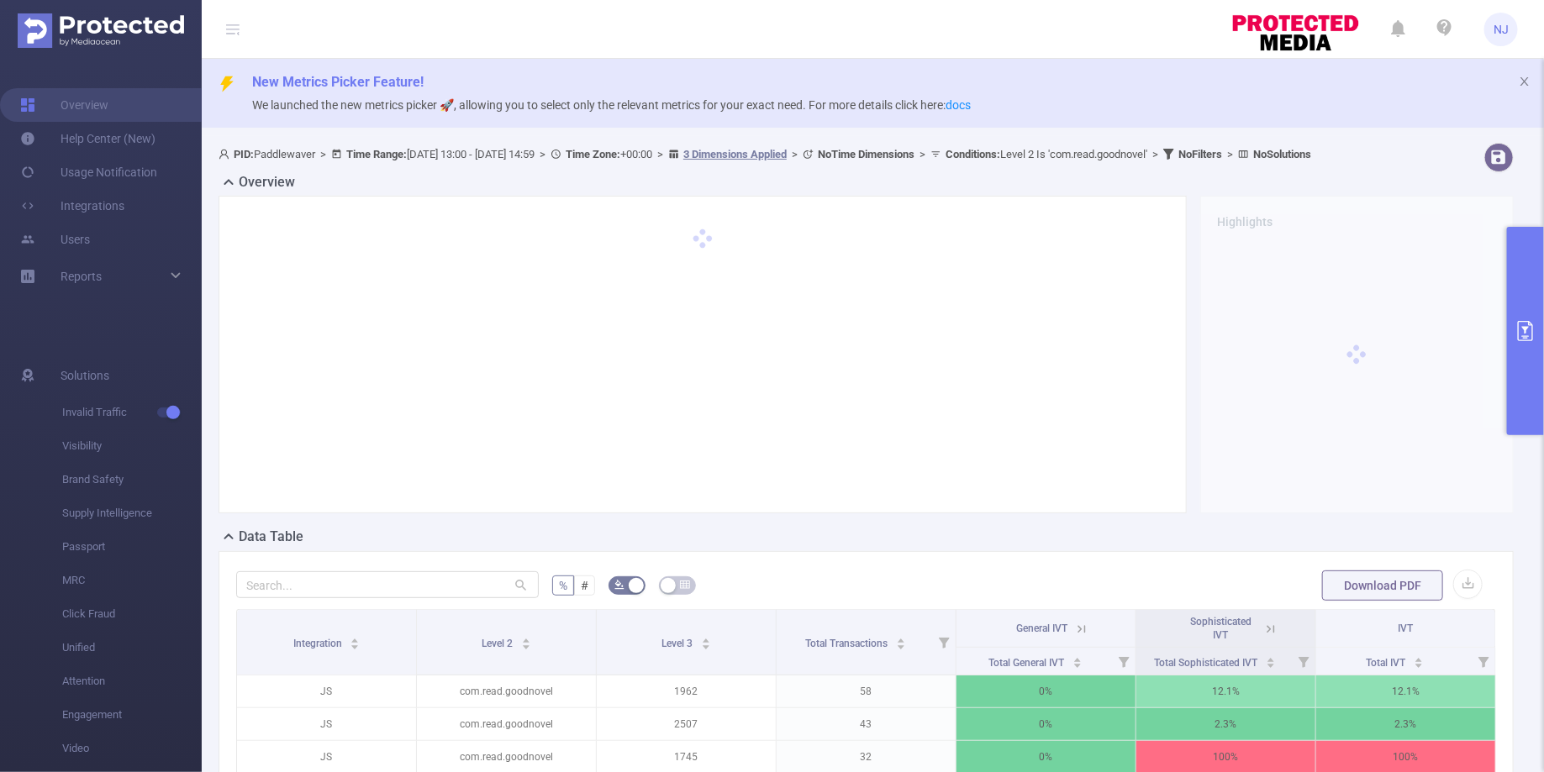
scroll to position [298, 0]
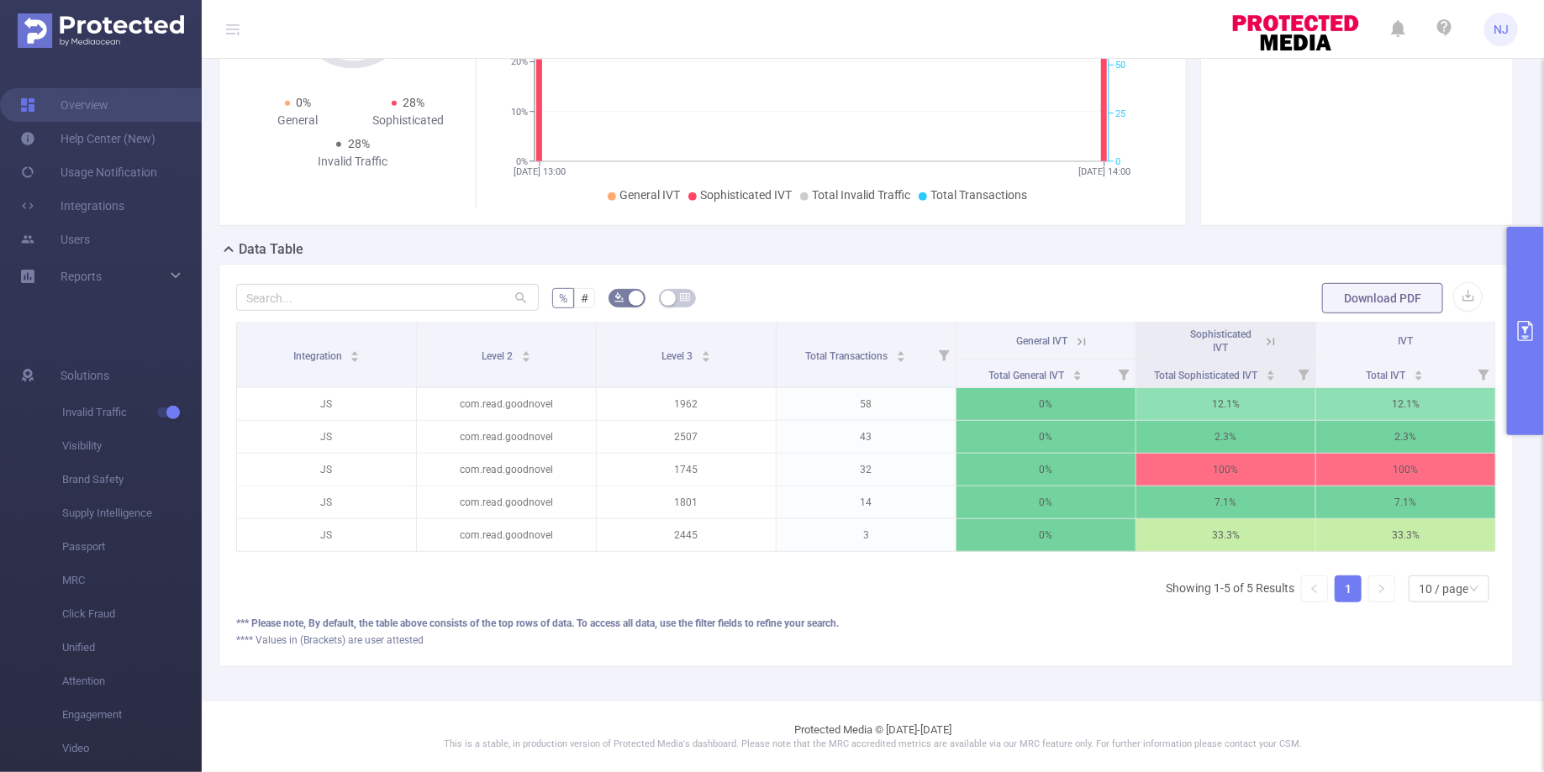
click at [1538, 317] on button "primary" at bounding box center [1525, 331] width 37 height 208
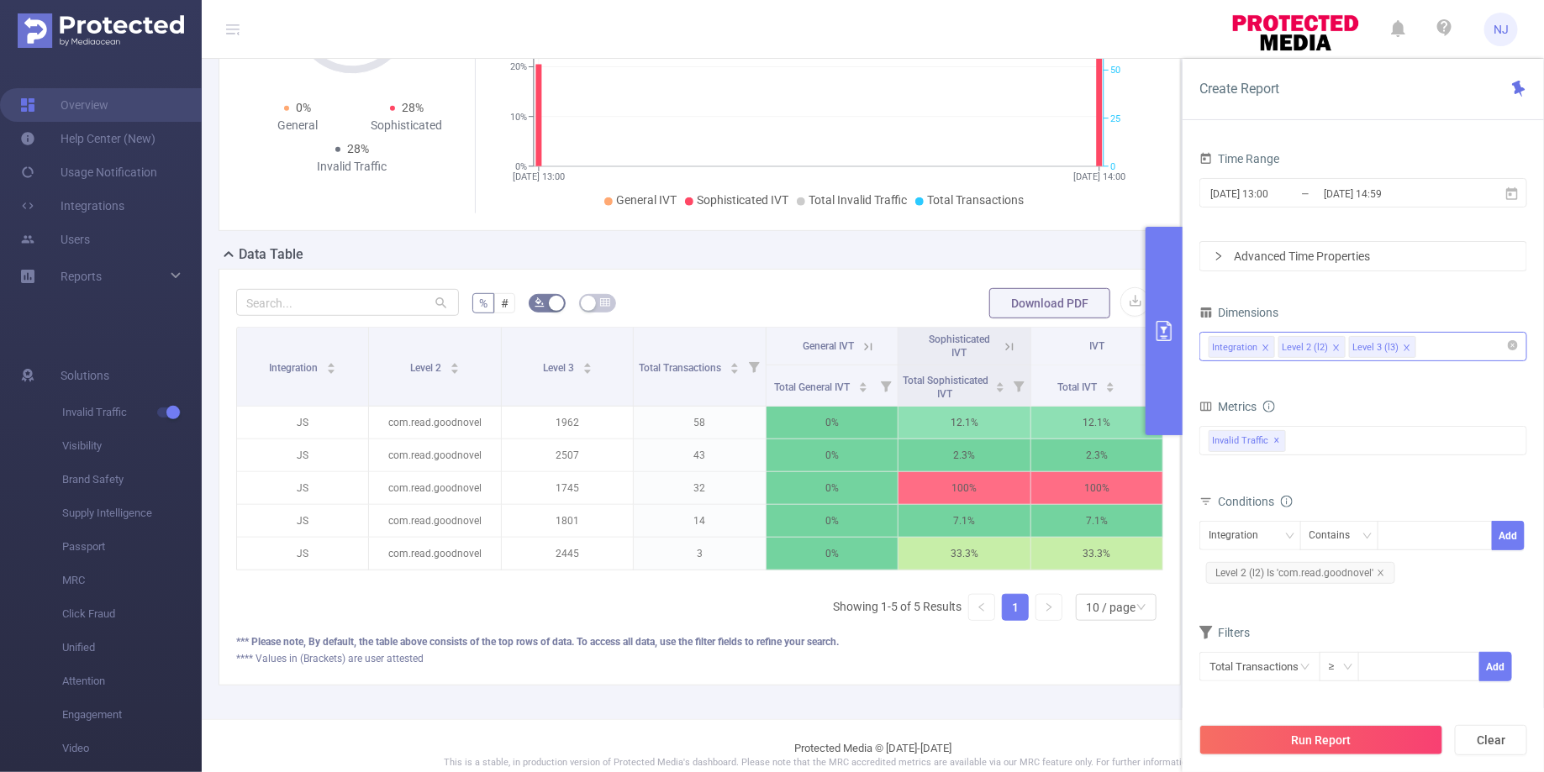
click at [1432, 347] on div "Integration Level 2 (l2) Level 3 (l3)" at bounding box center [1362, 347] width 309 height 28
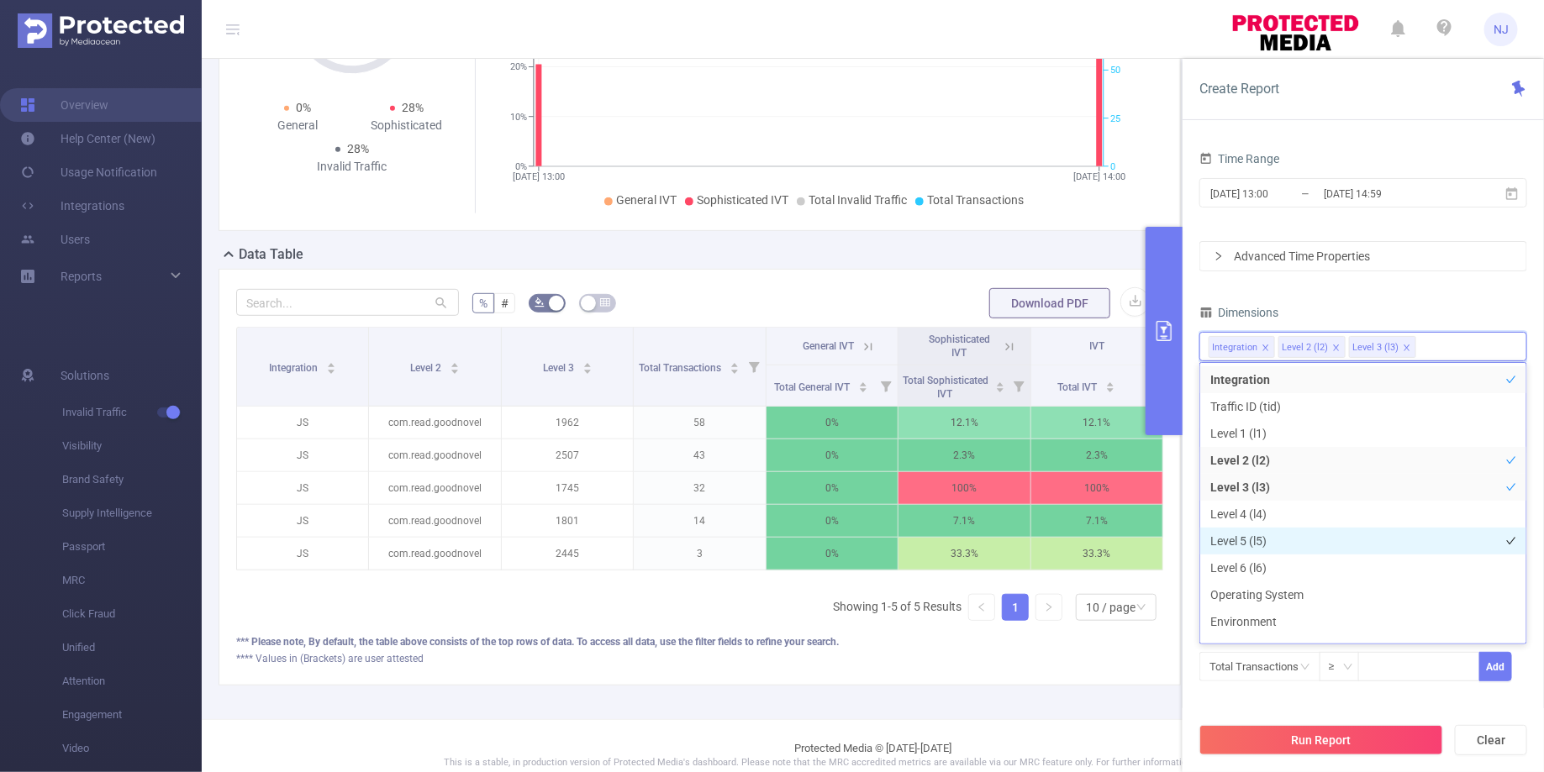
click at [1282, 534] on li "Level 5 (l5)" at bounding box center [1363, 541] width 326 height 27
click at [1308, 703] on div "Time Range 2025-08-31 13:00 _ 2025-08-31 14:59 Advanced Time Properties Dimensi…" at bounding box center [1363, 435] width 328 height 576
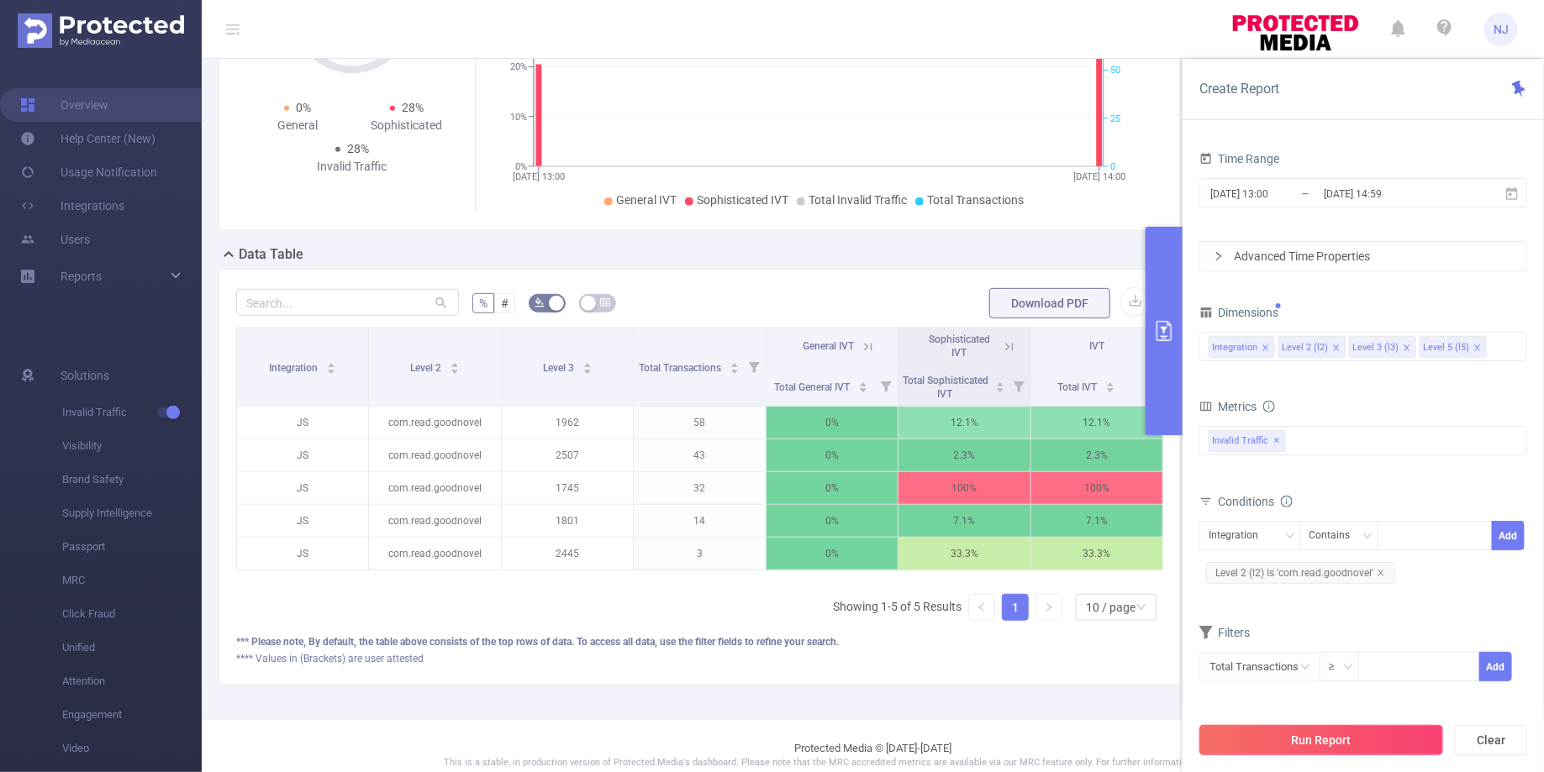
click at [1315, 741] on button "Run Report" at bounding box center [1321, 740] width 244 height 30
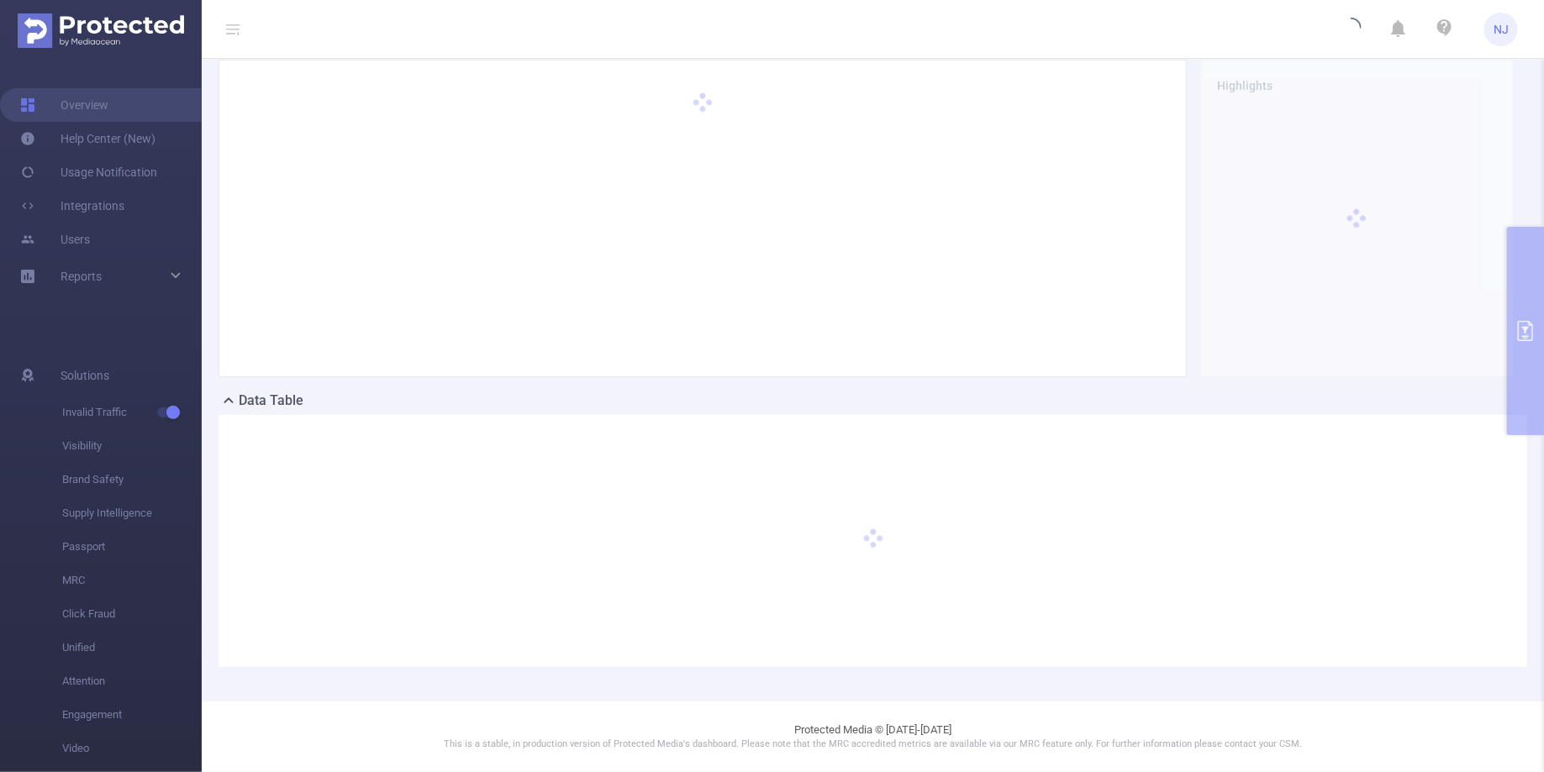
scroll to position [150, 0]
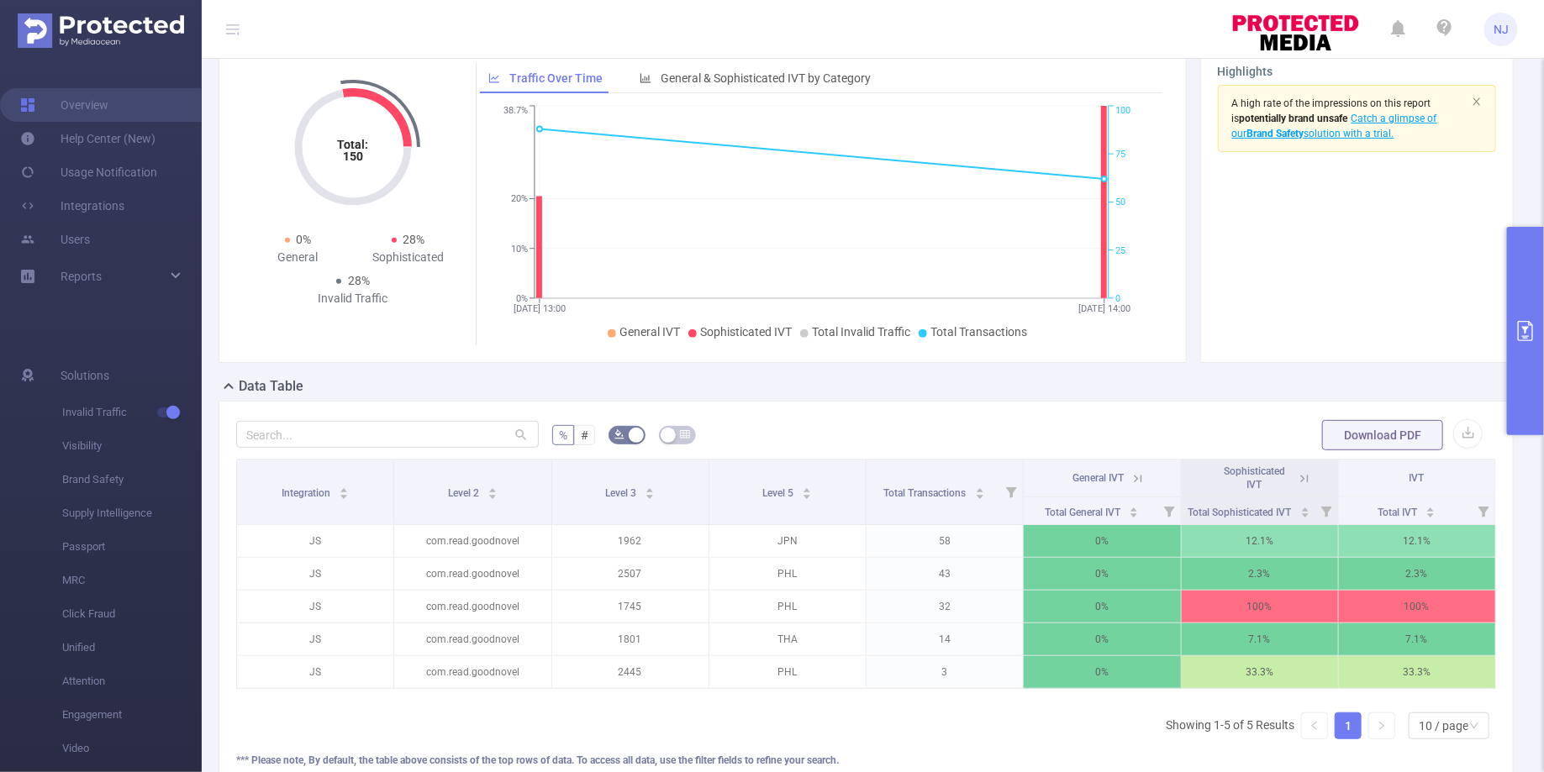
click at [1524, 390] on button "primary" at bounding box center [1525, 331] width 37 height 208
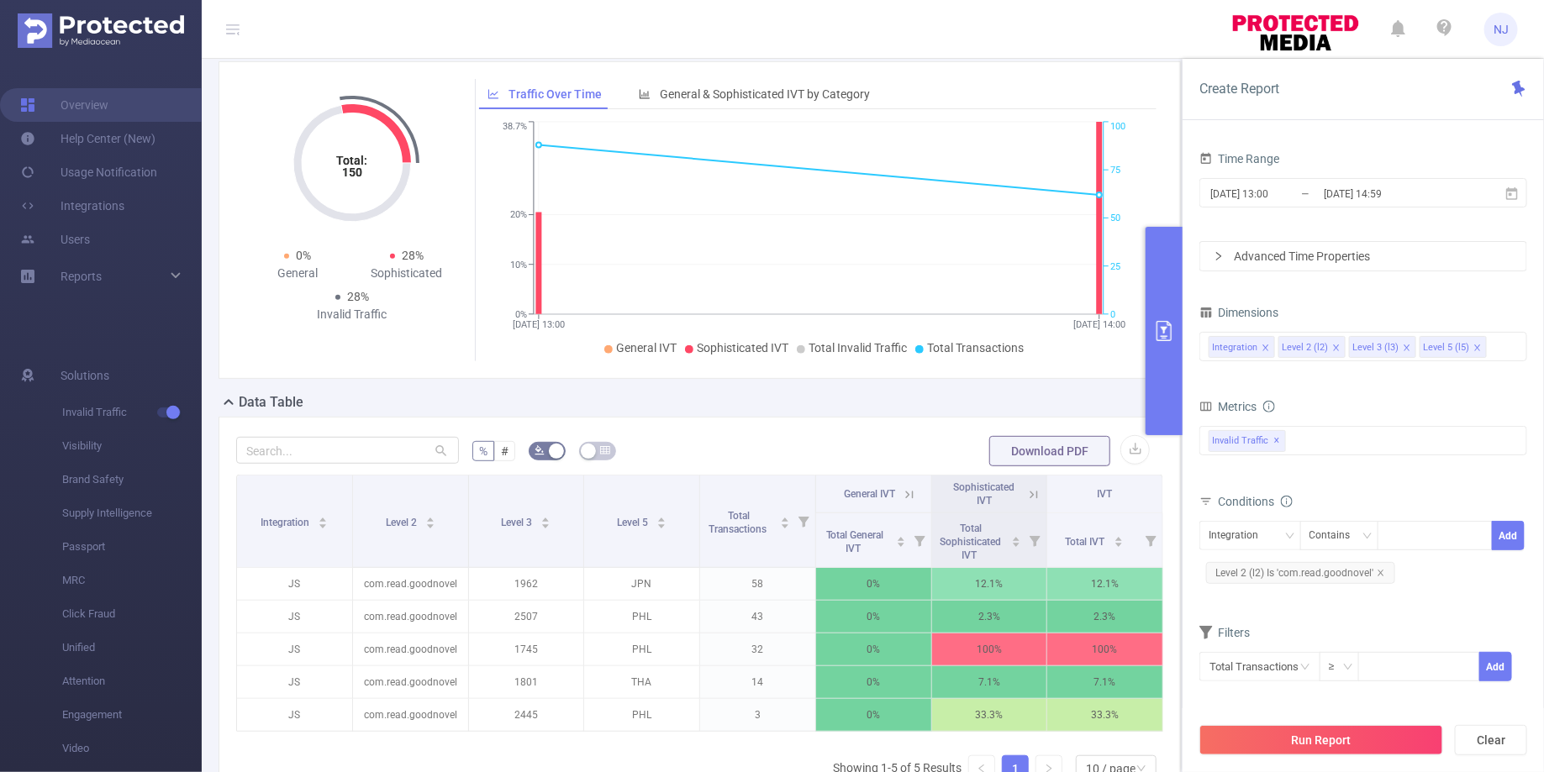
click at [1166, 371] on button "primary" at bounding box center [1163, 331] width 37 height 208
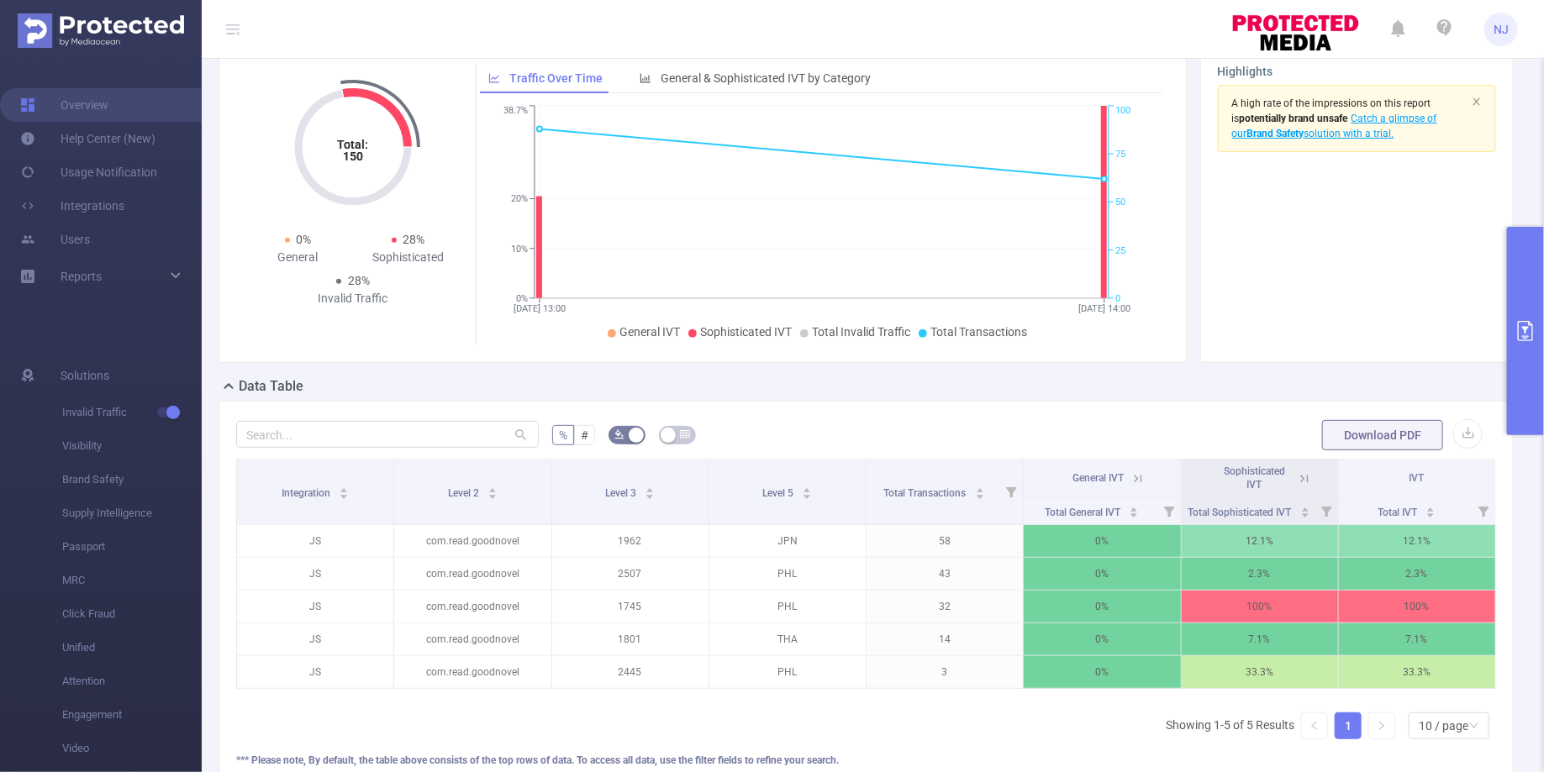
click at [1305, 487] on icon at bounding box center [1304, 478] width 15 height 15
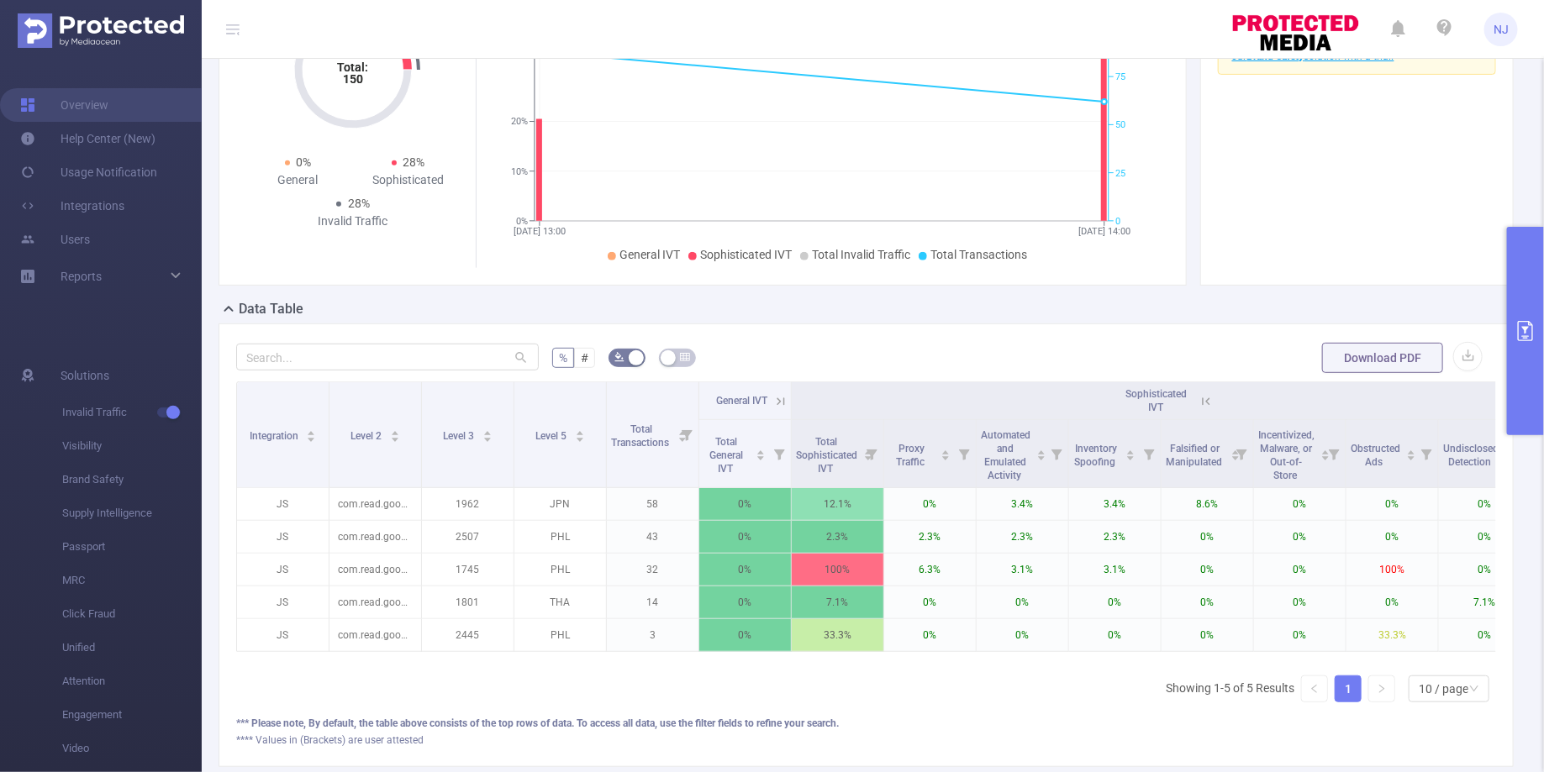
scroll to position [229, 0]
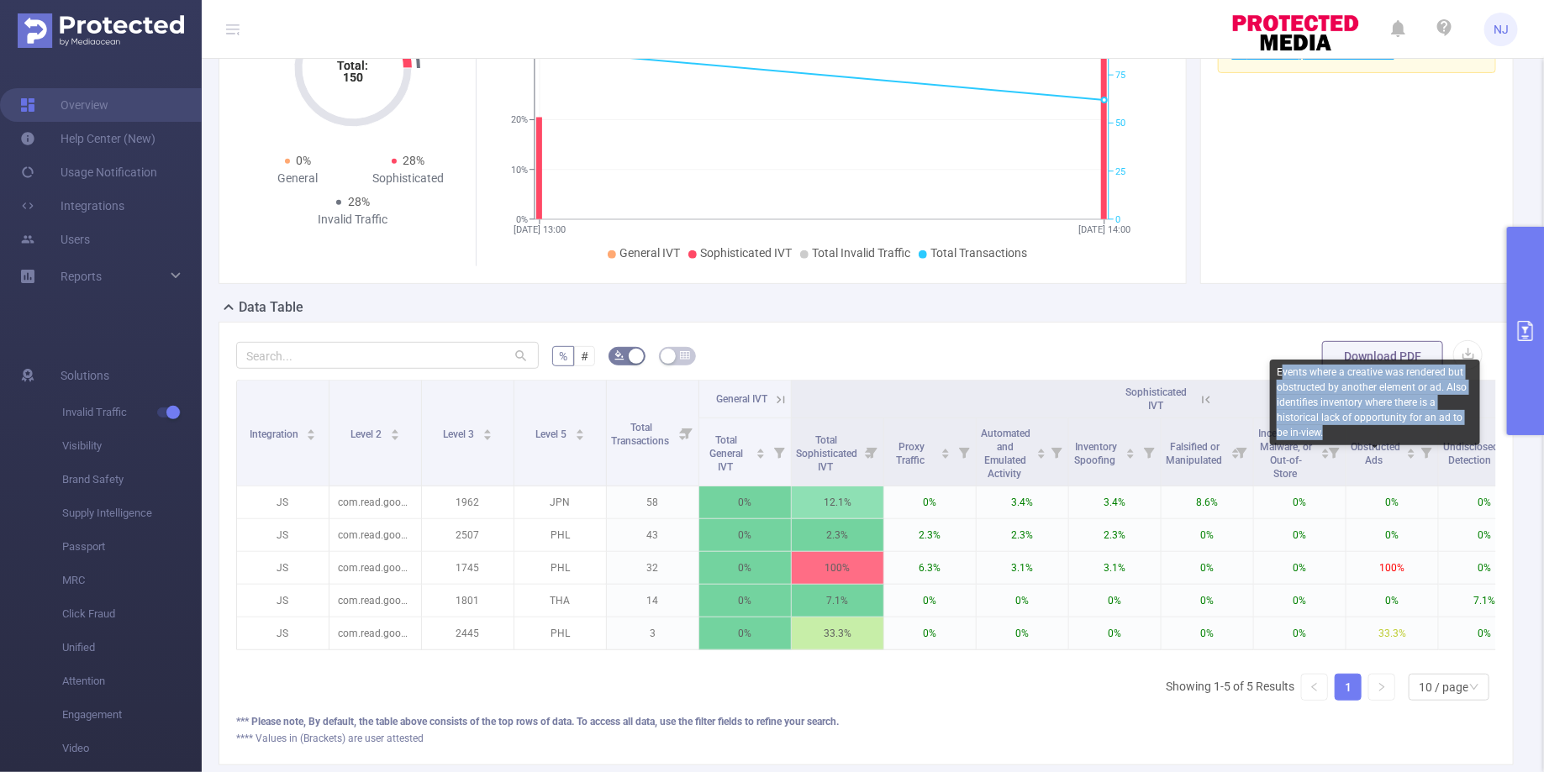
copy div "vents where a creative was rendered but obstructed by another element or ad. Al…"
copy div "Events where a creative was rendered but obstructed by another element or ad. A…"
drag, startPoint x: 1350, startPoint y: 434, endPoint x: 1275, endPoint y: 370, distance: 99.5
click at [1275, 370] on div "Events where a creative was rendered but obstructed by another element or ad. A…" at bounding box center [1375, 403] width 210 height 86
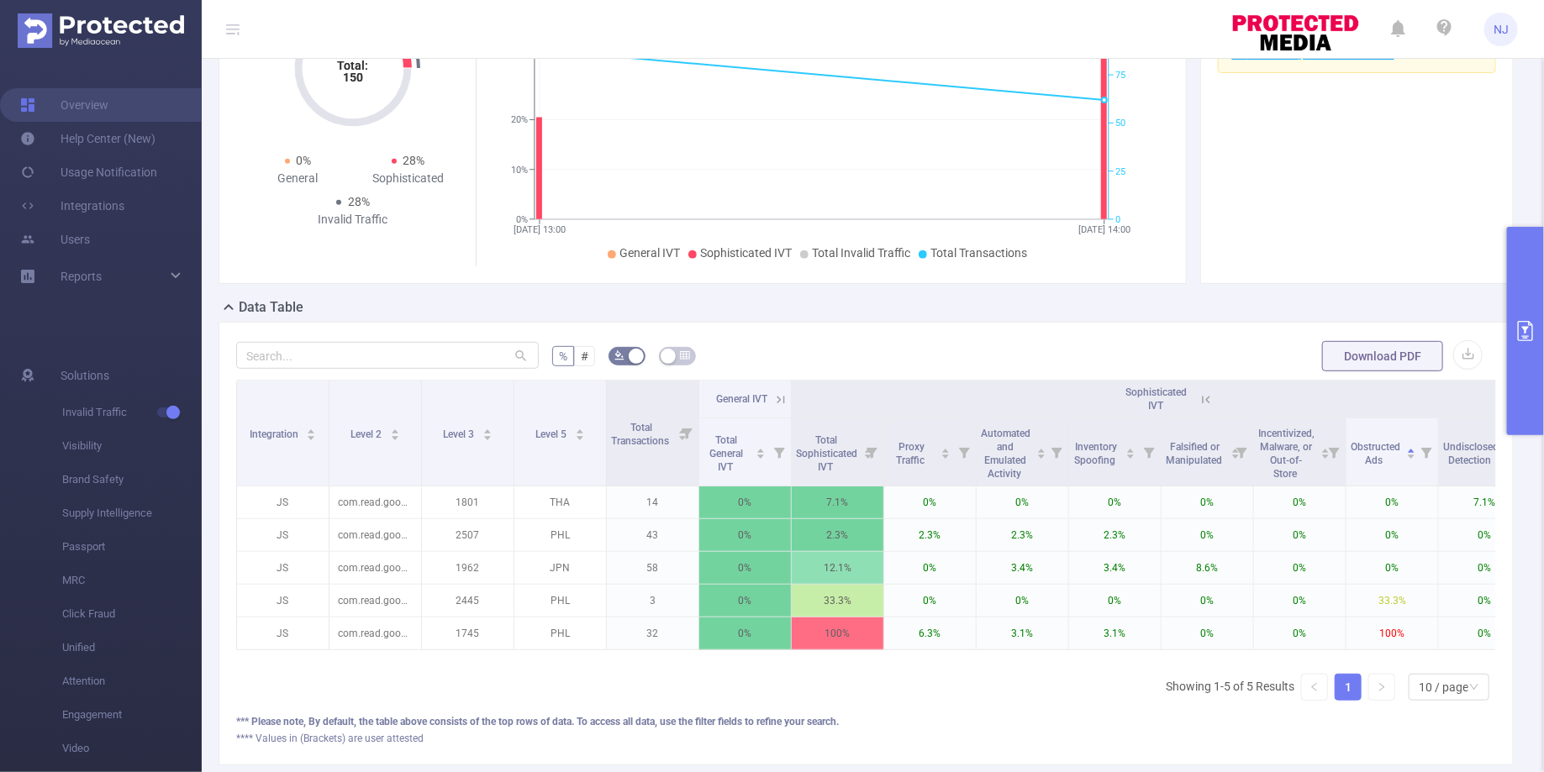
click at [1531, 337] on icon "primary" at bounding box center [1525, 331] width 20 height 20
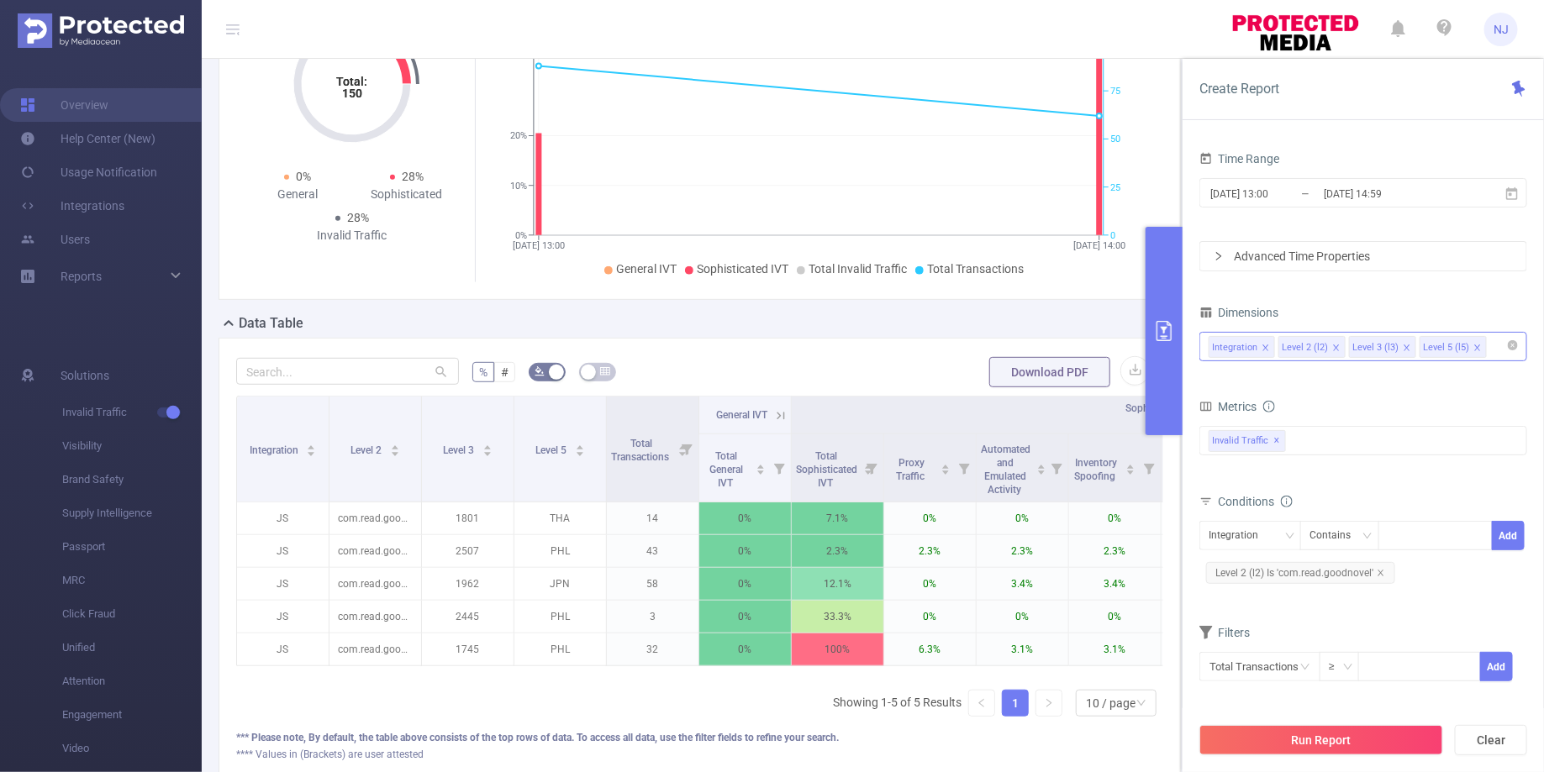
click at [1473, 345] on icon "icon: close" at bounding box center [1477, 348] width 8 height 8
click at [1384, 566] on span "Level 2 (l2) Is 'com.read.goodnovel'" at bounding box center [1300, 573] width 189 height 22
click at [1403, 344] on icon "icon: close" at bounding box center [1407, 348] width 8 height 8
click at [1344, 742] on button "Run Report" at bounding box center [1321, 740] width 244 height 30
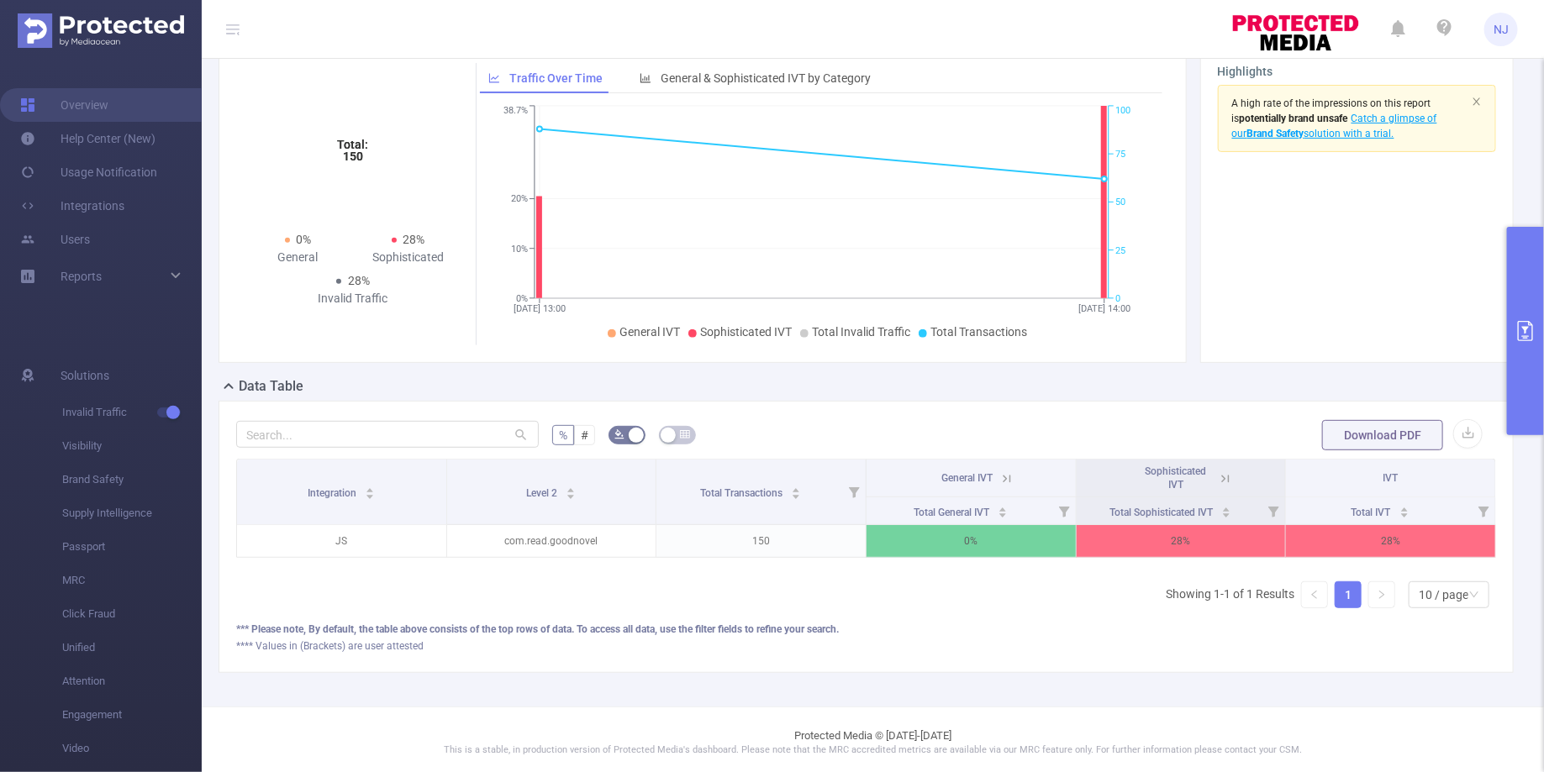
click at [1500, 329] on div "Highlights A high rate of the impressions on this report is potentially brand u…" at bounding box center [1356, 204] width 313 height 318
click at [1504, 348] on div "Highlights A high rate of the impressions on this report is potentially brand u…" at bounding box center [1356, 204] width 313 height 318
click at [1523, 347] on button "primary" at bounding box center [1525, 331] width 37 height 208
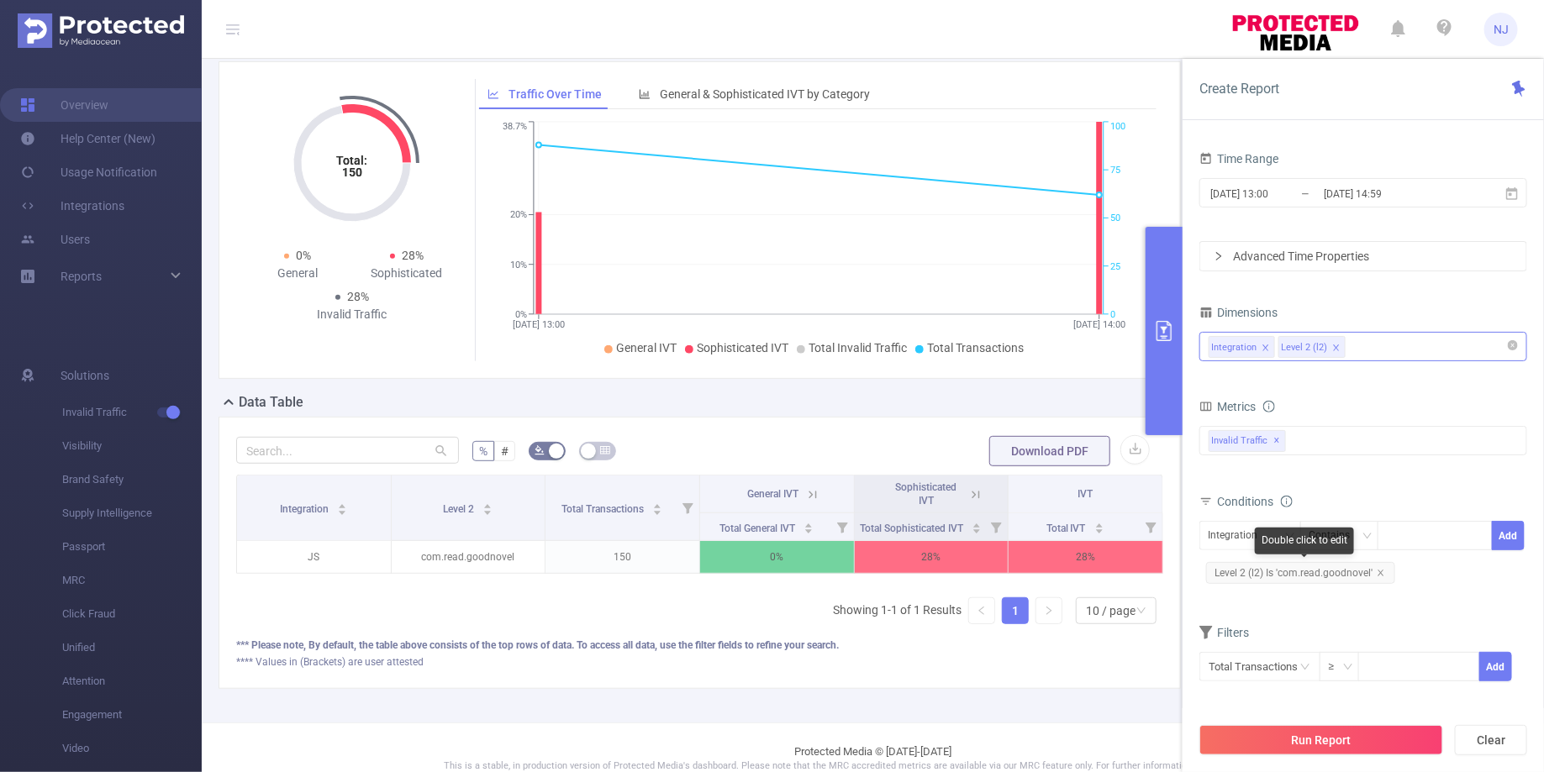
click at [1377, 575] on span "Level 2 (l2) Is 'com.read.goodnovel'" at bounding box center [1300, 573] width 189 height 22
click at [1383, 571] on icon "icon: close" at bounding box center [1381, 573] width 8 height 8
click at [1336, 746] on button "Run Report" at bounding box center [1321, 740] width 244 height 30
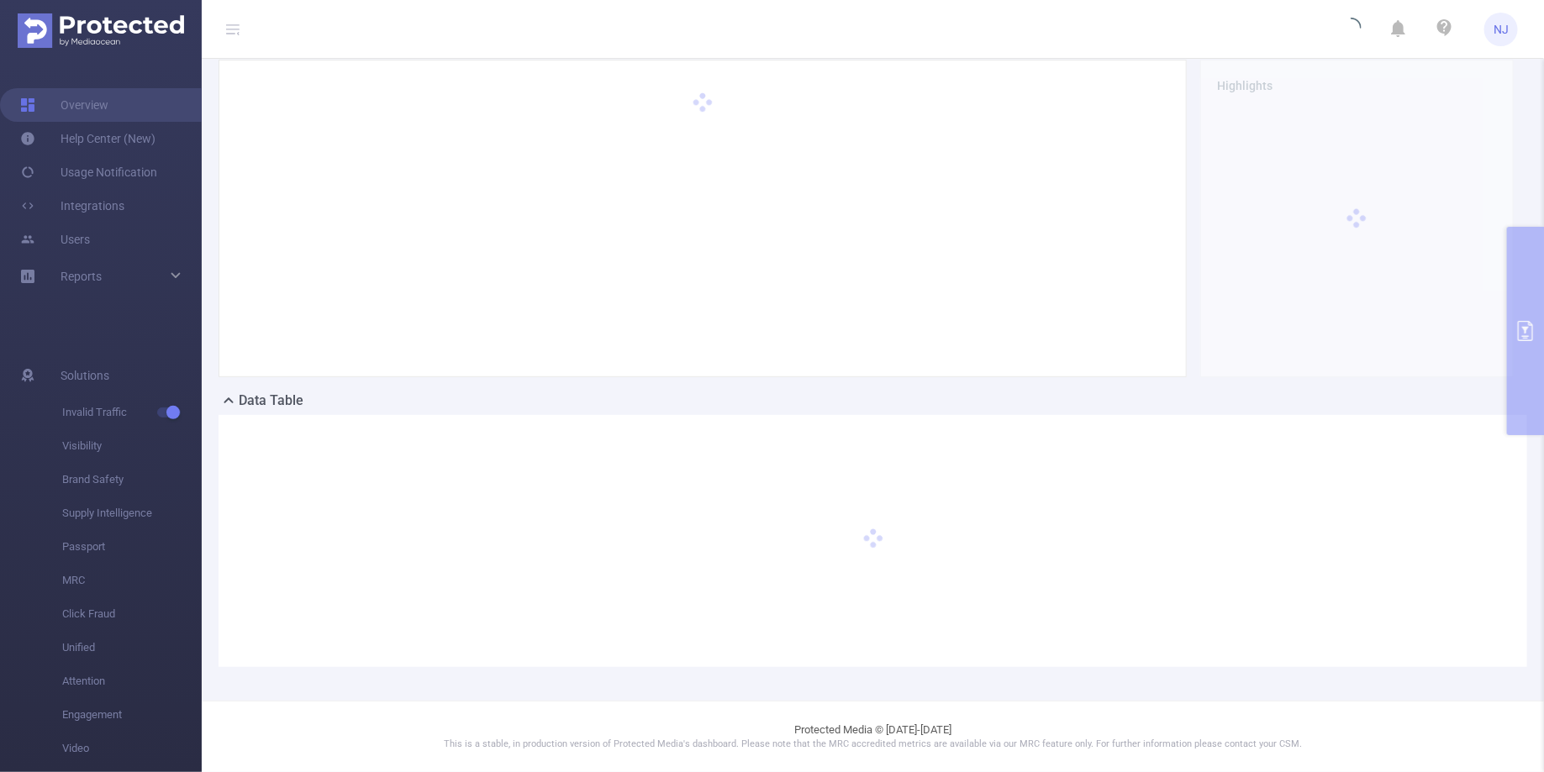
scroll to position [134, 0]
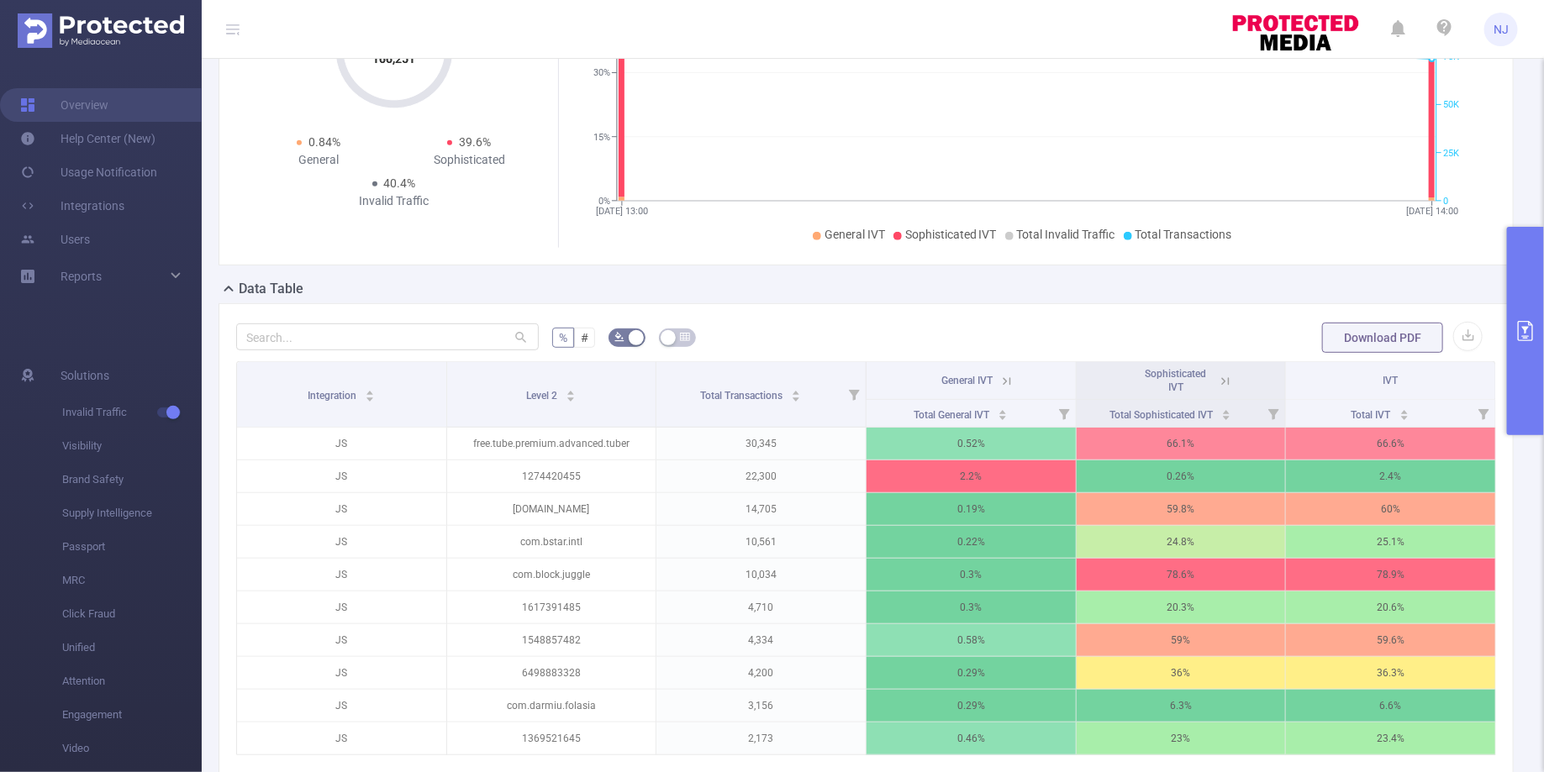
scroll to position [264, 0]
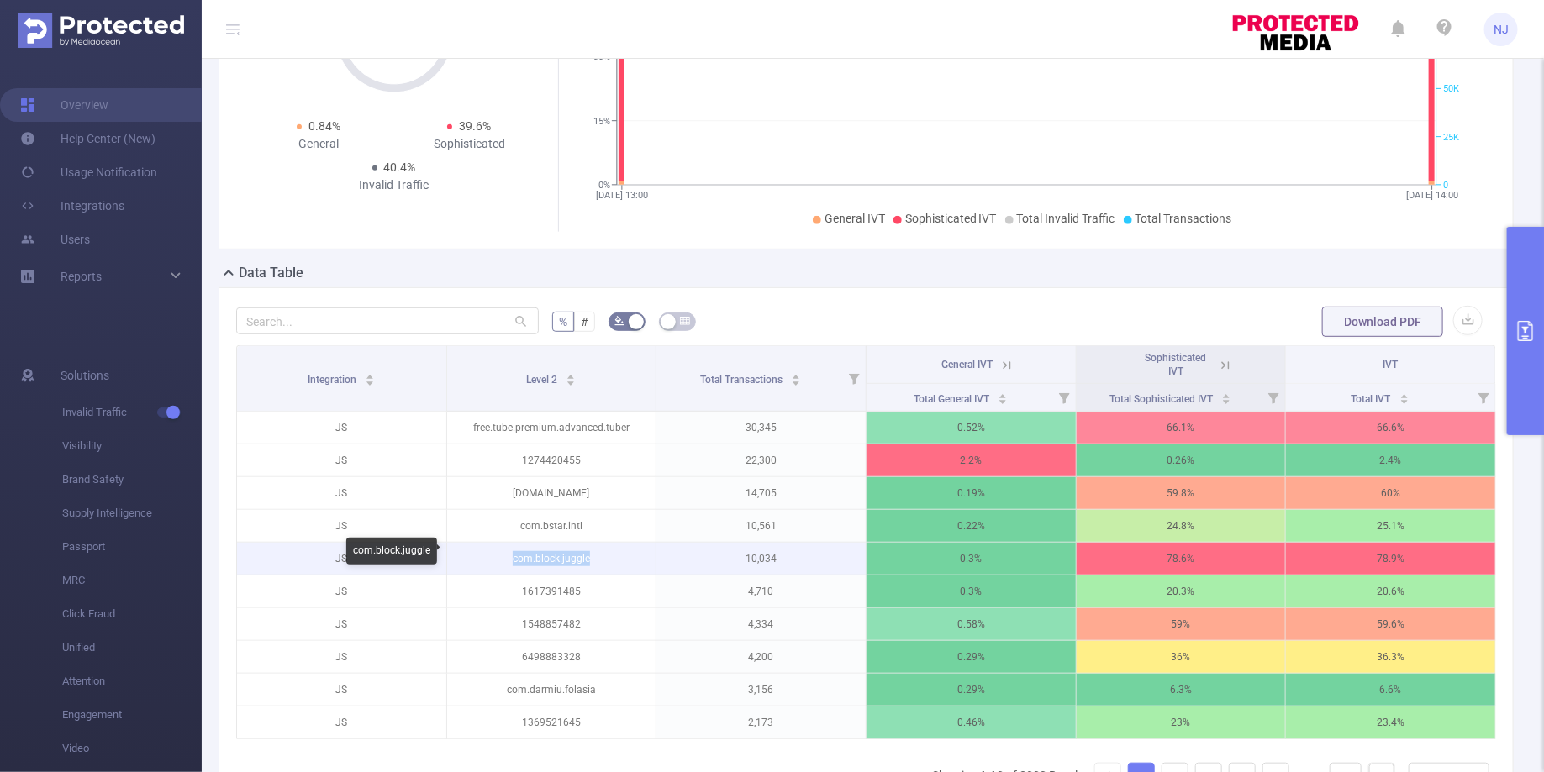
drag, startPoint x: 601, startPoint y: 550, endPoint x: 492, endPoint y: 551, distance: 108.4
click at [492, 551] on p "com.block.juggle" at bounding box center [551, 559] width 209 height 32
copy p "com.block.juggle"
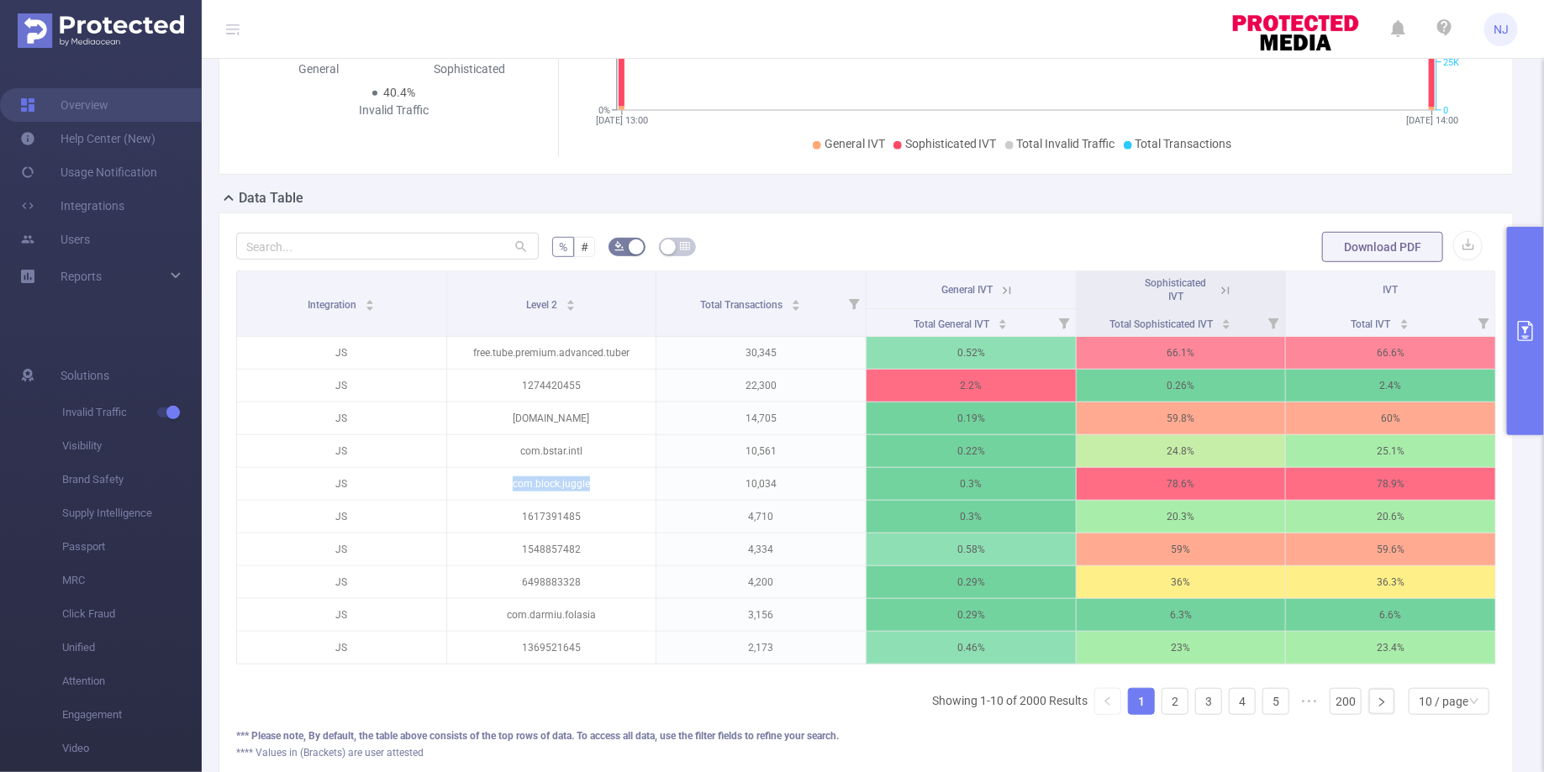
scroll to position [347, 0]
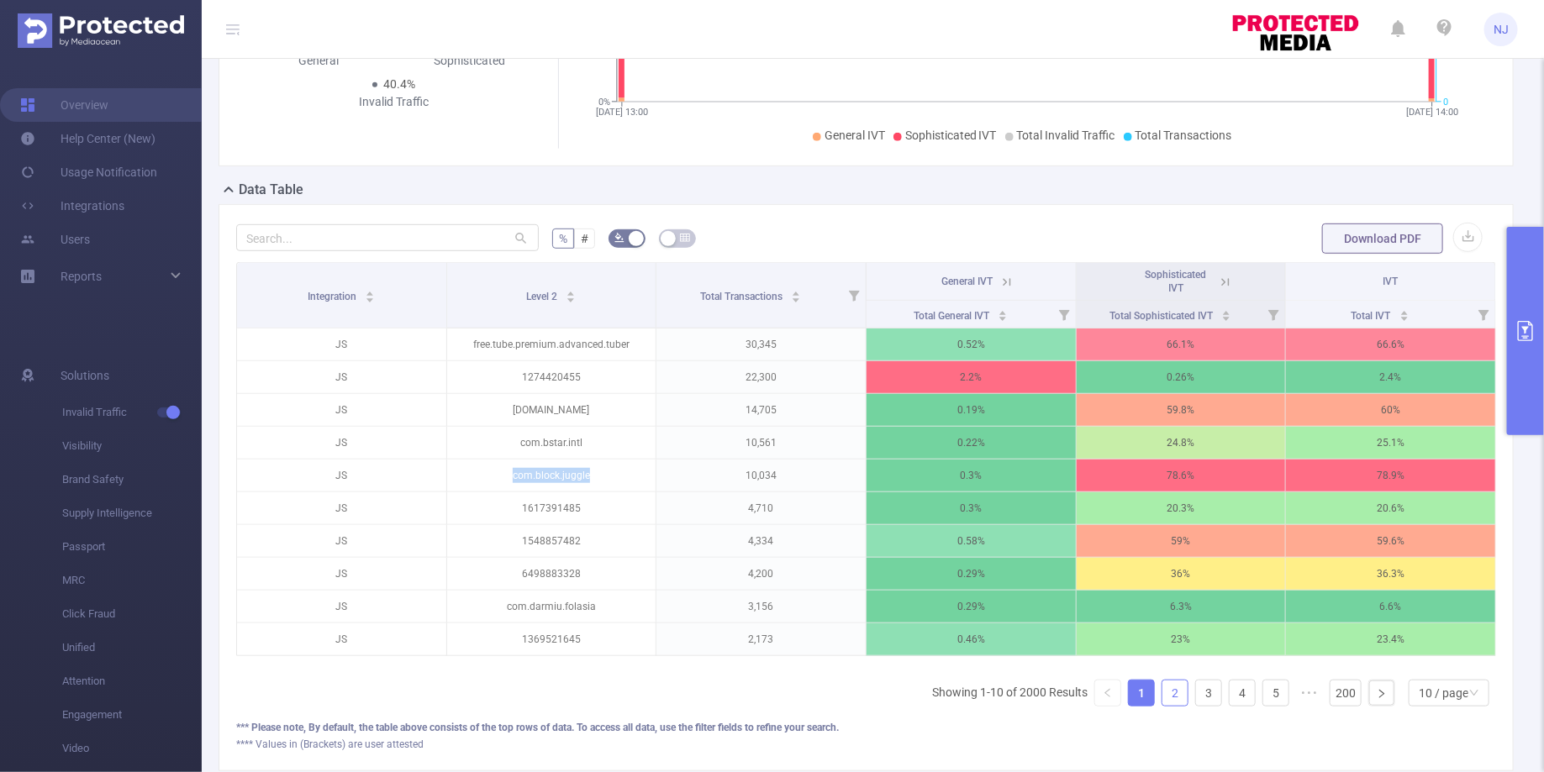
click at [1171, 681] on link "2" at bounding box center [1174, 693] width 25 height 25
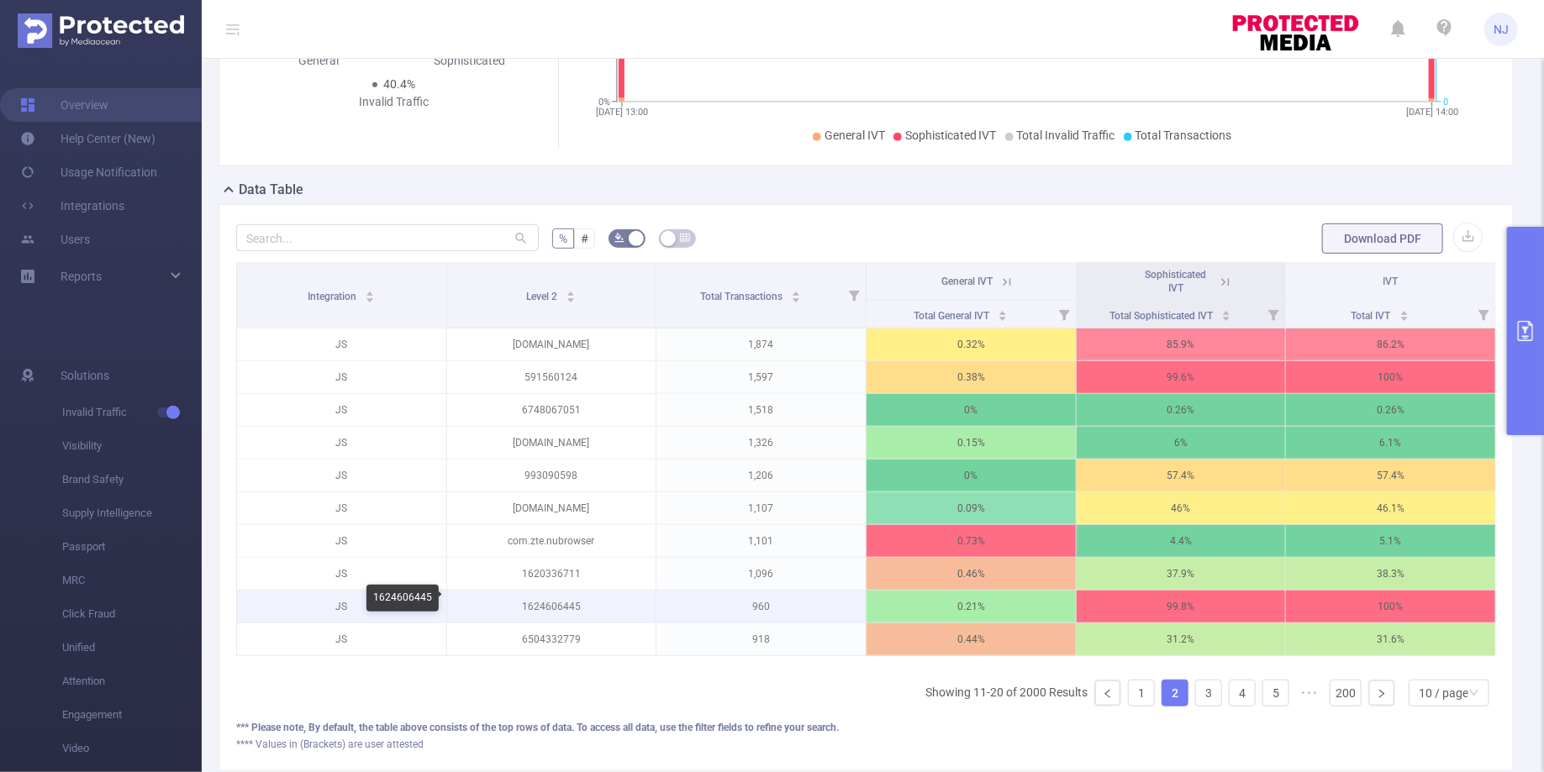
click at [592, 598] on p "1624606445" at bounding box center [551, 607] width 209 height 32
click at [545, 600] on p "1624606445" at bounding box center [551, 607] width 209 height 32
copy p "1624606445"
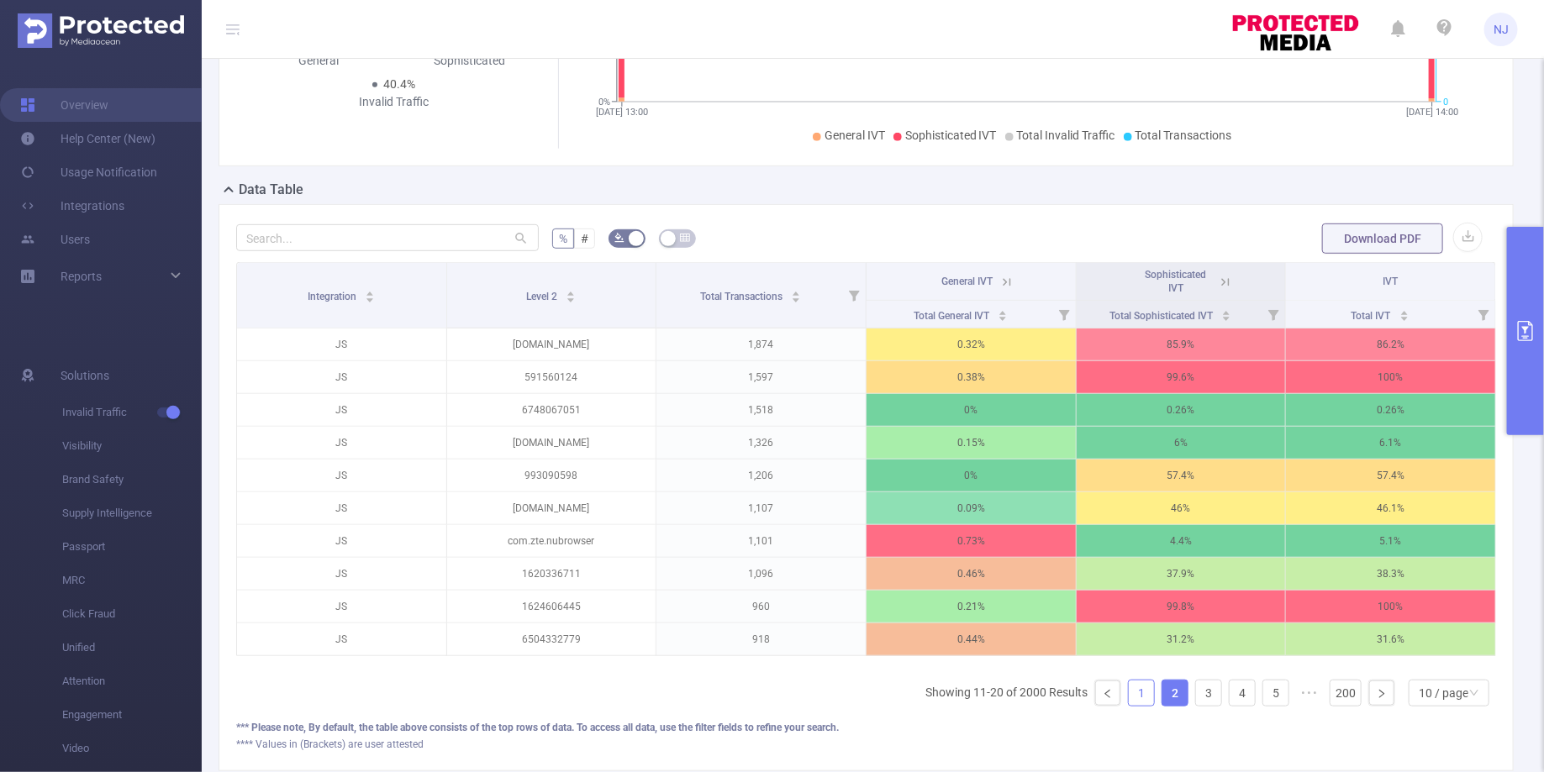
click at [1145, 681] on link "1" at bounding box center [1141, 693] width 25 height 25
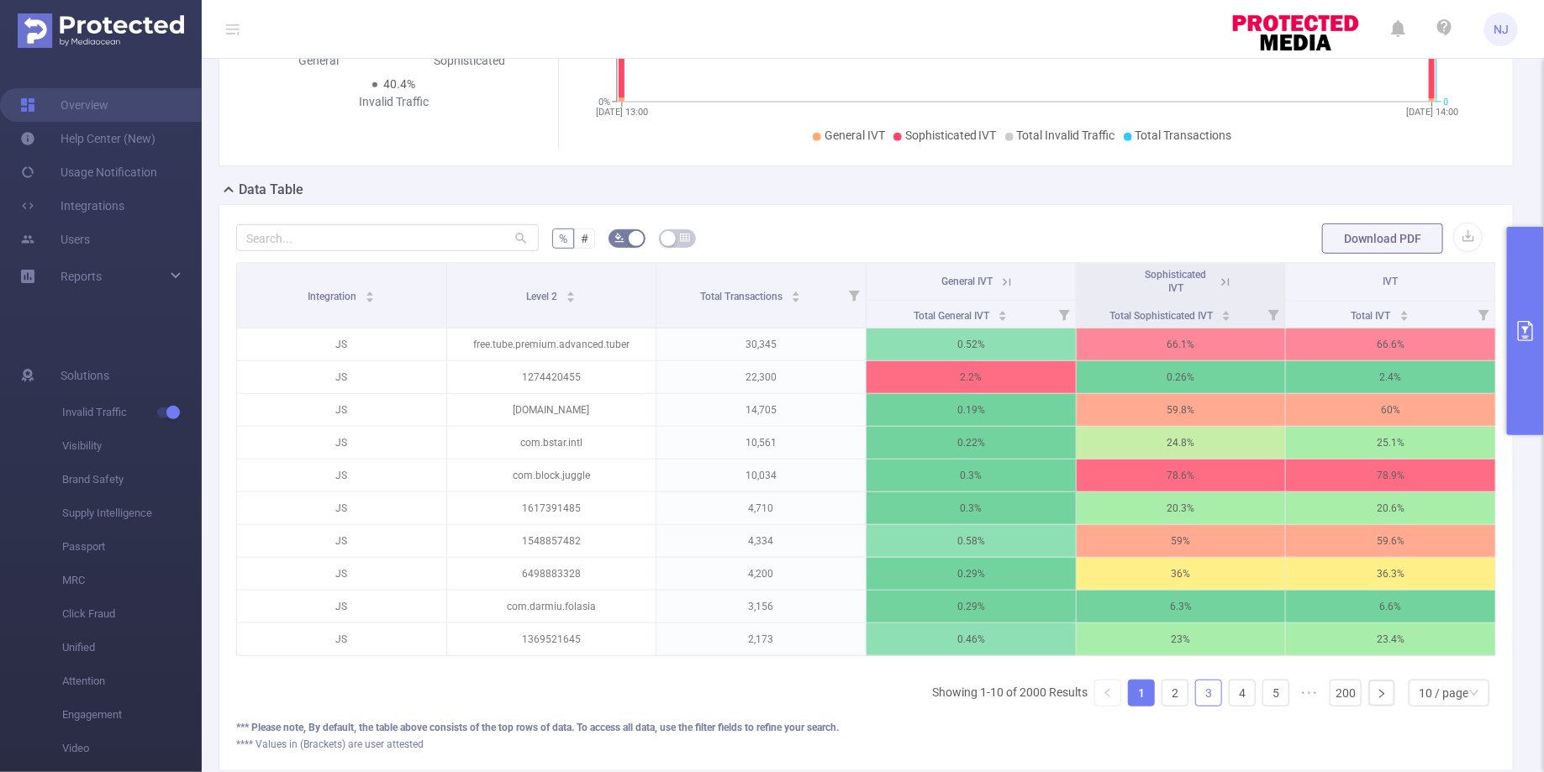
click at [1208, 682] on link "3" at bounding box center [1208, 693] width 25 height 25
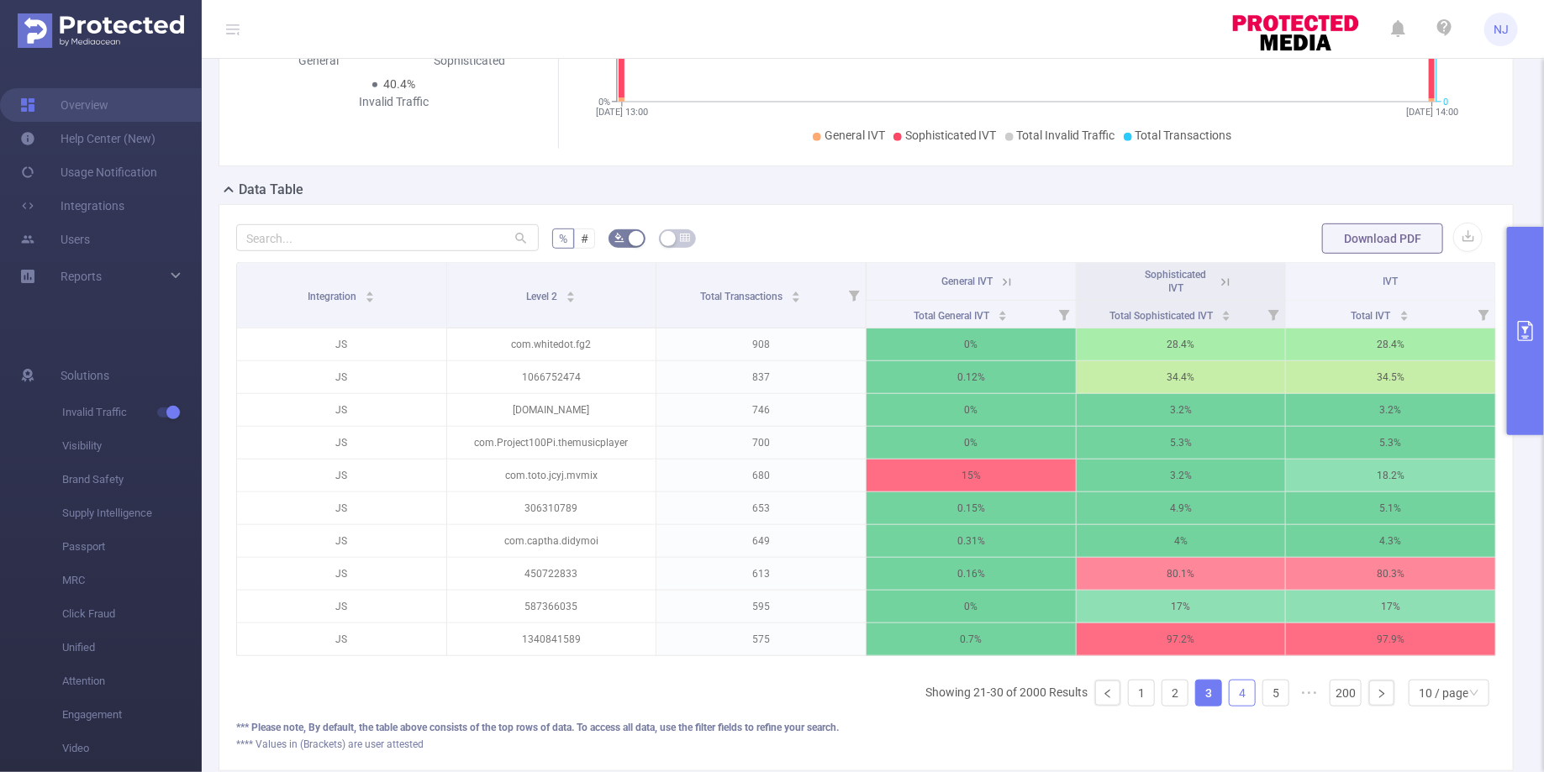
click at [1235, 681] on link "4" at bounding box center [1241, 693] width 25 height 25
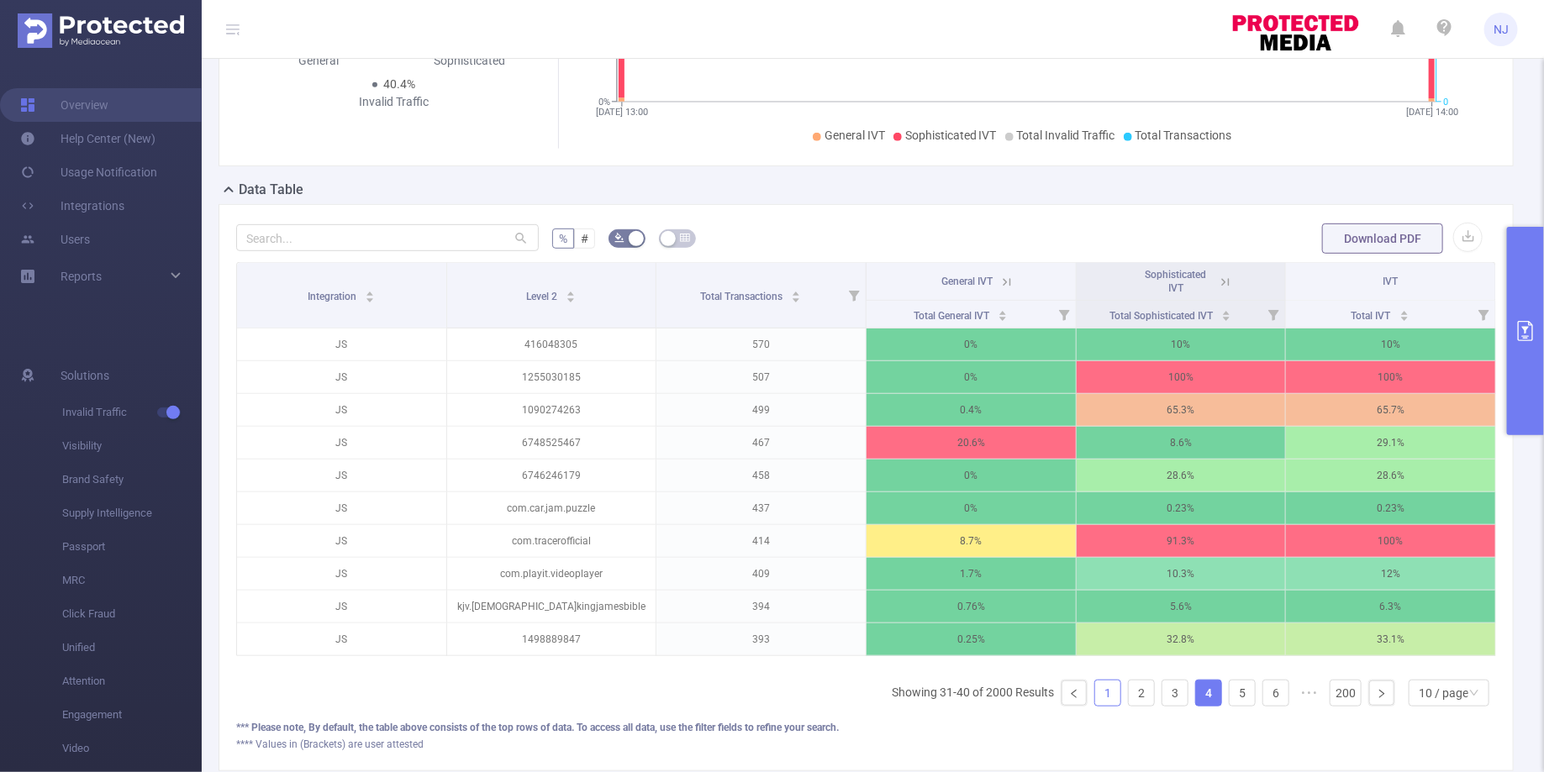
click at [1103, 688] on link "1" at bounding box center [1107, 693] width 25 height 25
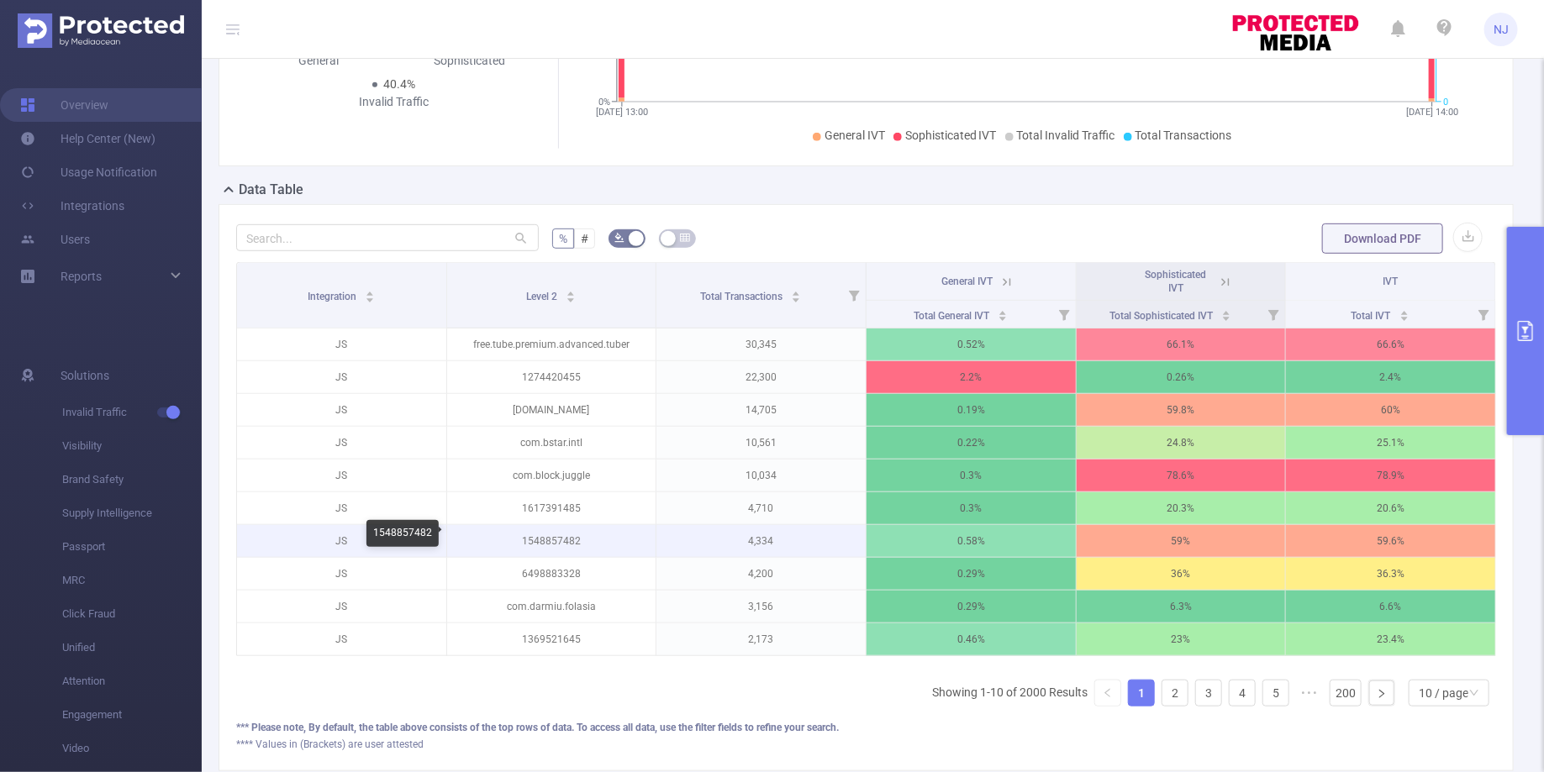
click at [581, 535] on p "1548857482" at bounding box center [551, 541] width 209 height 32
click at [545, 525] on p "1548857482" at bounding box center [551, 541] width 209 height 32
copy p "1548857482"
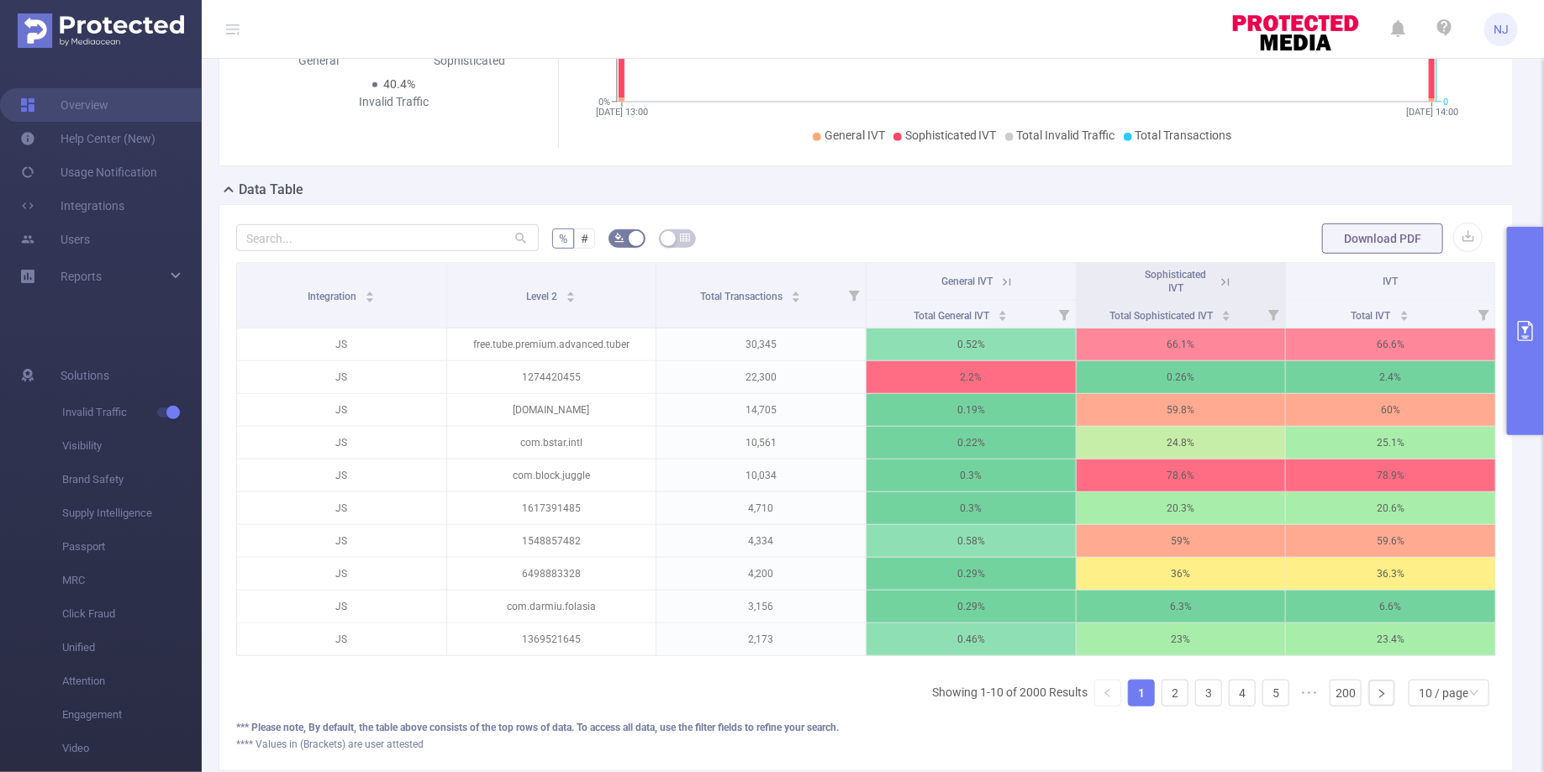
click at [1522, 311] on button "primary" at bounding box center [1525, 331] width 37 height 208
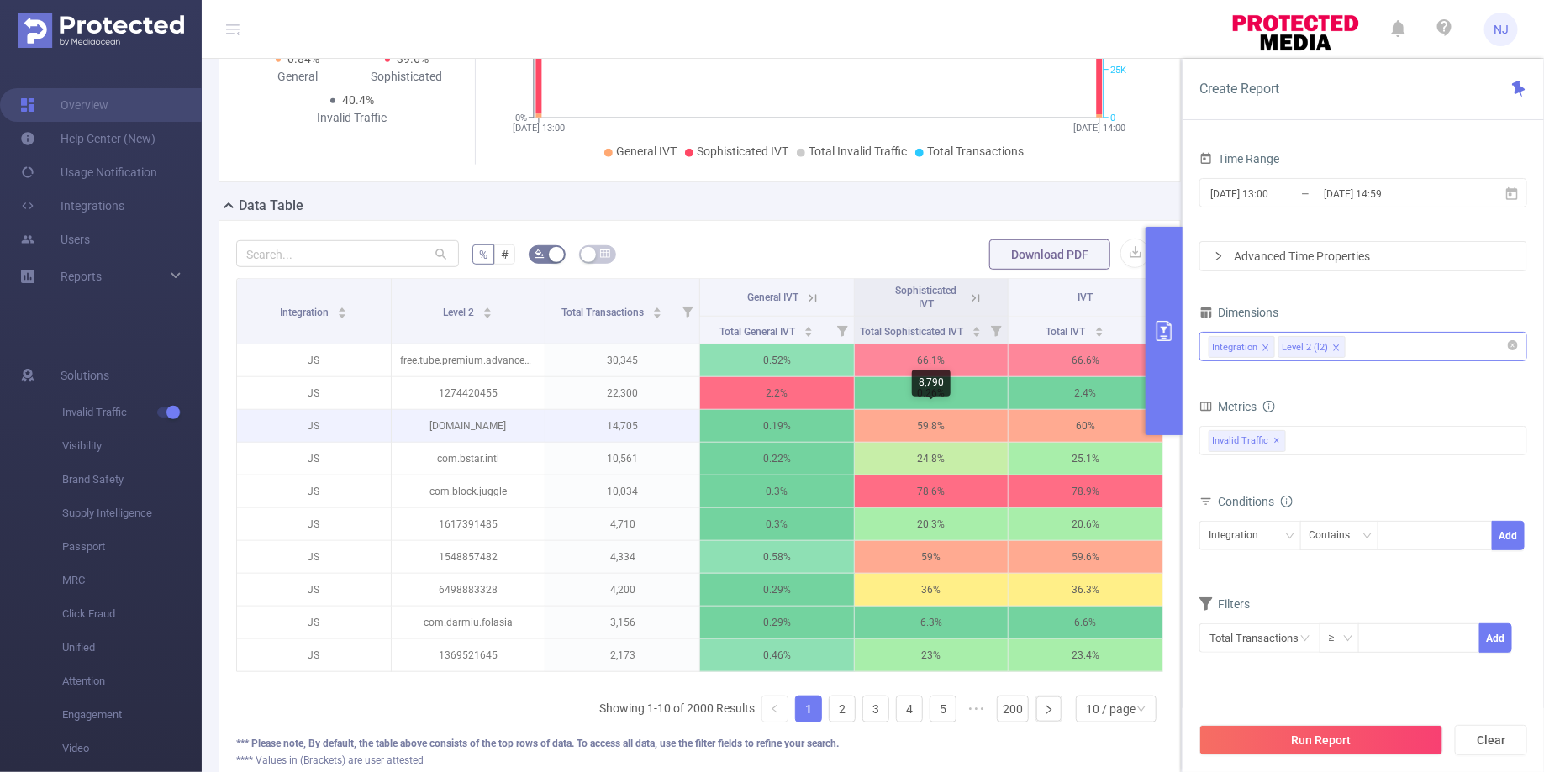
scroll to position [0, 3]
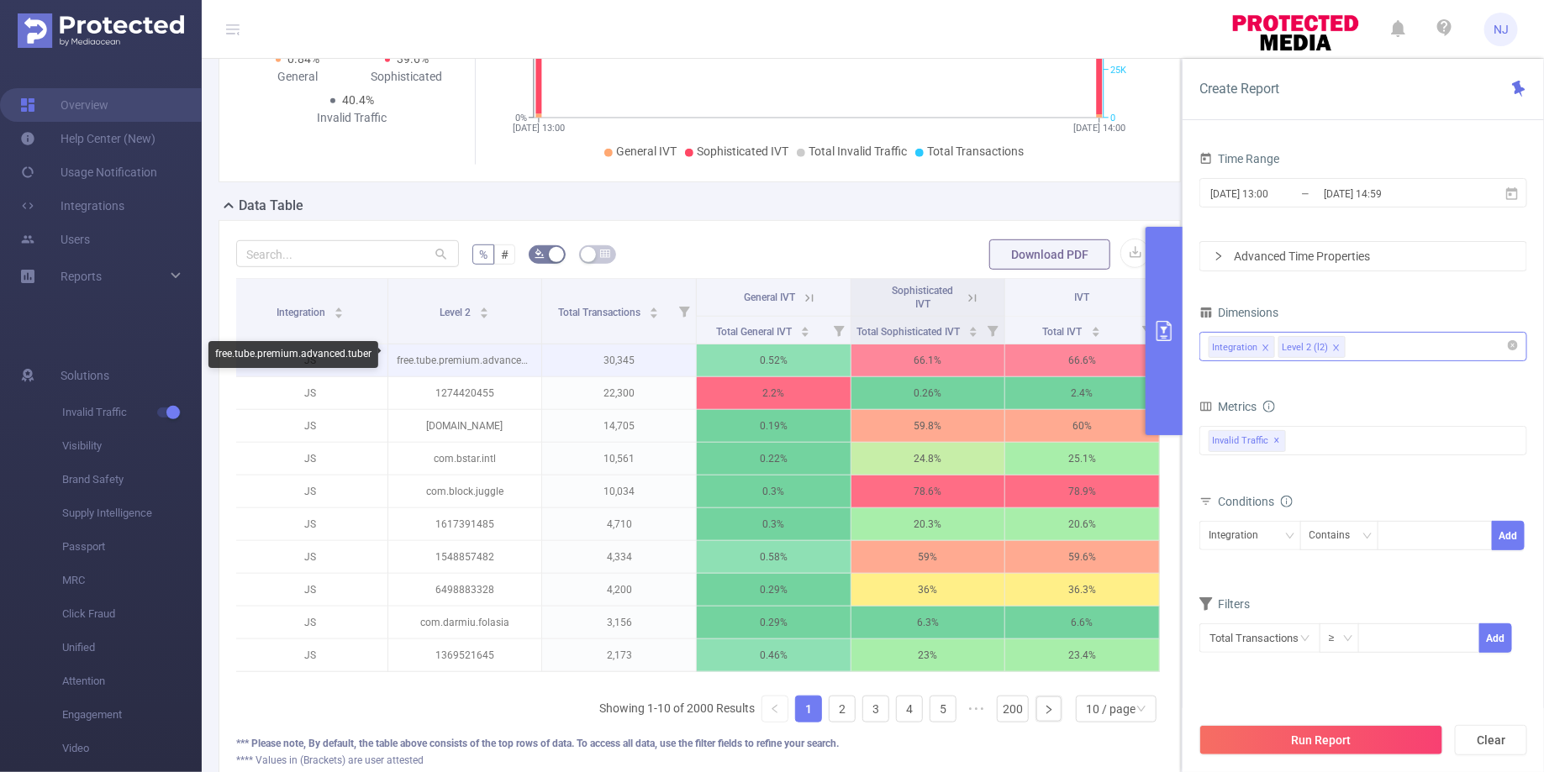
click at [516, 359] on p "free.tube.premium.advanced.tuber" at bounding box center [465, 361] width 154 height 32
click at [434, 358] on p "free.tube.premium.advanced.tuber" at bounding box center [465, 361] width 154 height 32
click at [461, 359] on p "free.tube.premium.advanced.tuber" at bounding box center [465, 361] width 154 height 32
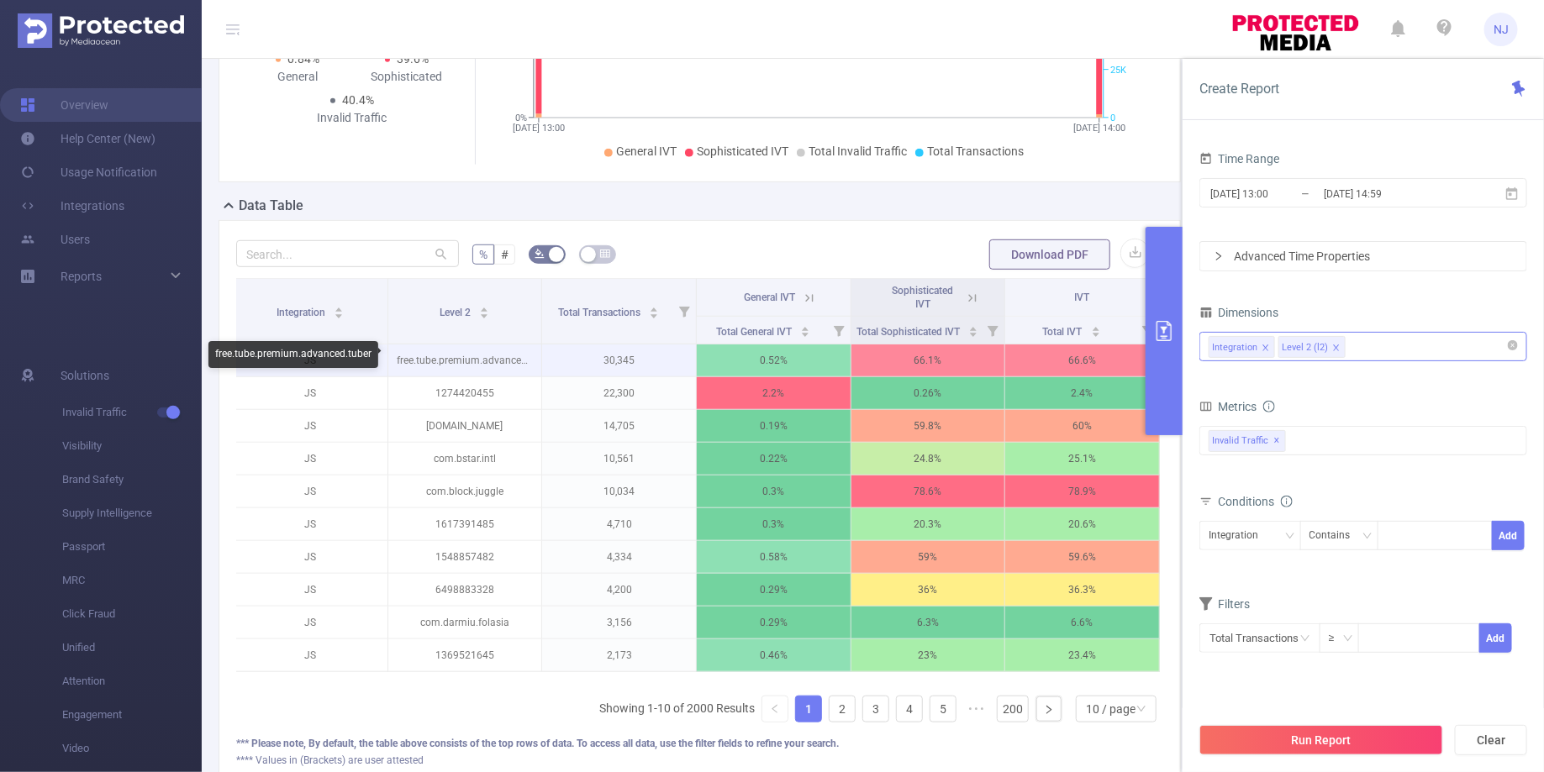
click at [461, 359] on p "free.tube.premium.advanced.tuber" at bounding box center [465, 361] width 154 height 32
copy p "premium"
click at [1264, 542] on div "Integration" at bounding box center [1238, 536] width 61 height 28
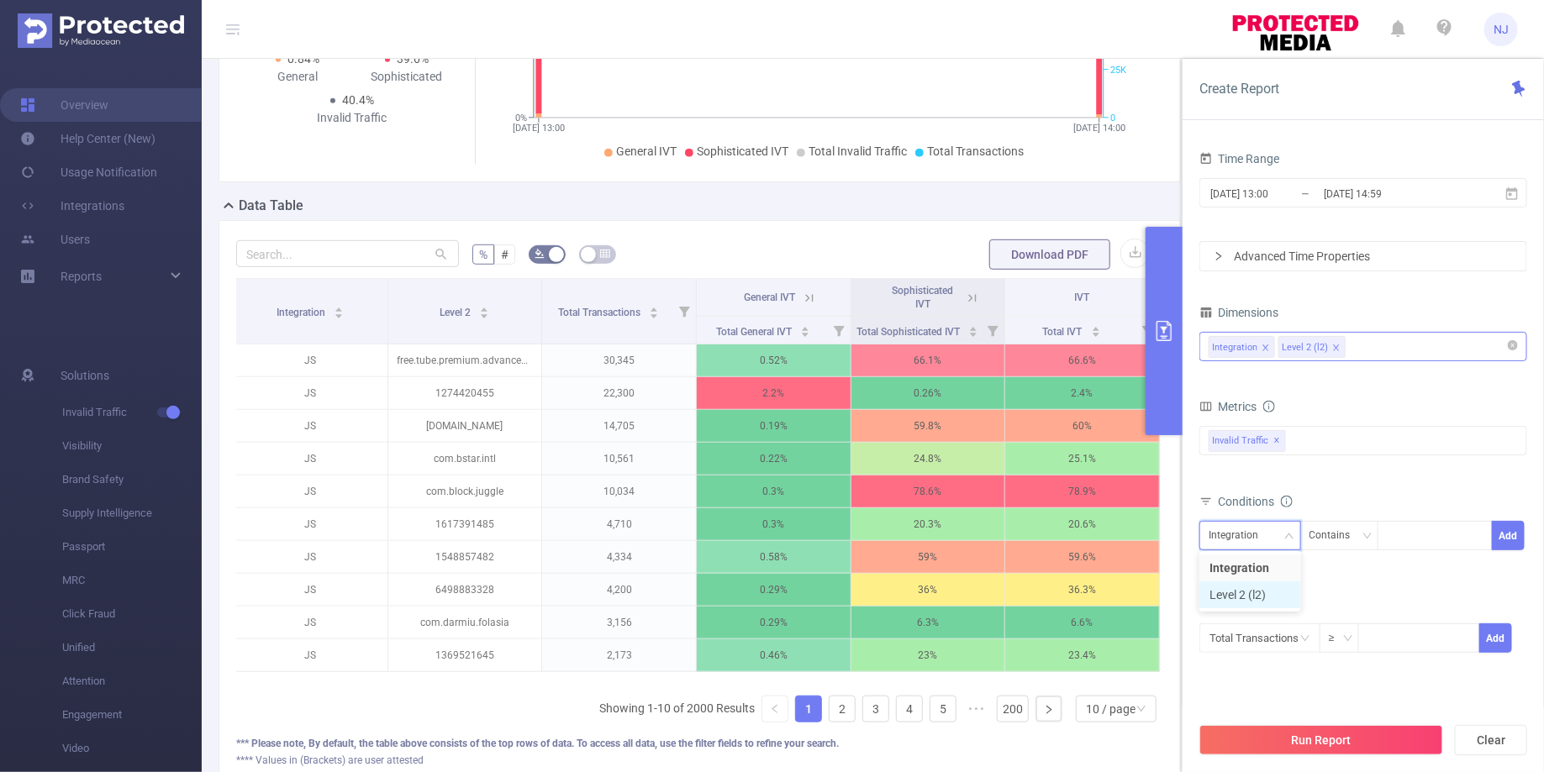
click at [1247, 592] on li "Level 2 (l2)" at bounding box center [1250, 595] width 102 height 27
click at [1405, 524] on div at bounding box center [1435, 536] width 97 height 28
paste input "6740766025"
type input "6740766025"
click at [1442, 560] on li "6740766025" at bounding box center [1435, 567] width 114 height 27
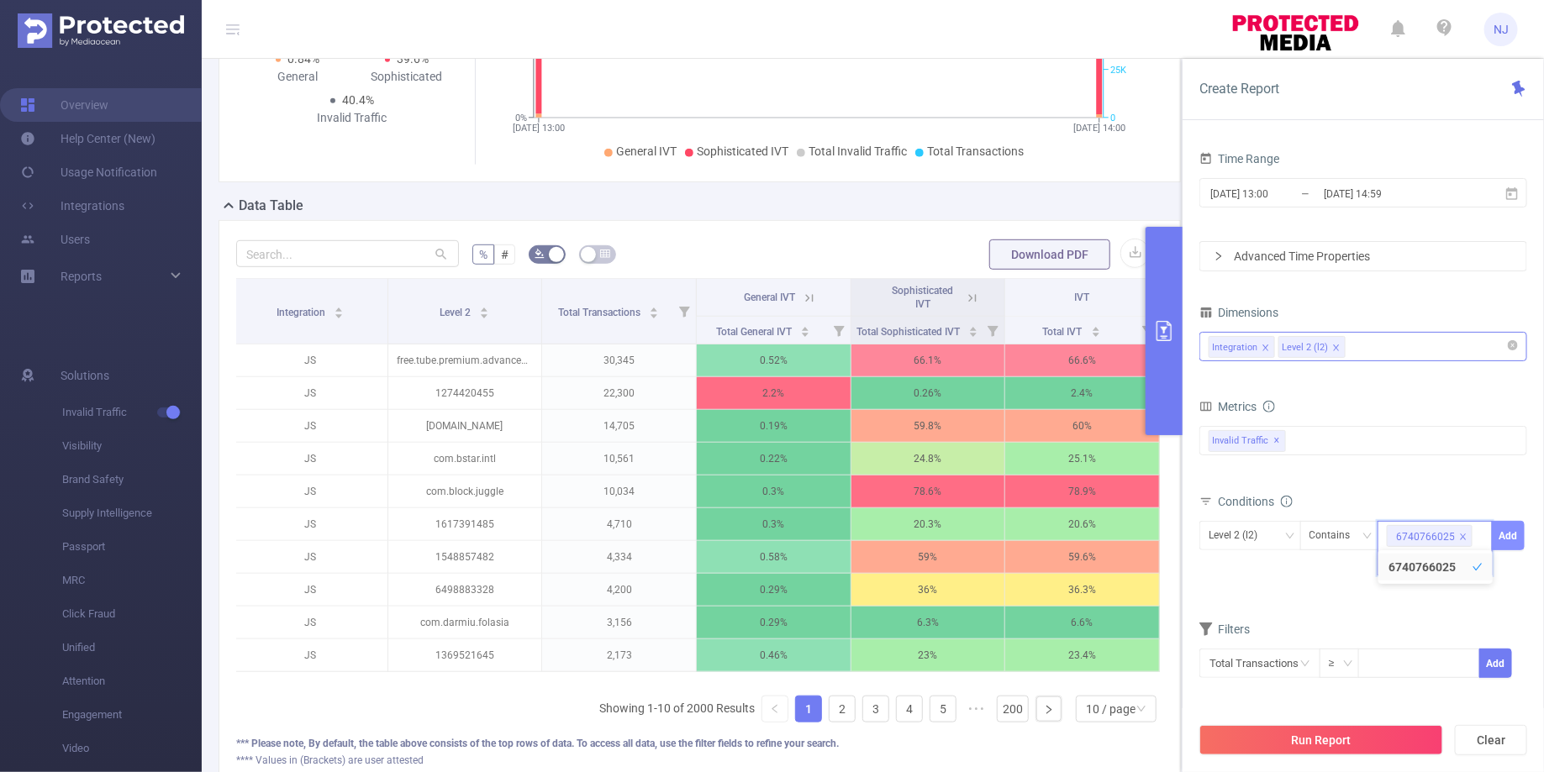
click at [1501, 529] on button "Add" at bounding box center [1508, 535] width 33 height 29
click at [1341, 742] on button "Run Report" at bounding box center [1321, 740] width 244 height 30
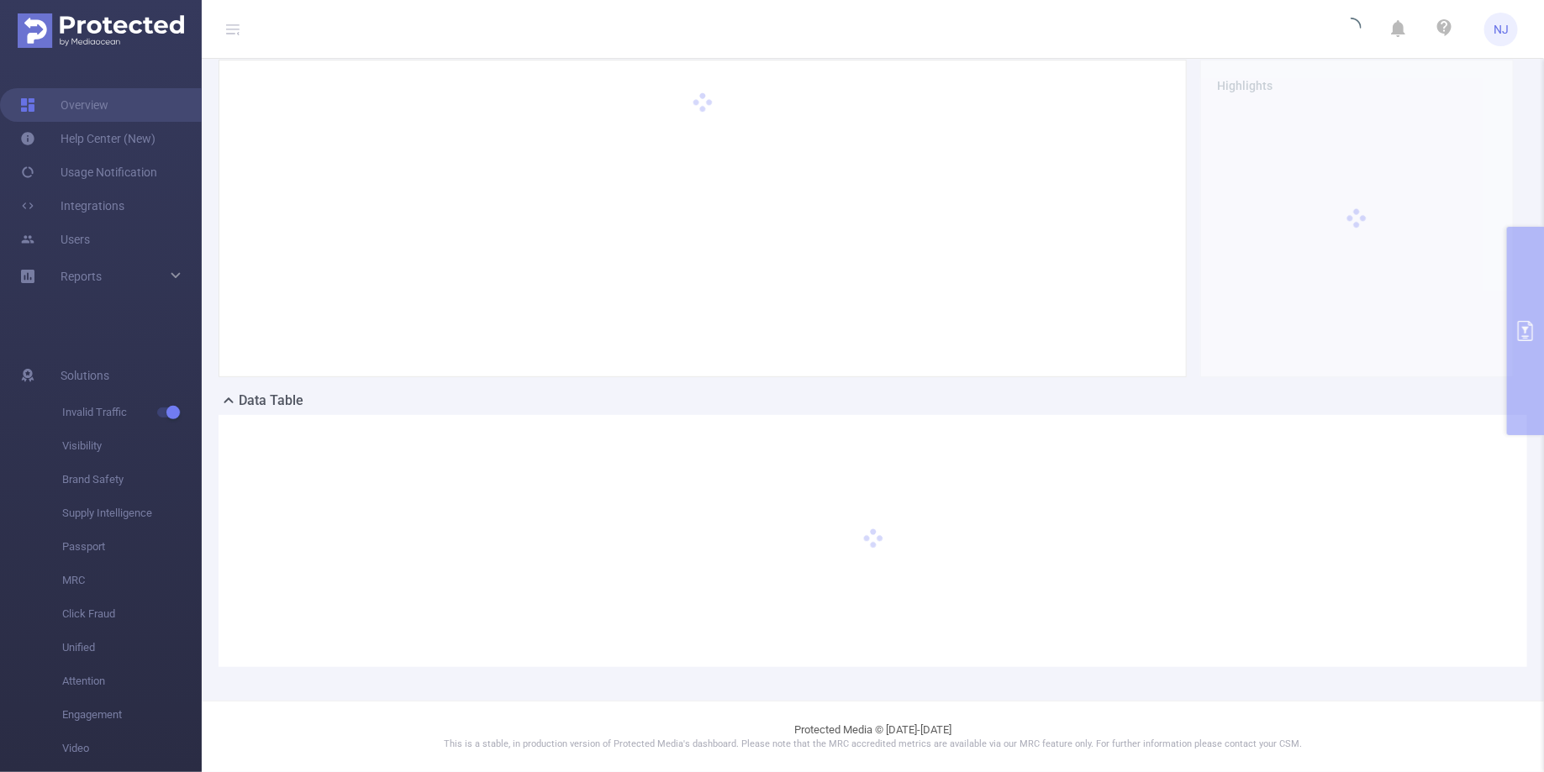
scroll to position [150, 0]
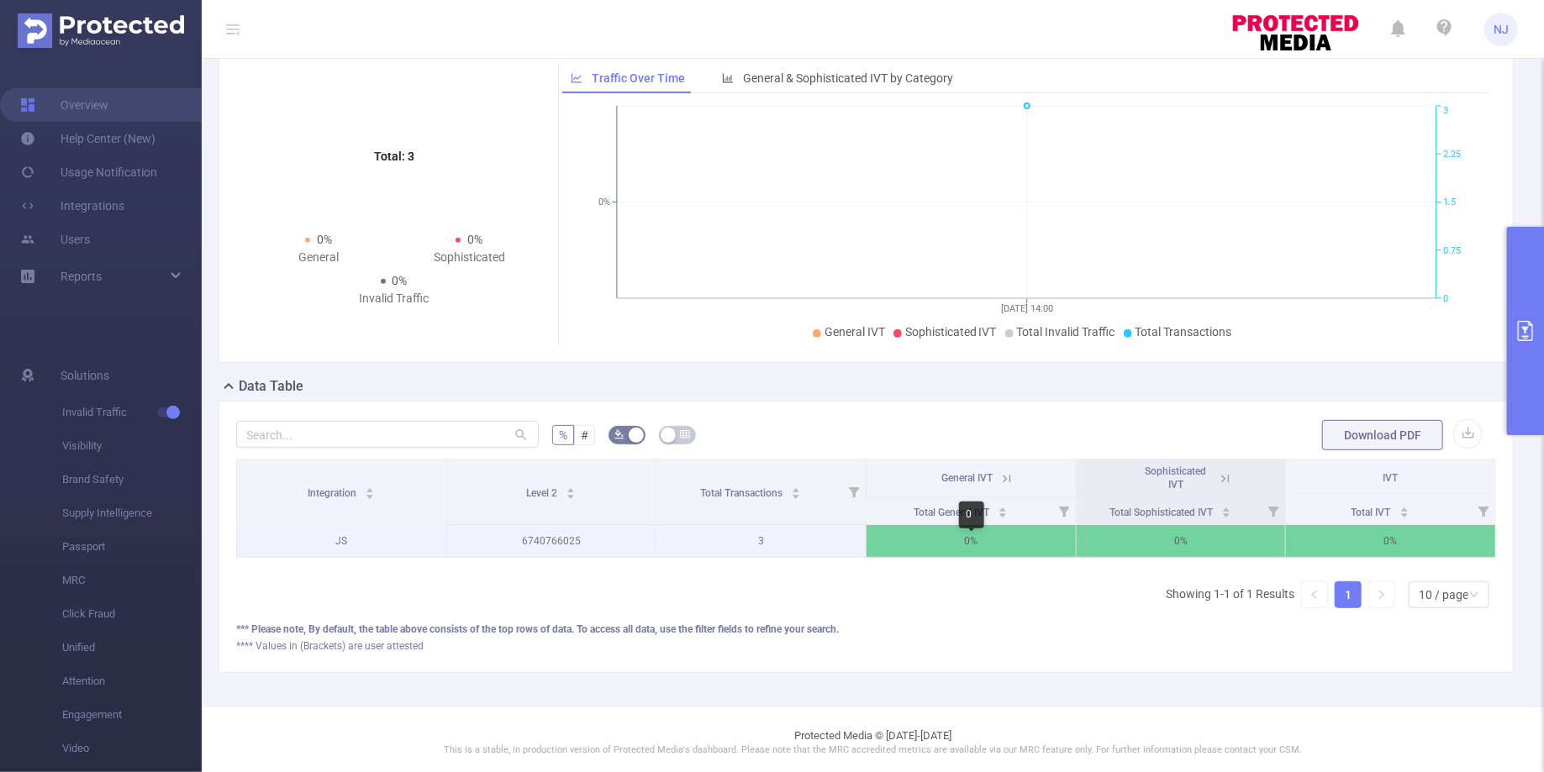
scroll to position [0, 3]
